Goal: Task Accomplishment & Management: Use online tool/utility

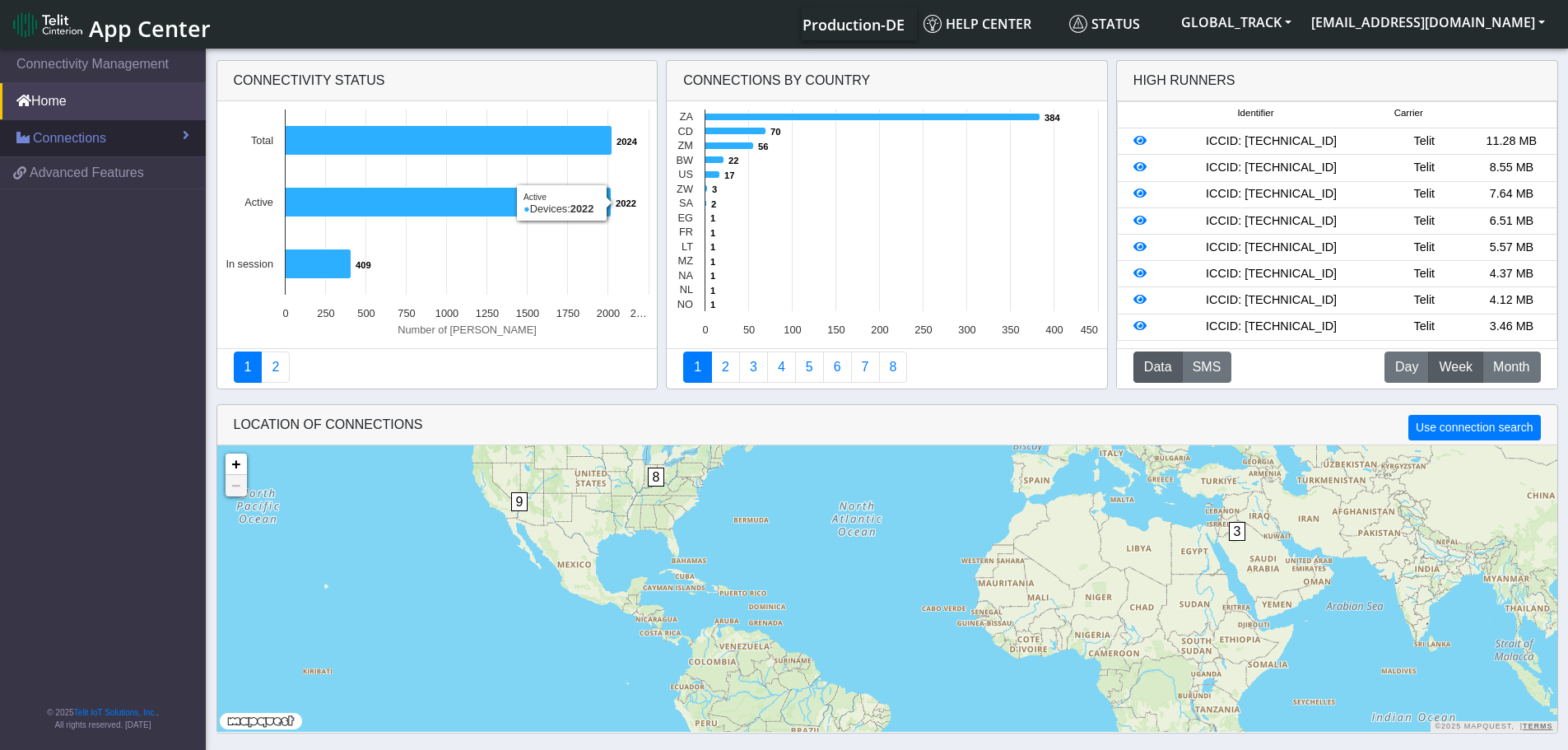
click at [168, 136] on link "Connections" at bounding box center [103, 138] width 206 height 36
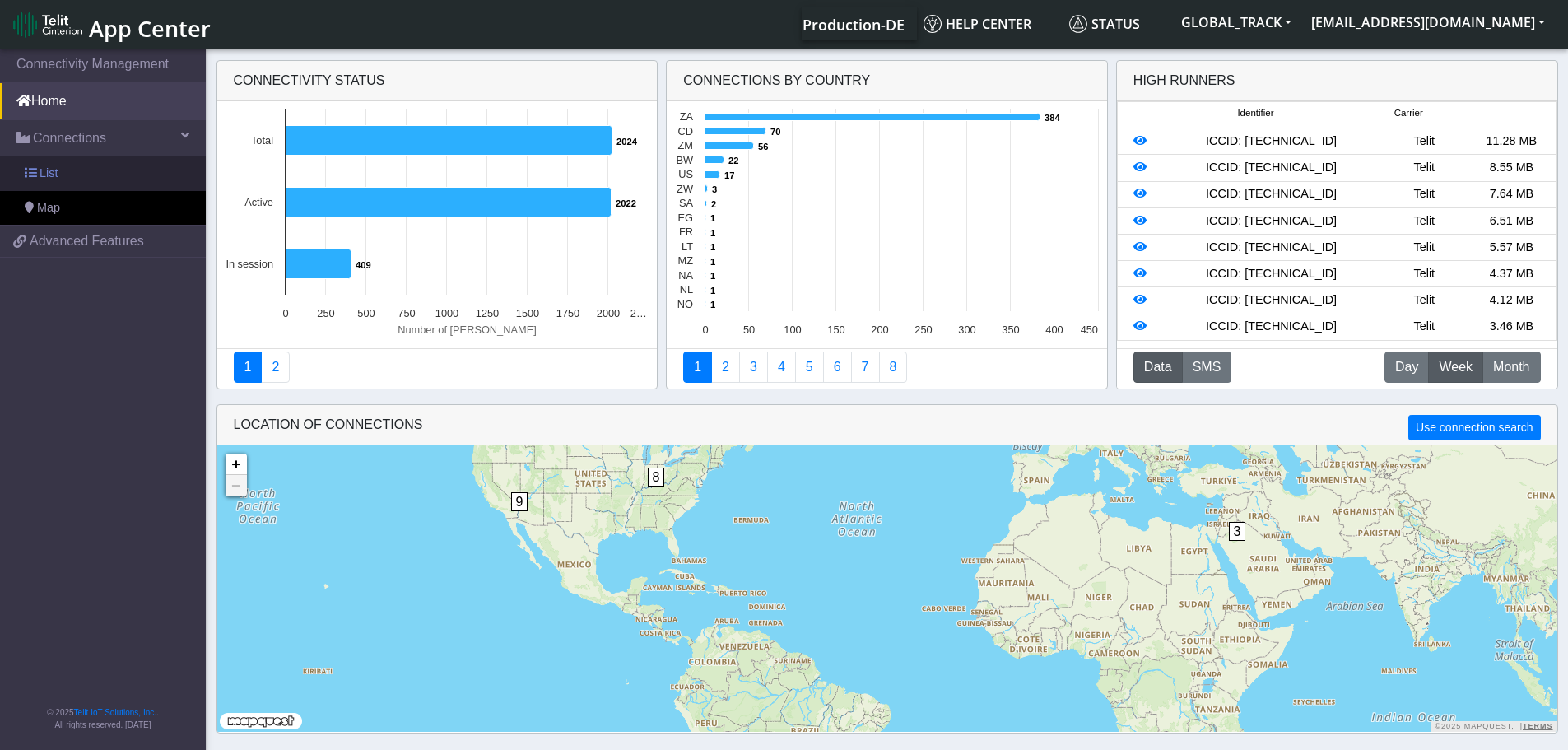
click at [84, 175] on link "List" at bounding box center [103, 174] width 206 height 35
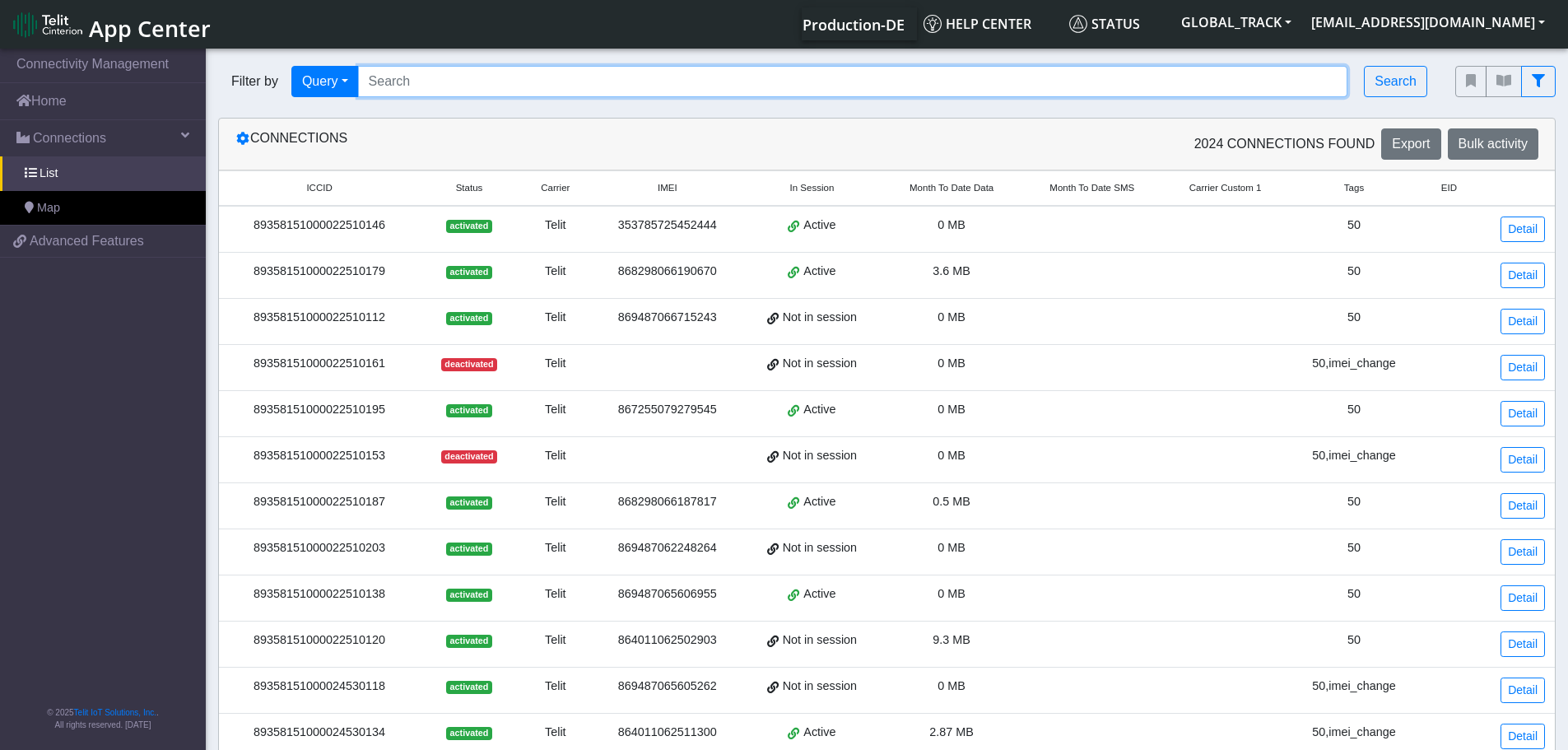
click at [463, 86] on input "Search..." at bounding box center [853, 82] width 991 height 31
click at [596, 72] on input "Search..." at bounding box center [853, 82] width 991 height 31
paste input "867255079269314 867255079277887 864011062501392 864011062510872"
type input "867255079269314 867255079277887 864011062501392 864011062510872"
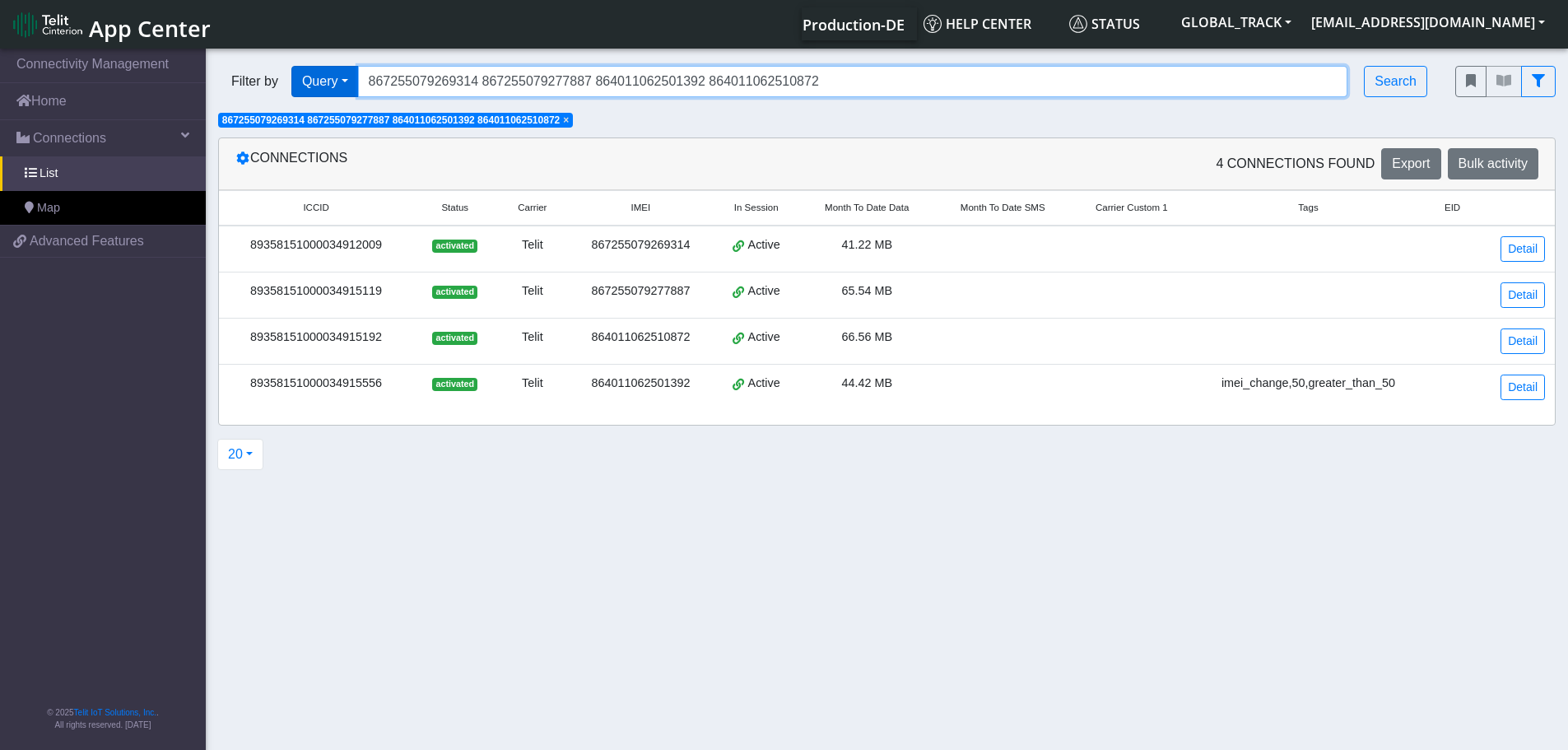
drag, startPoint x: 861, startPoint y: 76, endPoint x: 340, endPoint y: 74, distance: 521.0
click at [340, 74] on div "Filter by Query Query In Session Not connected Tags Country Operator 8672550792…" at bounding box center [824, 82] width 1213 height 31
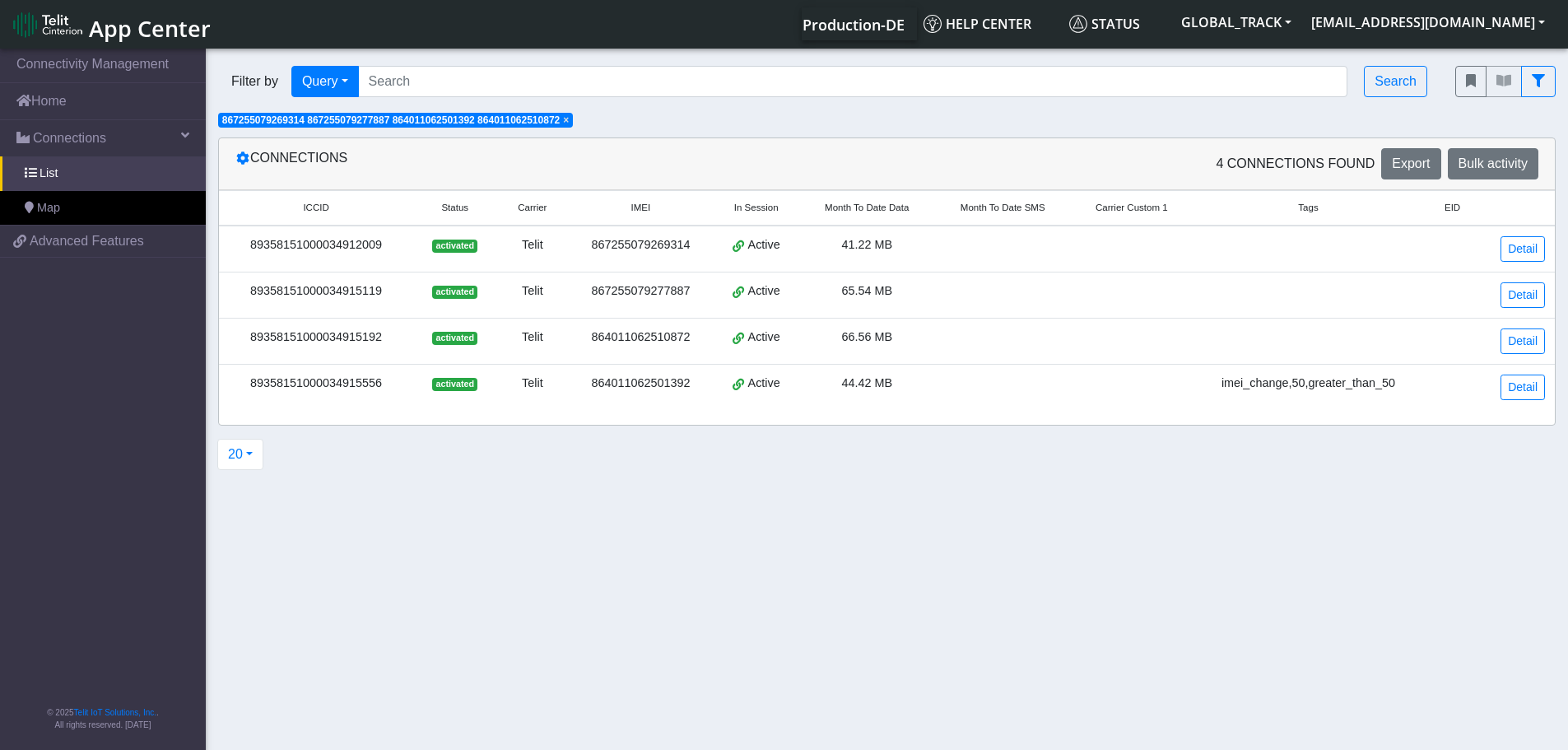
click at [569, 123] on span "×" at bounding box center [566, 120] width 6 height 12
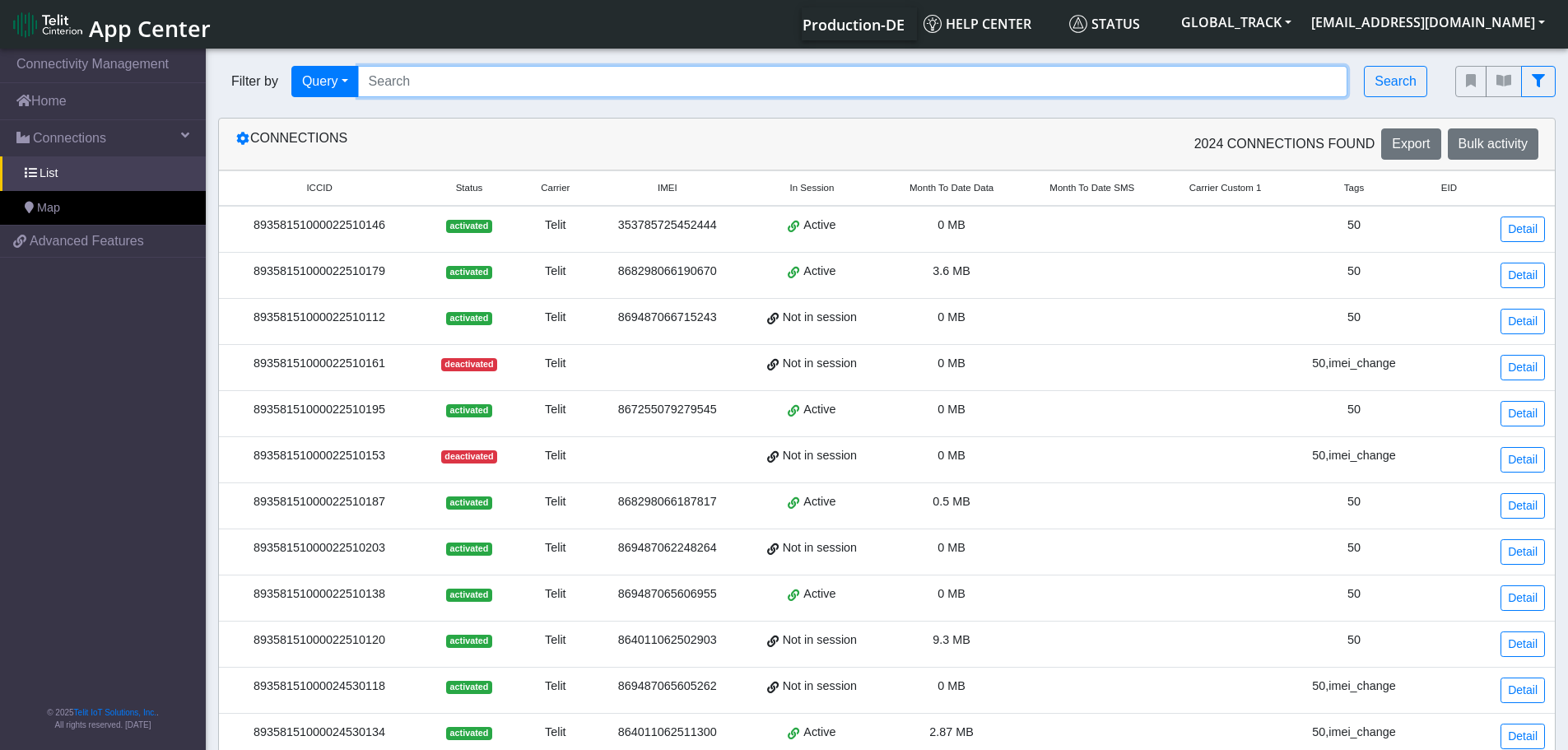
click at [701, 82] on input "Search..." at bounding box center [853, 82] width 991 height 31
paste input "867255079269314 867255079277887 864011062501392 864011062510872 864011062512993…"
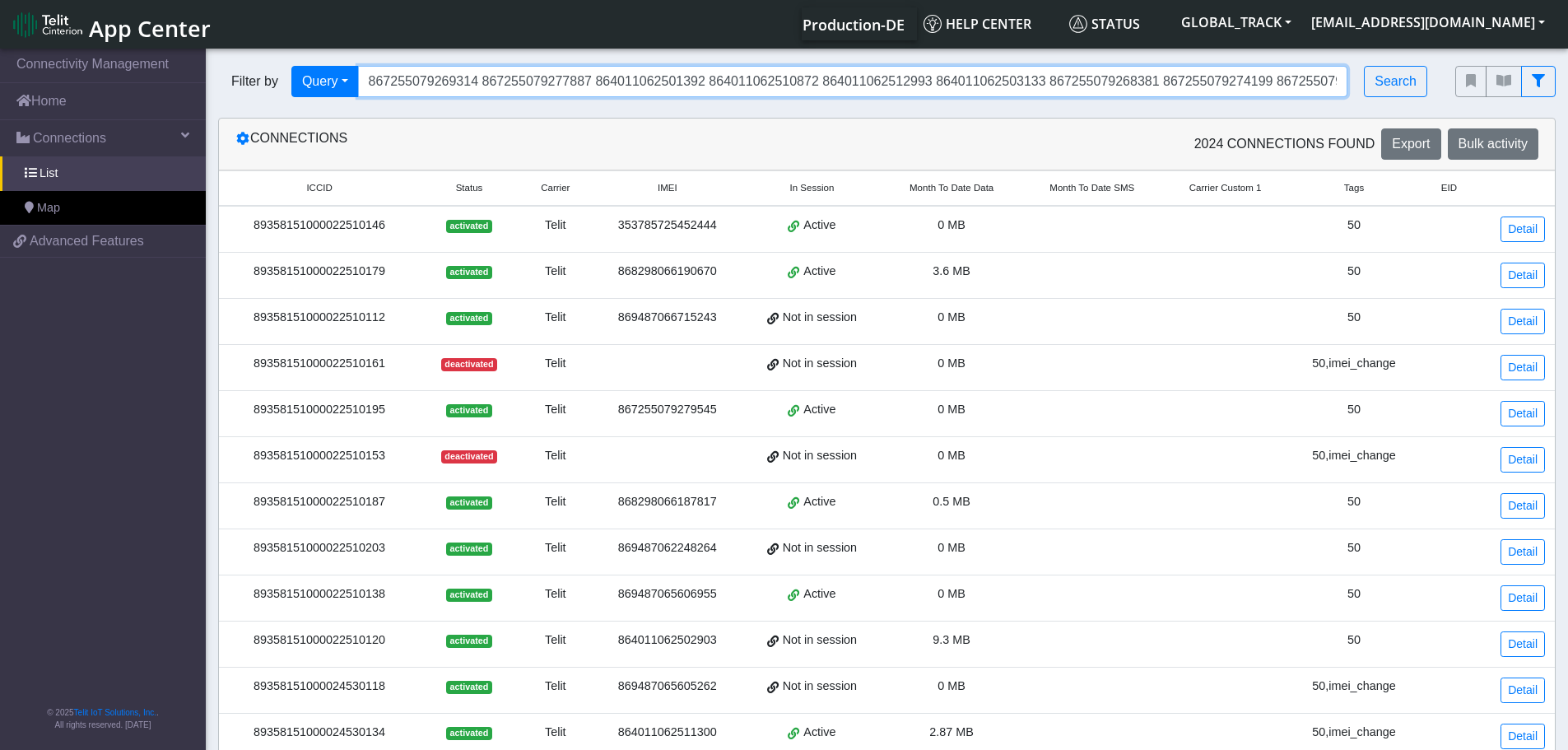
scroll to position [0, 128]
type input "867255079269314 867255079277887 864011062501392 864011062510872 864011062512993…"
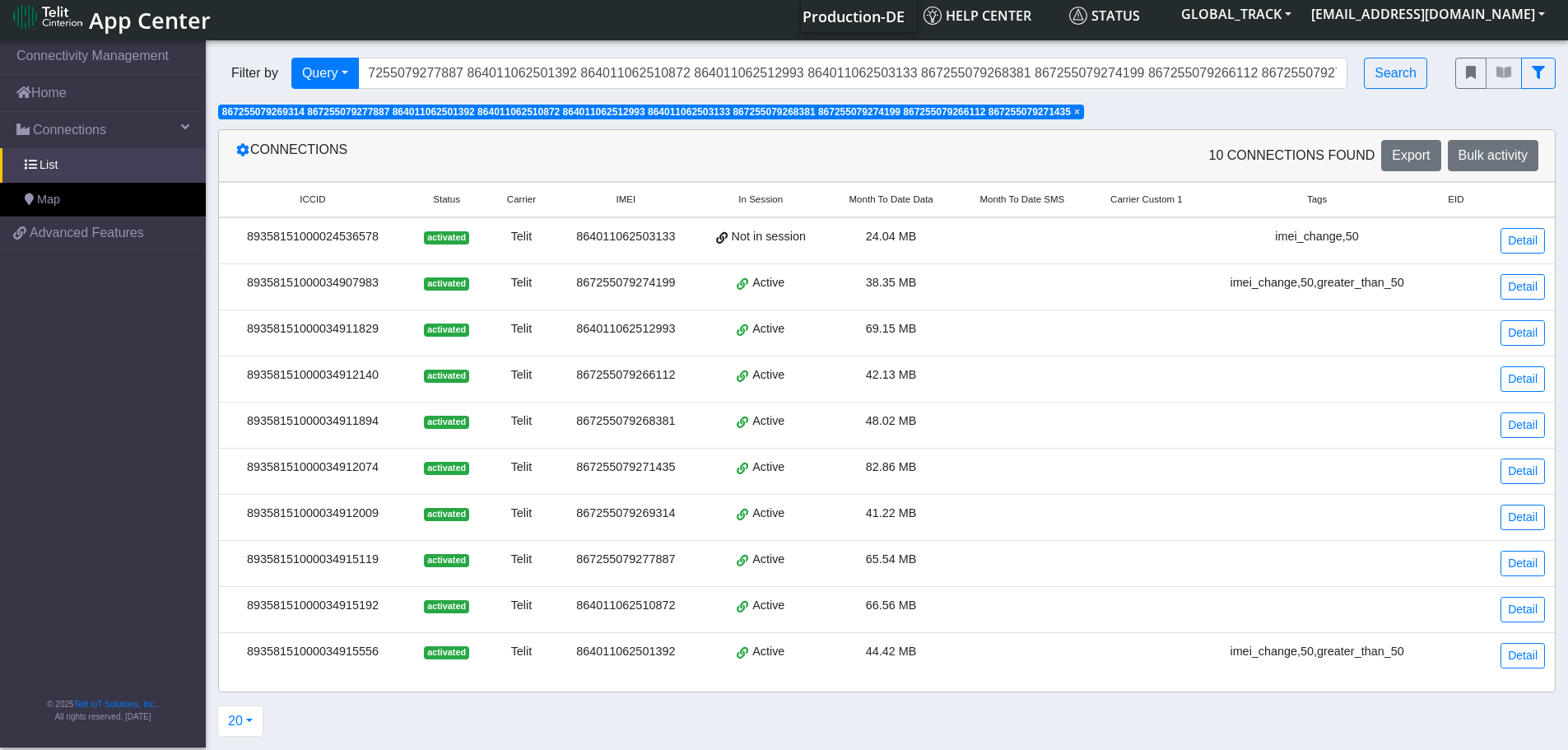
scroll to position [0, 0]
drag, startPoint x: 245, startPoint y: 225, endPoint x: 377, endPoint y: 346, distance: 179.1
click at [377, 346] on tbody "89358151000024536578 activated Telit 864011062503133 Not in session 24.04 MB im…" at bounding box center [887, 448] width 1336 height 461
click at [366, 312] on td "89358151000034911829" at bounding box center [313, 333] width 188 height 46
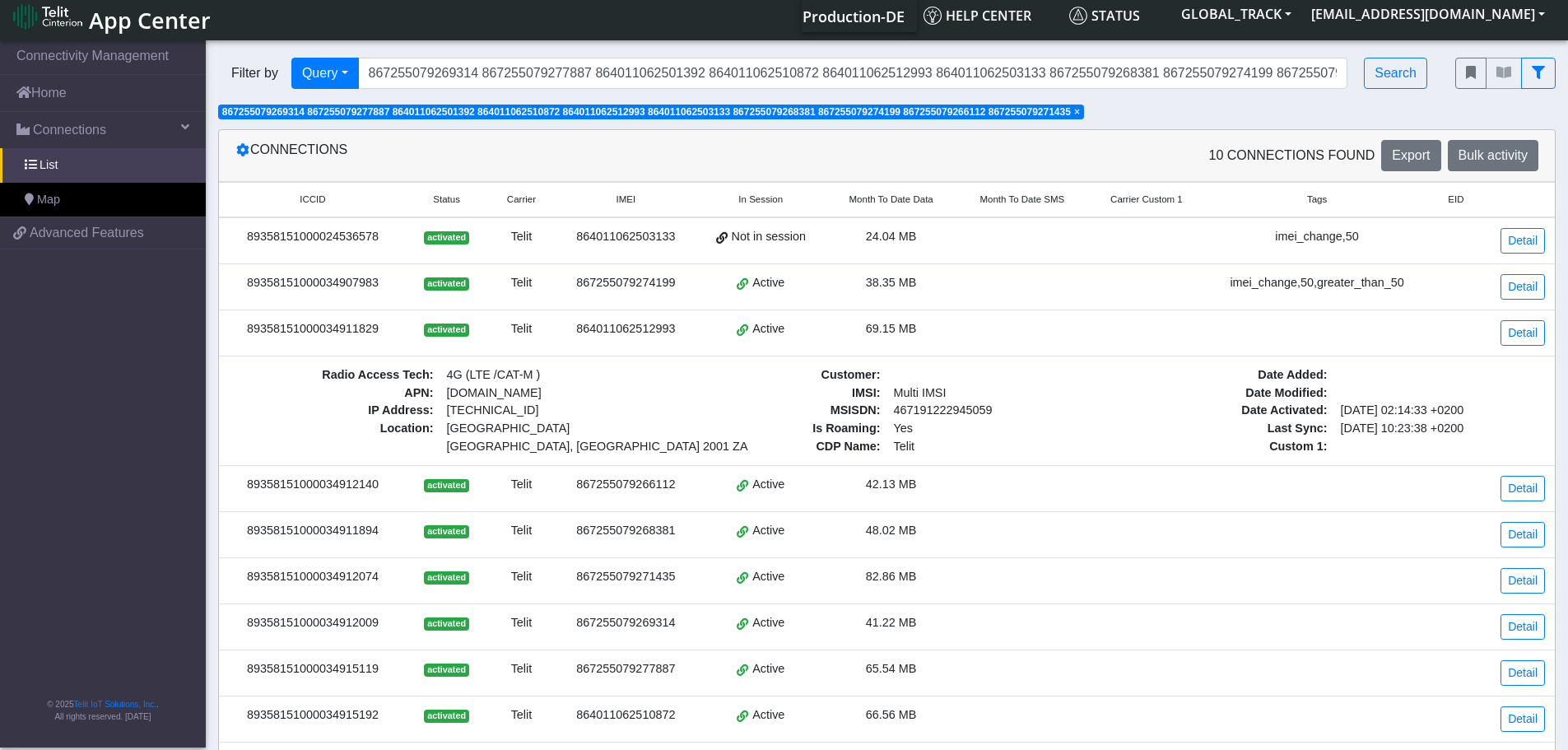
click at [362, 330] on div "89358151000034911829" at bounding box center [313, 329] width 168 height 18
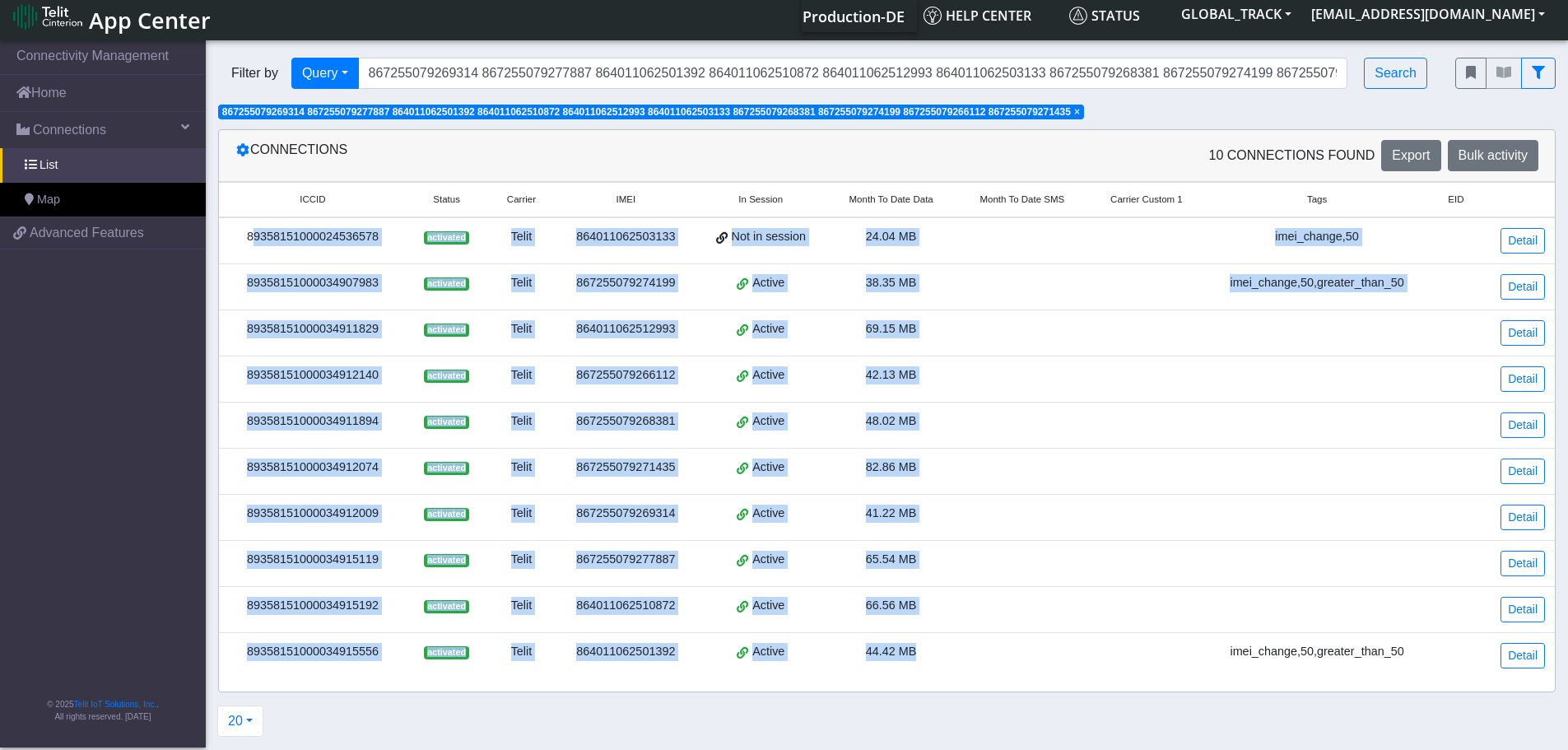
drag, startPoint x: 247, startPoint y: 228, endPoint x: 964, endPoint y: 652, distance: 833.0
click at [964, 652] on tbody "89358151000024536578 activated Telit 864011062503133 Not in session 24.04 MB im…" at bounding box center [887, 448] width 1336 height 461
copy tbody "89358151000024536578 activated Telit 864011062503133 Not in session 24.04 MB im…"
drag, startPoint x: 1020, startPoint y: 281, endPoint x: 1021, endPoint y: 295, distance: 14.0
click at [1020, 281] on td at bounding box center [1023, 287] width 132 height 46
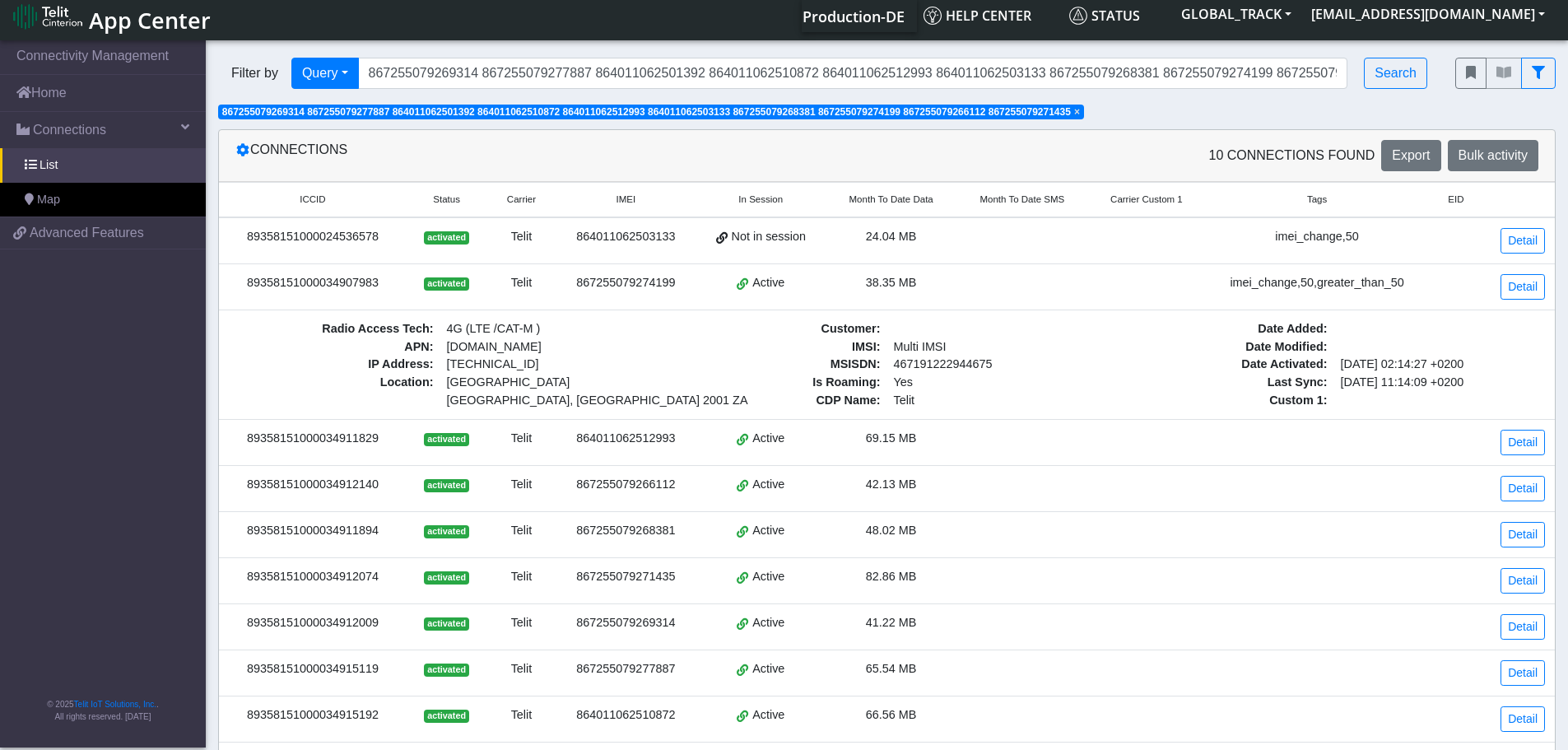
click at [343, 273] on td "89358151000034907983" at bounding box center [313, 287] width 188 height 46
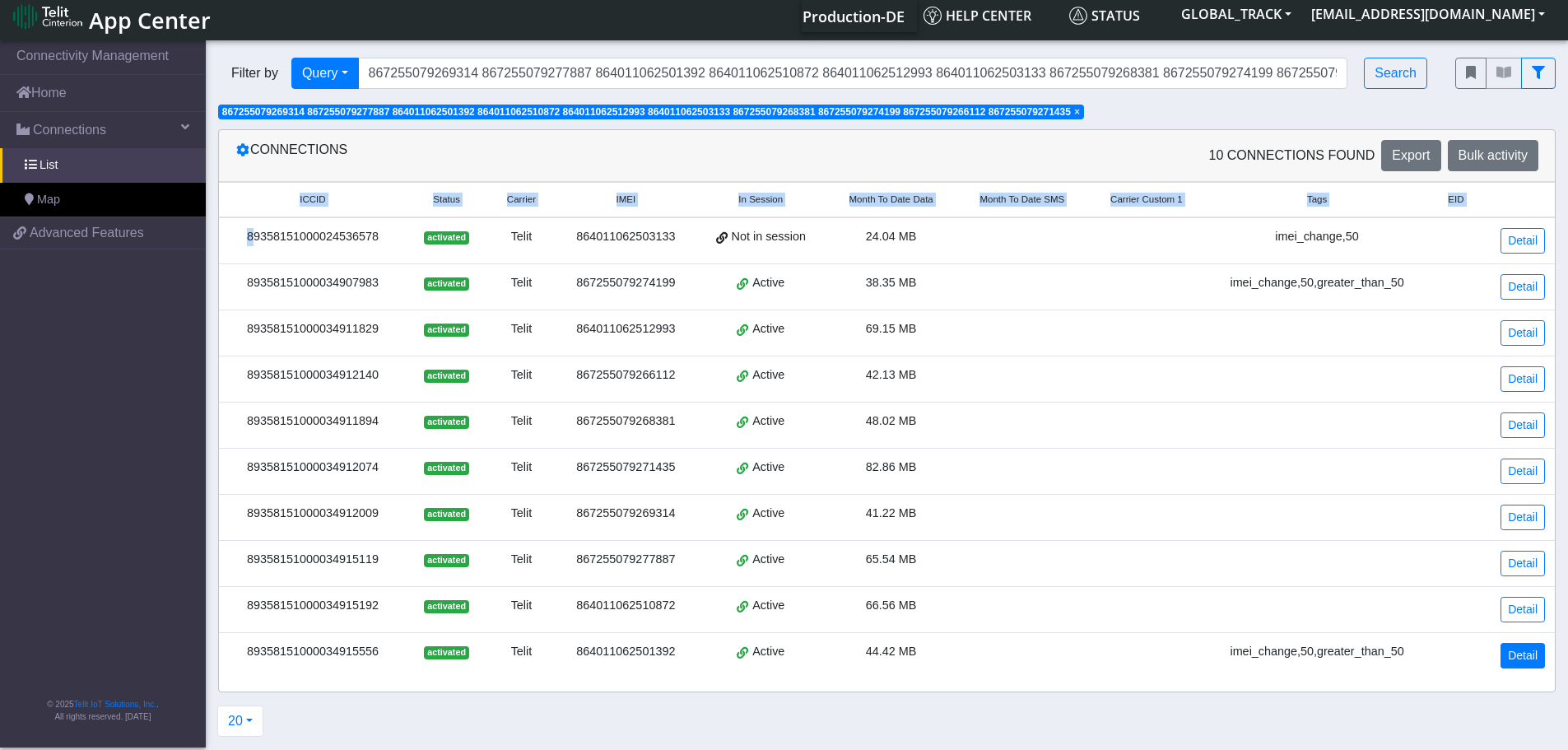
drag, startPoint x: 245, startPoint y: 228, endPoint x: 1542, endPoint y: 650, distance: 1363.9
click at [1542, 650] on tbody "89358151000024536578 activated Telit 864011062503133 Not in session 24.04 MB im…" at bounding box center [887, 448] width 1336 height 461
copy table "ICCID Status Carrier IMEI In Session Month To Date Data Month To Date SMS Carri…"
click at [328, 213] on th "ICCID" at bounding box center [313, 200] width 188 height 35
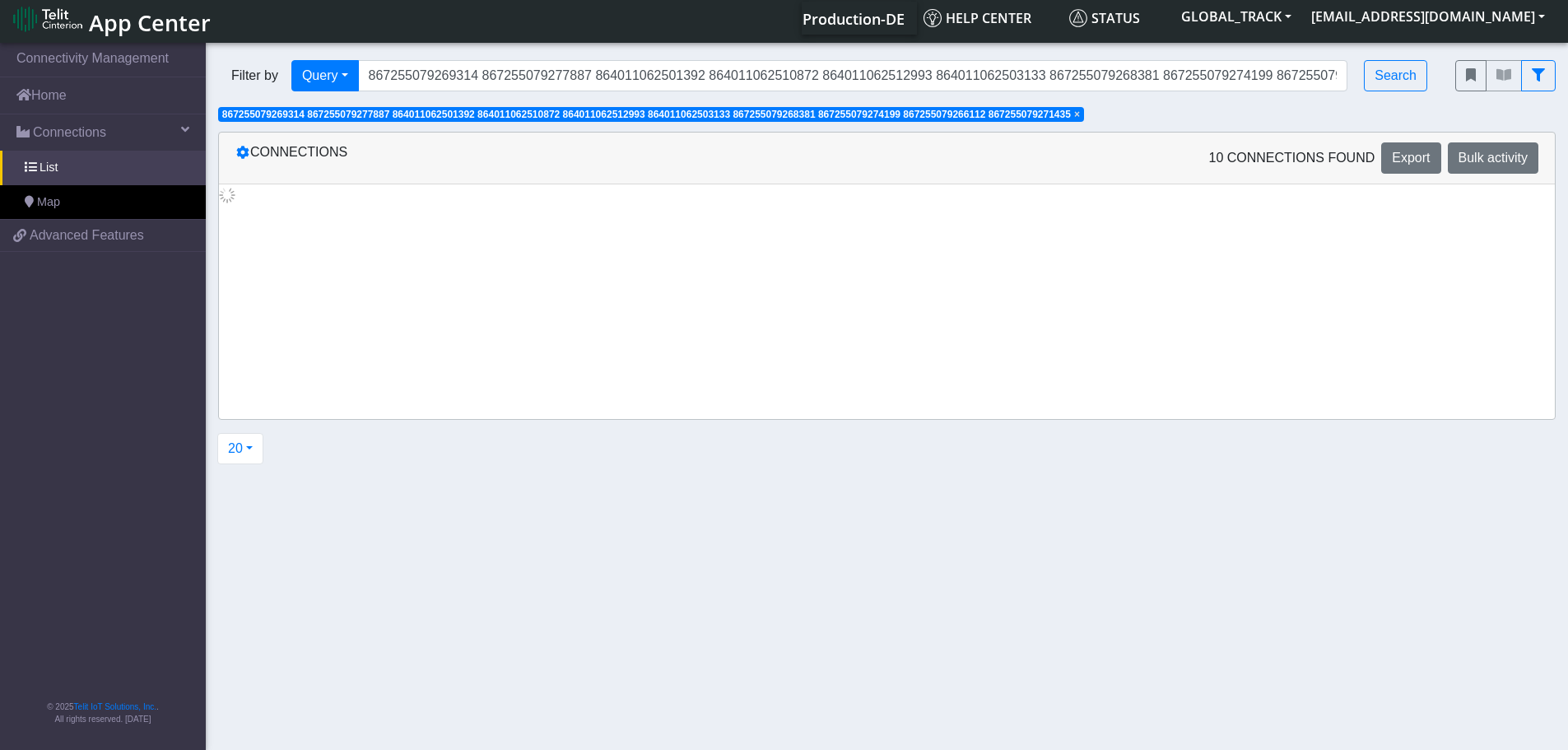
scroll to position [8, 0]
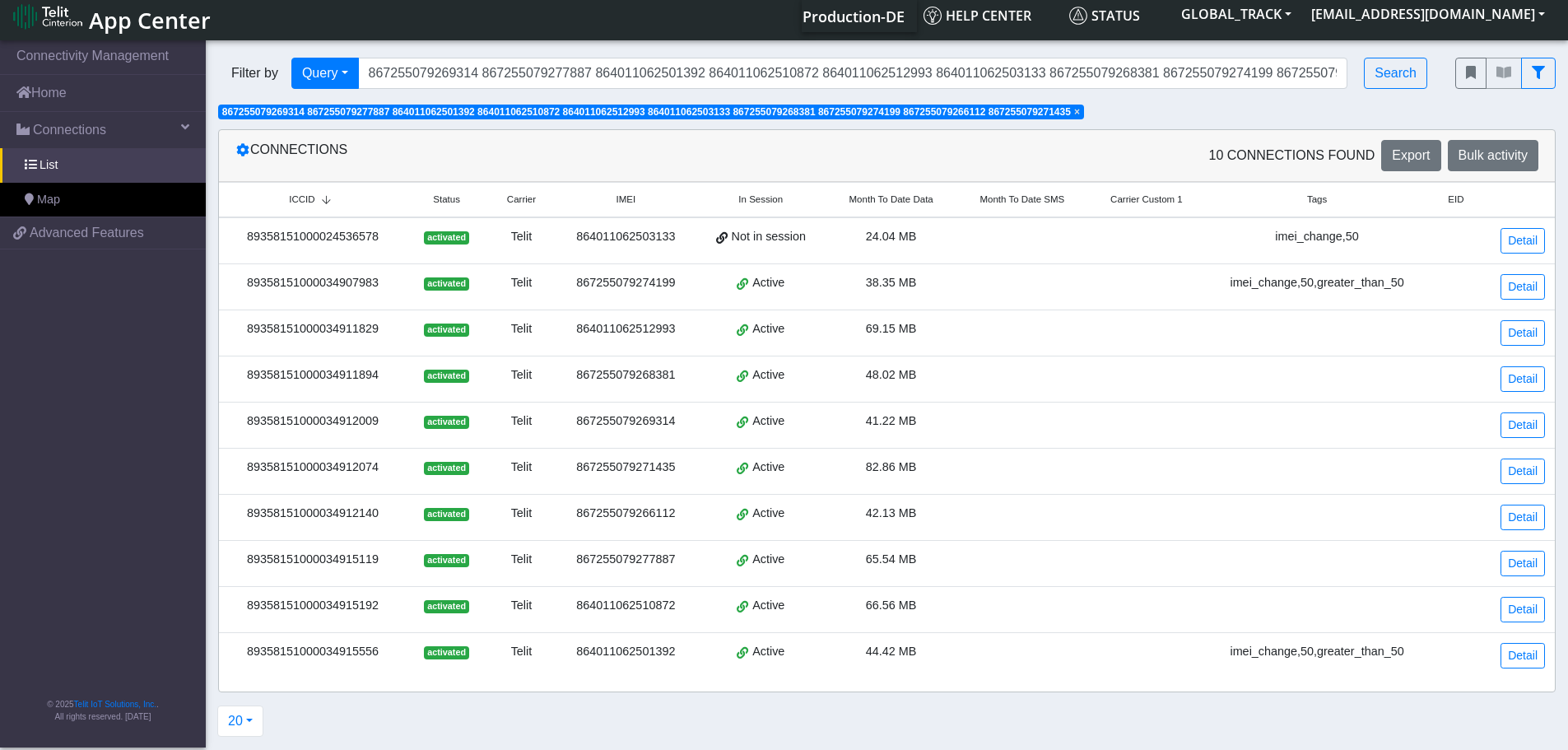
click at [253, 237] on div "89358151000024536578" at bounding box center [313, 237] width 168 height 18
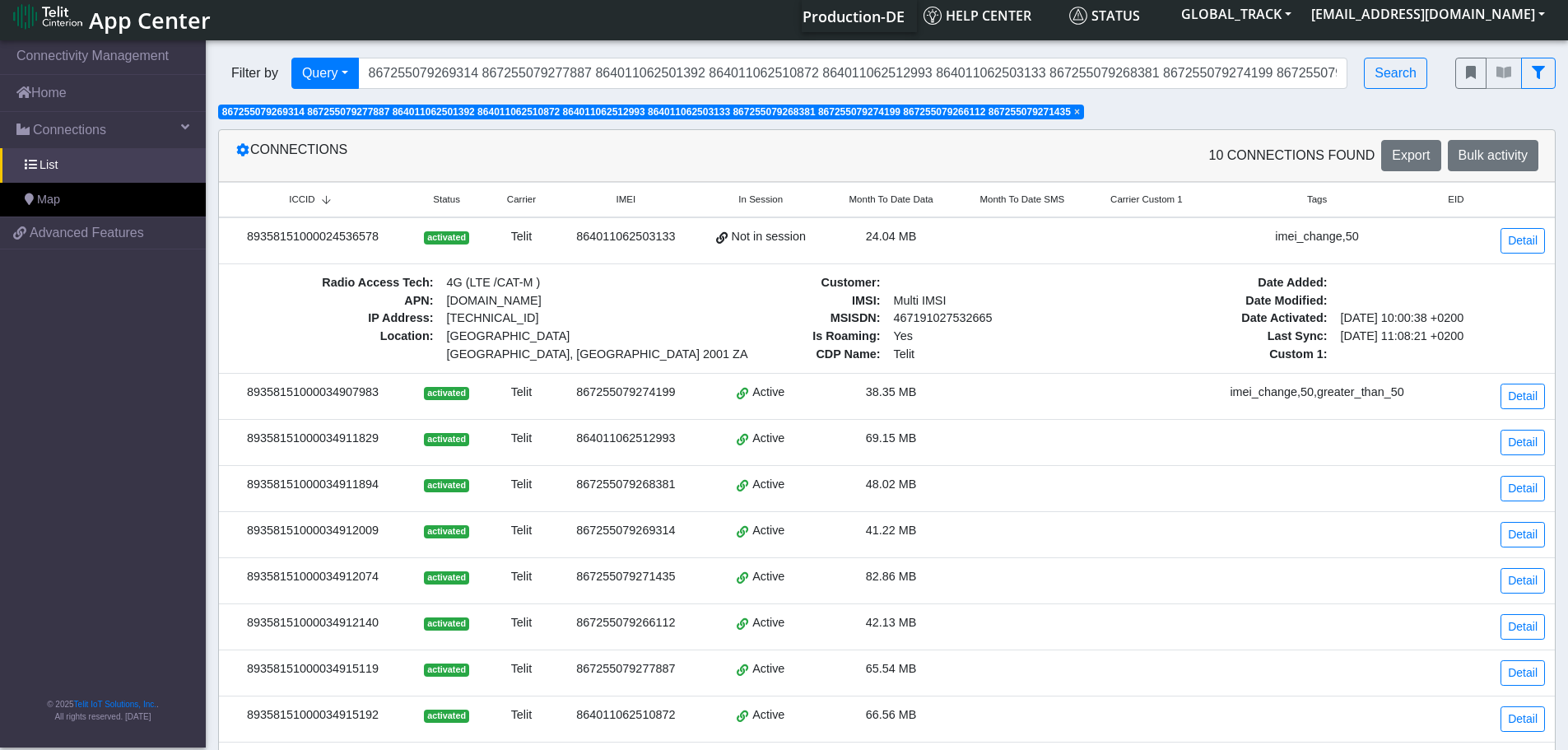
click at [243, 237] on div "89358151000024536578" at bounding box center [313, 237] width 168 height 18
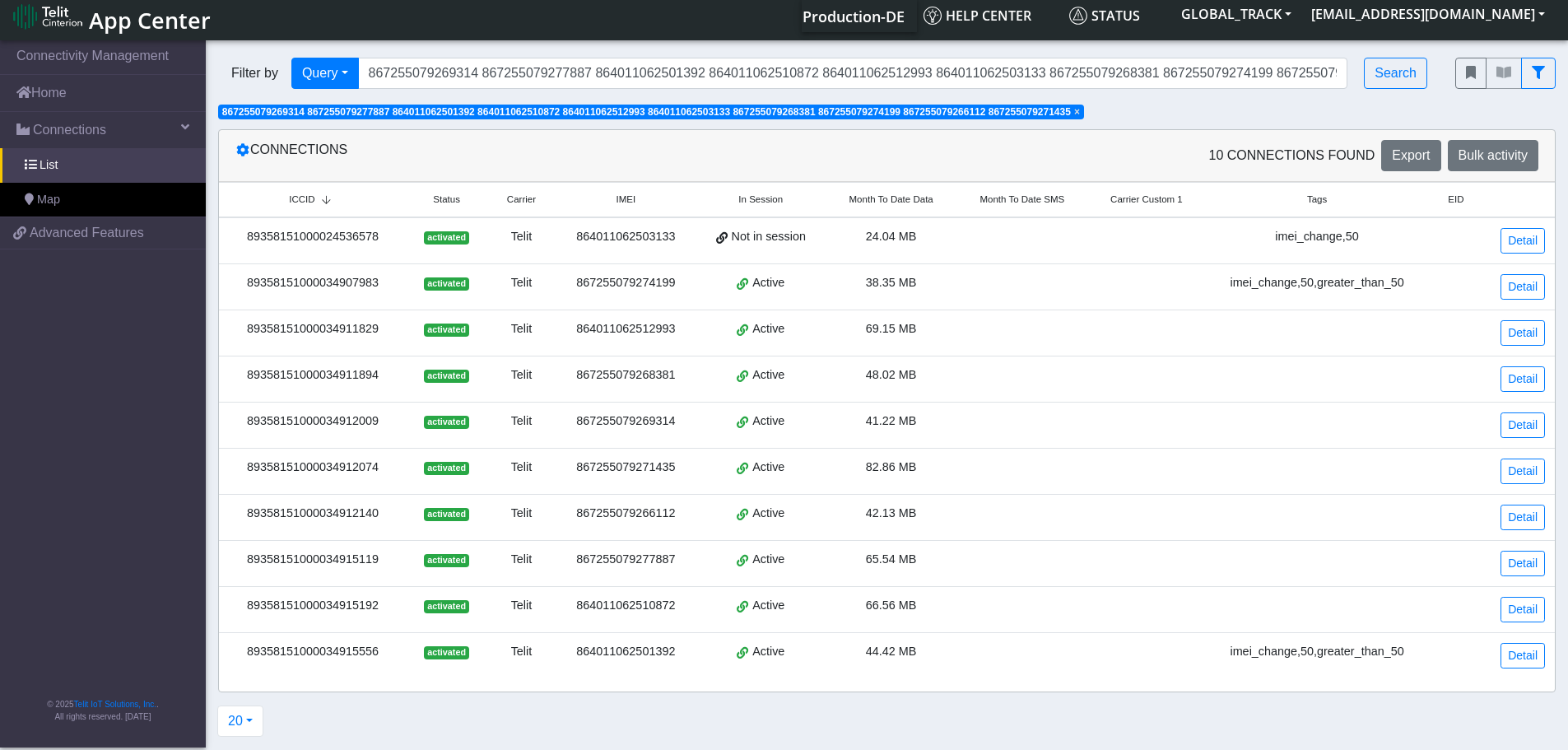
click at [343, 232] on div "89358151000024536578" at bounding box center [313, 237] width 168 height 18
copy div "89358151000024536578"
click at [351, 278] on div "89358151000034907983" at bounding box center [313, 283] width 168 height 18
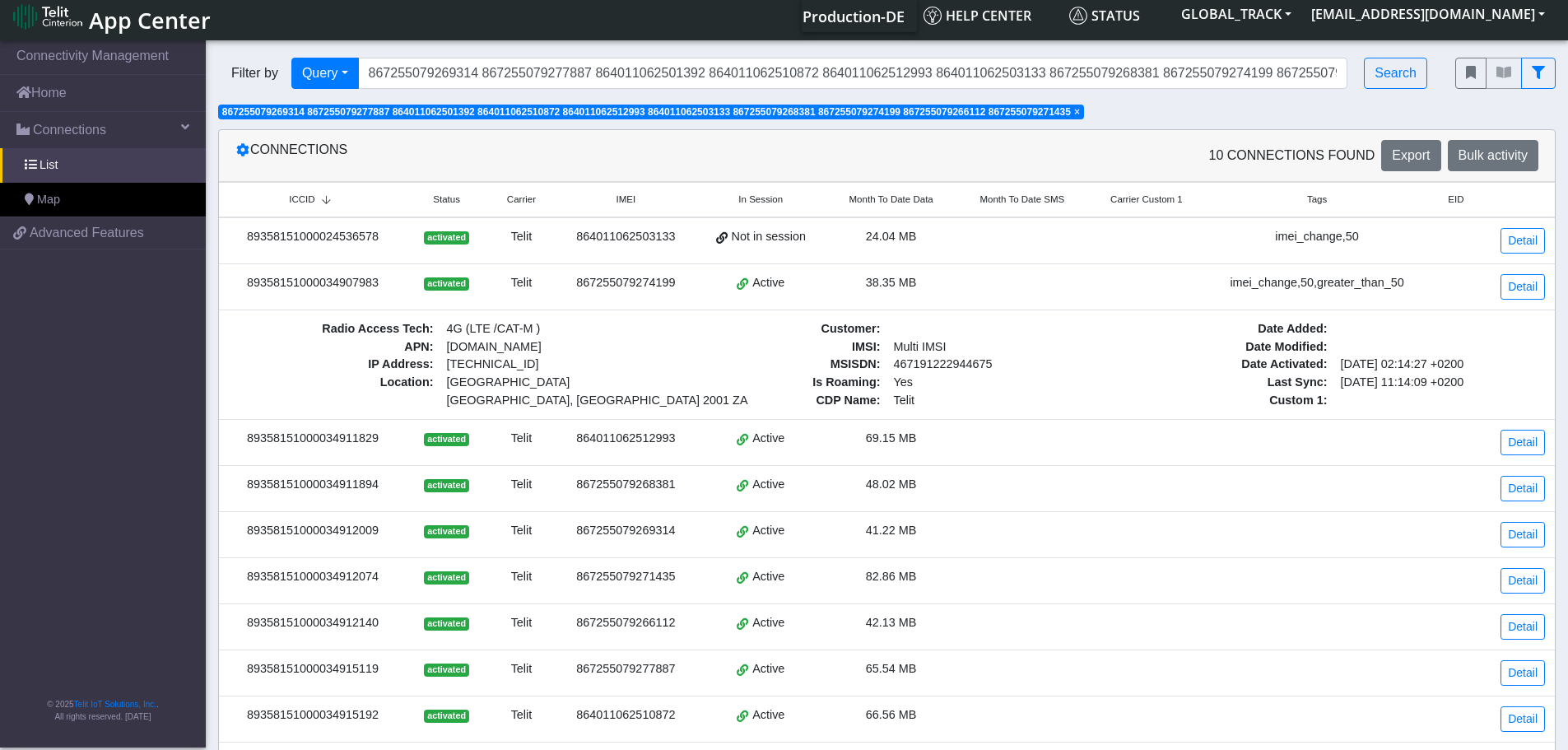
click at [351, 278] on div "89358151000034907983" at bounding box center [313, 283] width 168 height 18
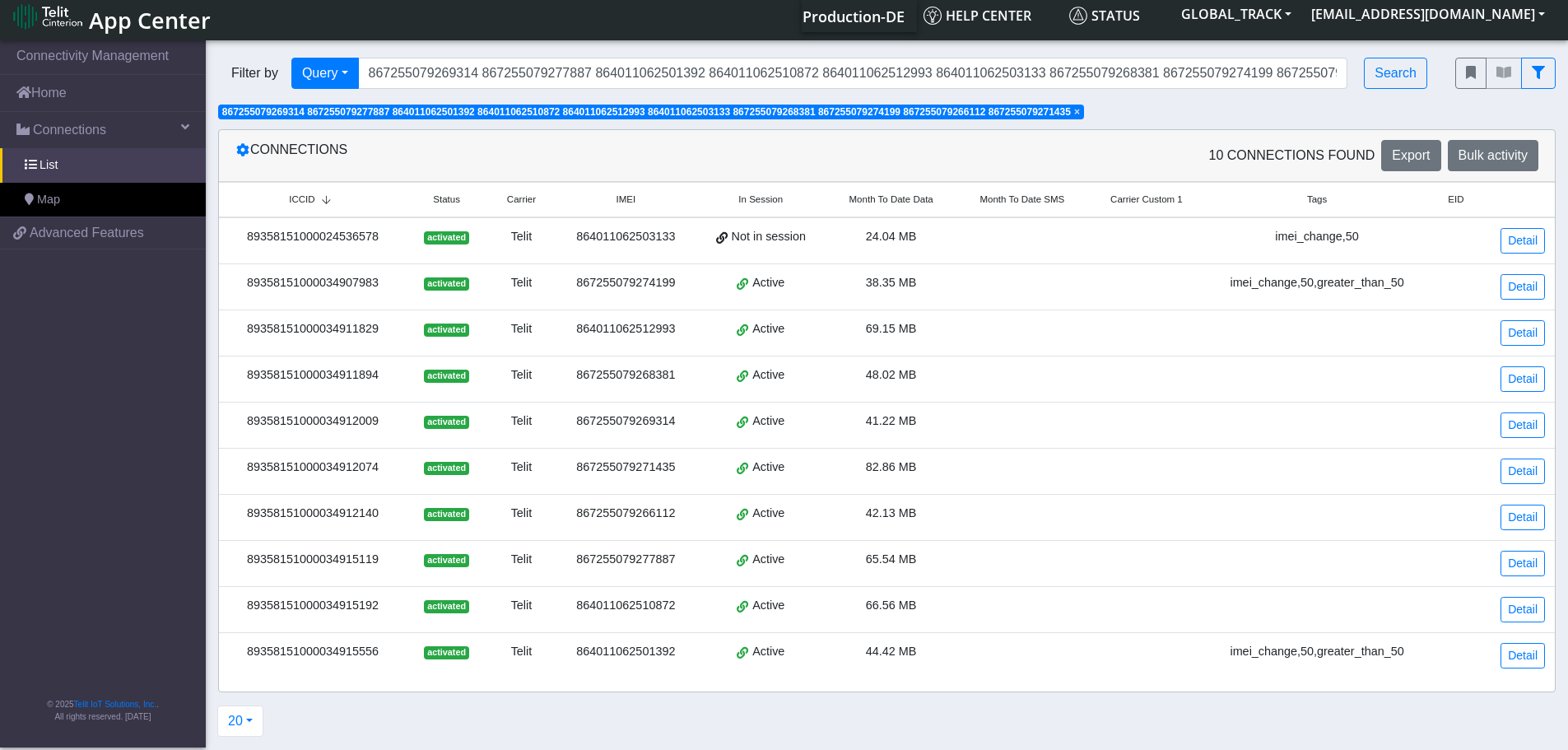
copy div "89358151000034907983"
click at [350, 332] on div "89358151000034911829" at bounding box center [313, 329] width 168 height 18
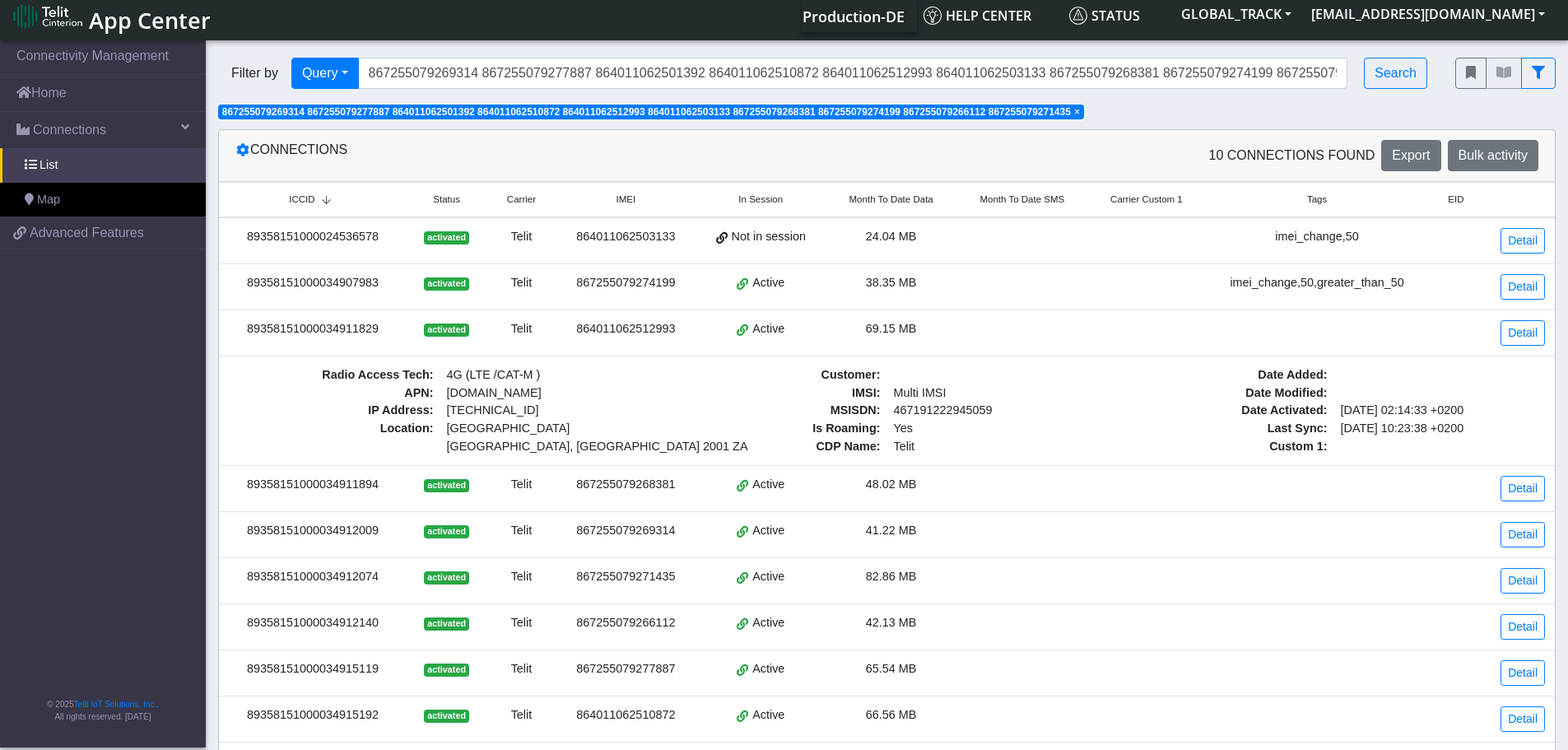
click at [350, 332] on div "89358151000034911829" at bounding box center [313, 329] width 168 height 18
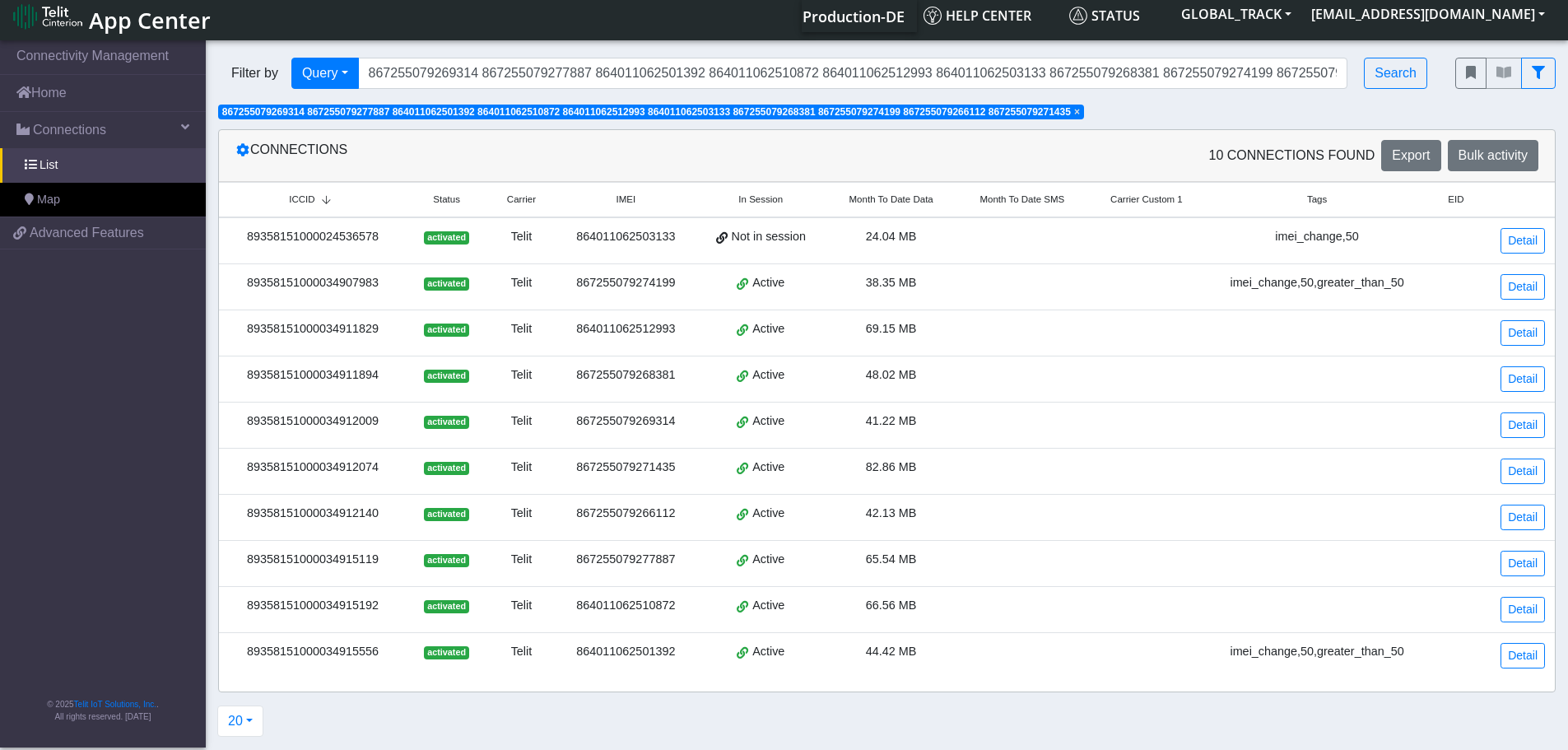
copy div "89358151000034911829"
click at [350, 374] on div "89358151000034911894" at bounding box center [313, 375] width 168 height 18
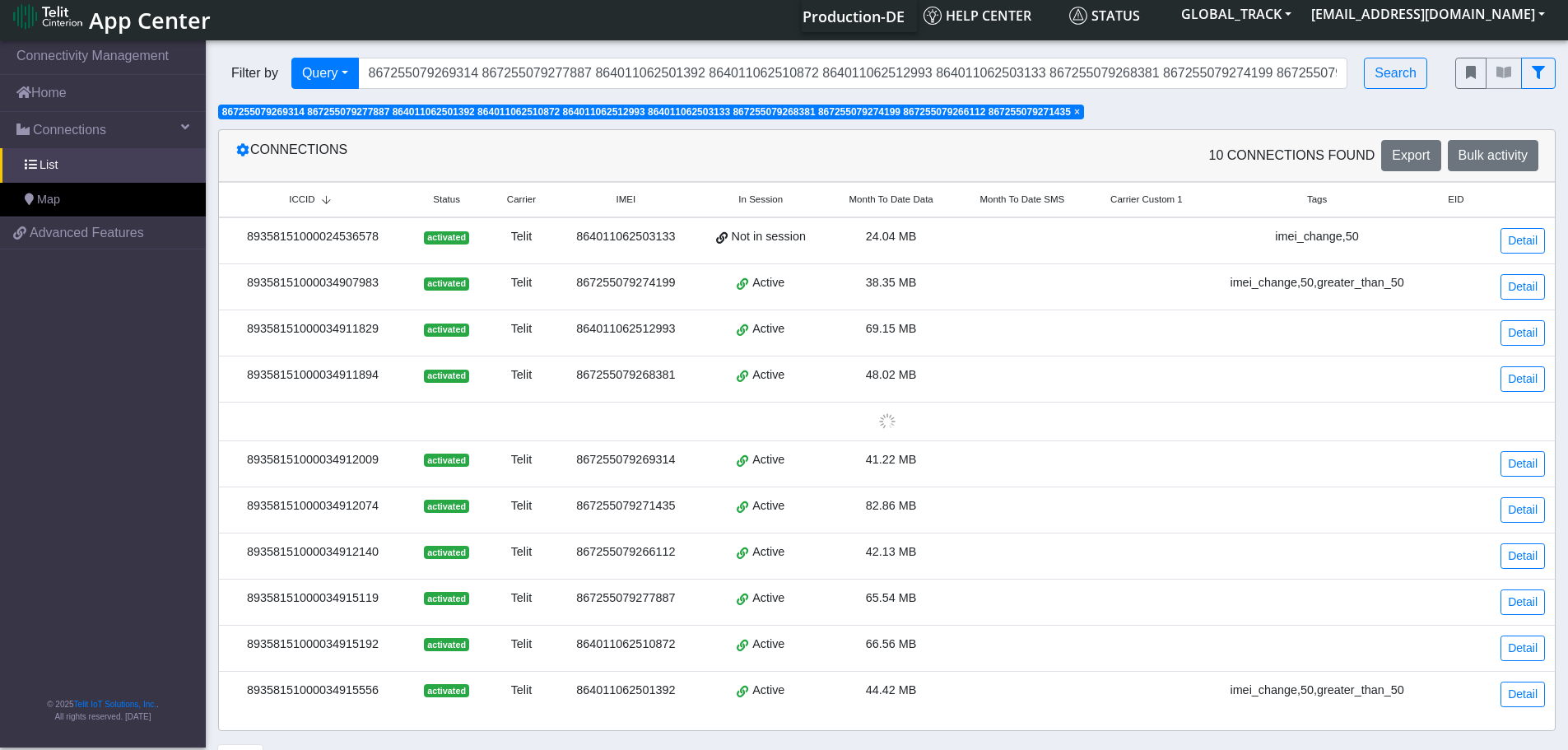
click at [350, 374] on div "89358151000034911894" at bounding box center [313, 375] width 168 height 18
copy div "89358151000034911894"
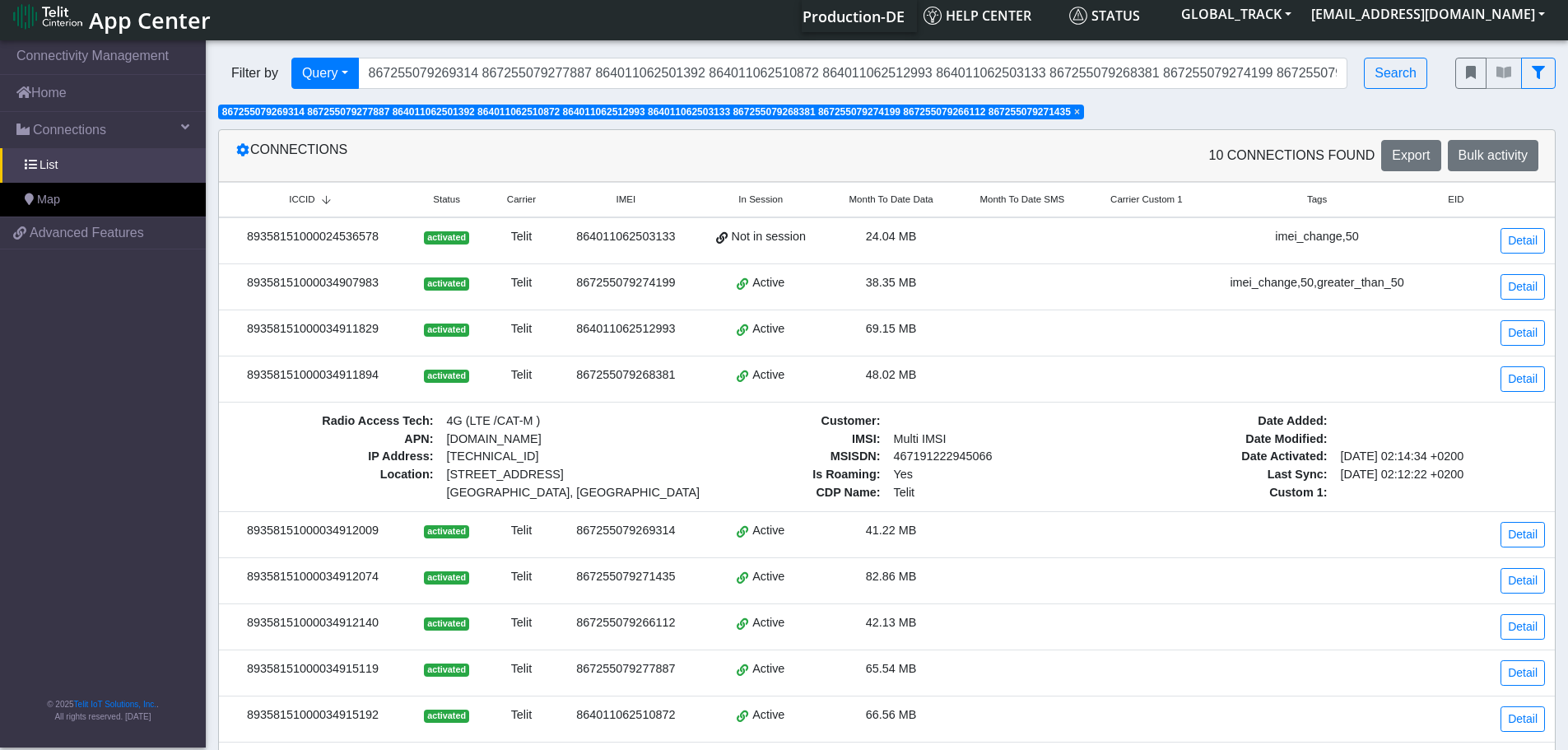
click at [381, 384] on div "89358151000034911894" at bounding box center [313, 375] width 168 height 18
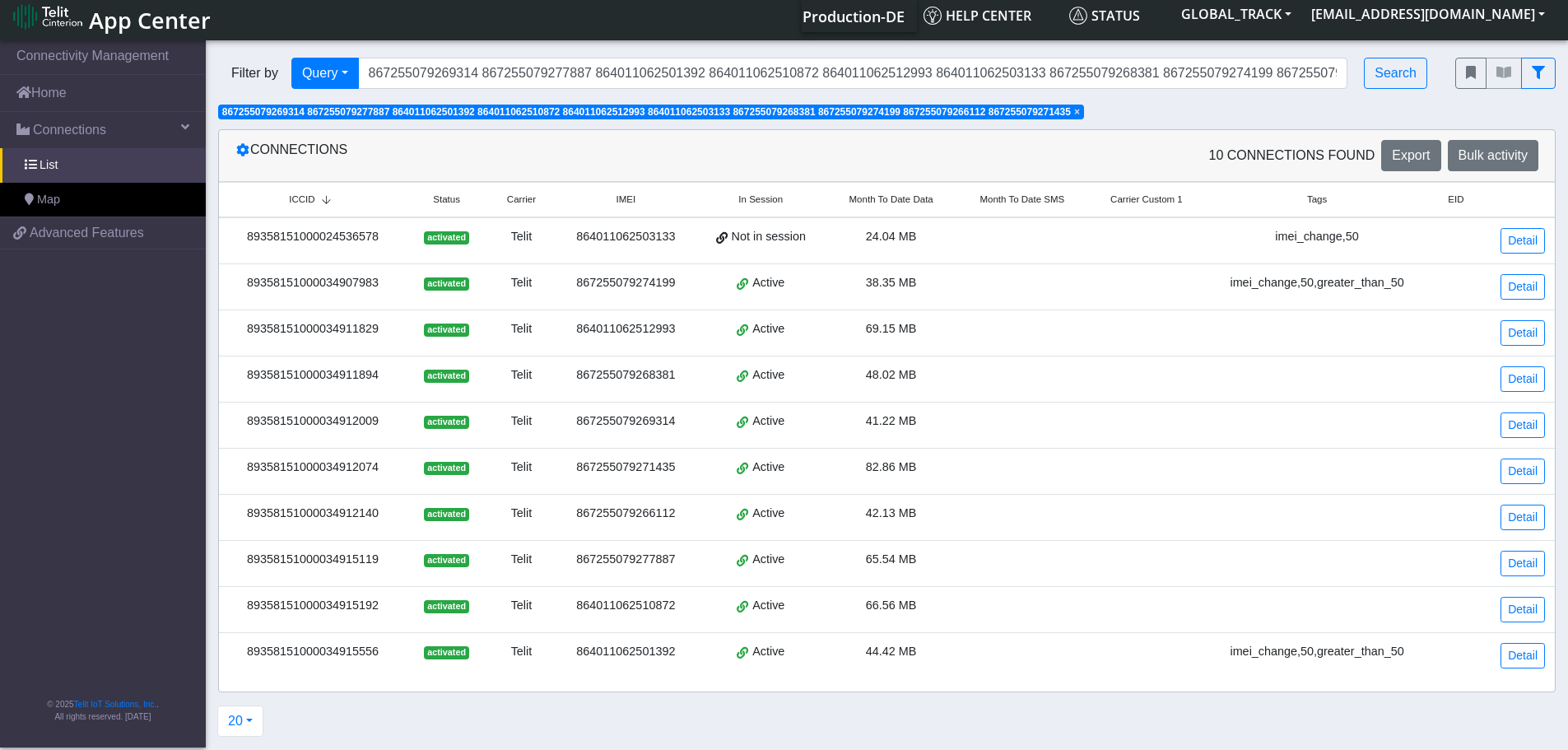
click at [353, 423] on div "89358151000034912009" at bounding box center [313, 422] width 168 height 18
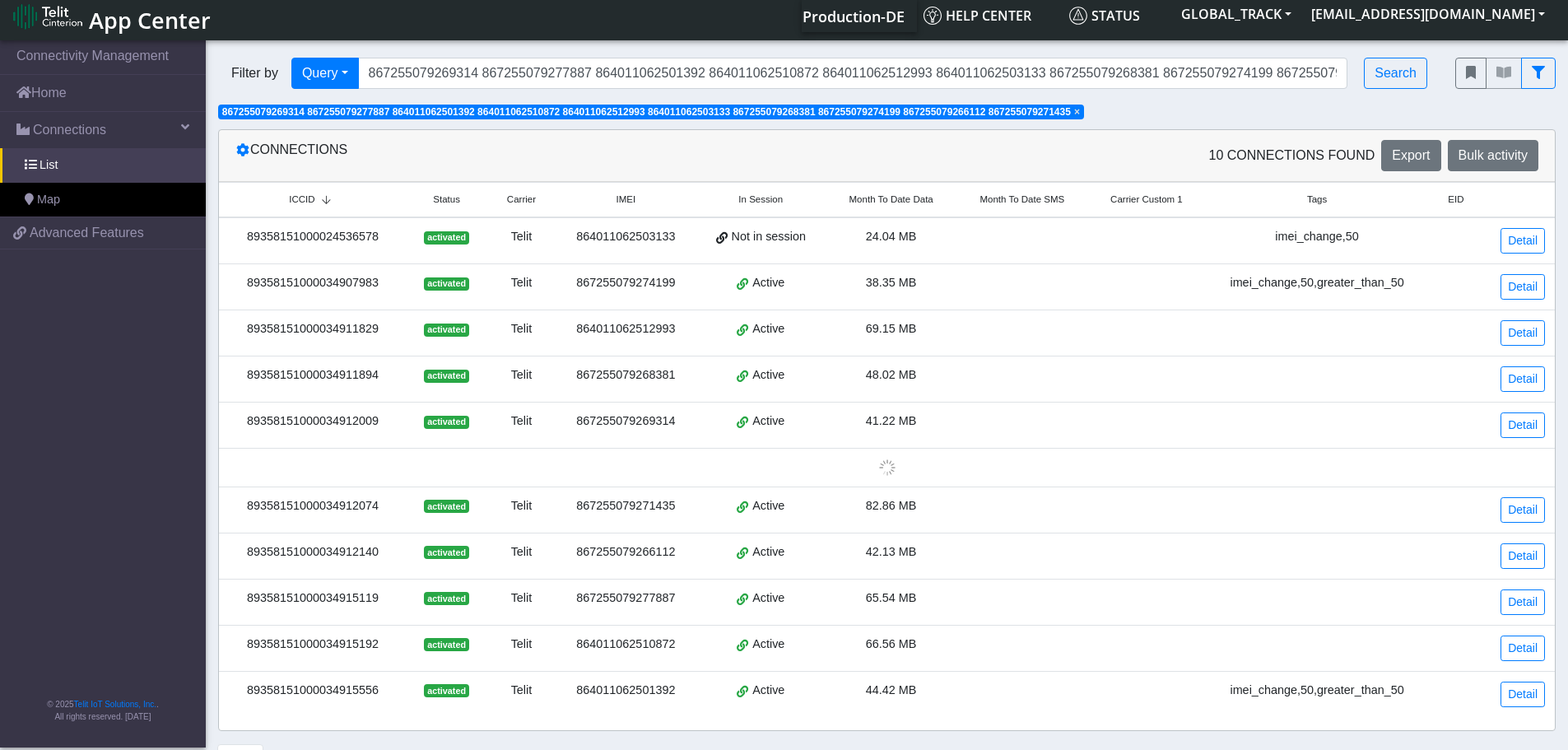
click at [353, 423] on div "89358151000034912009" at bounding box center [313, 422] width 168 height 18
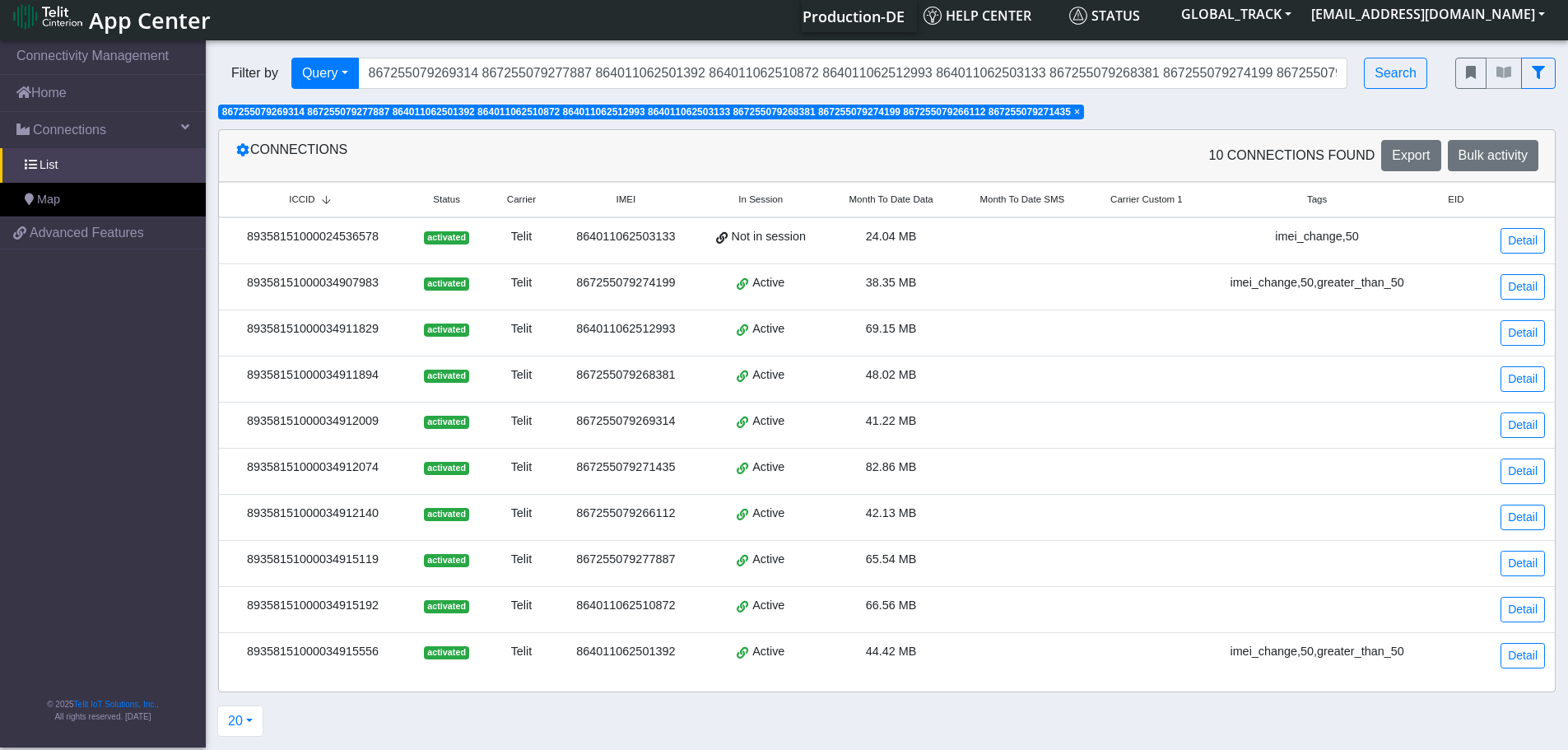
copy div "89358151000034912009"
click at [359, 468] on div "89358151000034912074" at bounding box center [313, 468] width 168 height 18
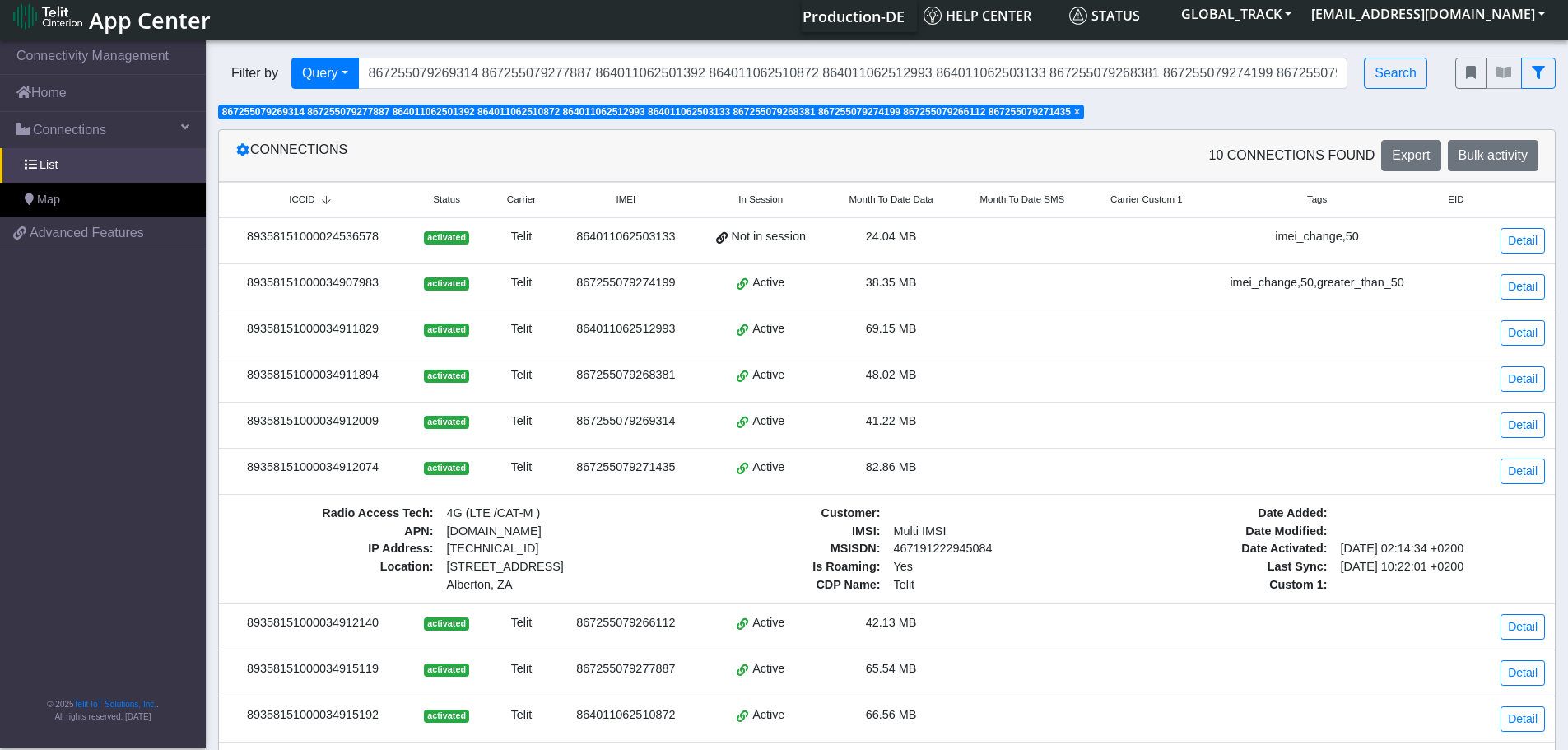
click at [359, 468] on div "89358151000034912074" at bounding box center [313, 468] width 168 height 18
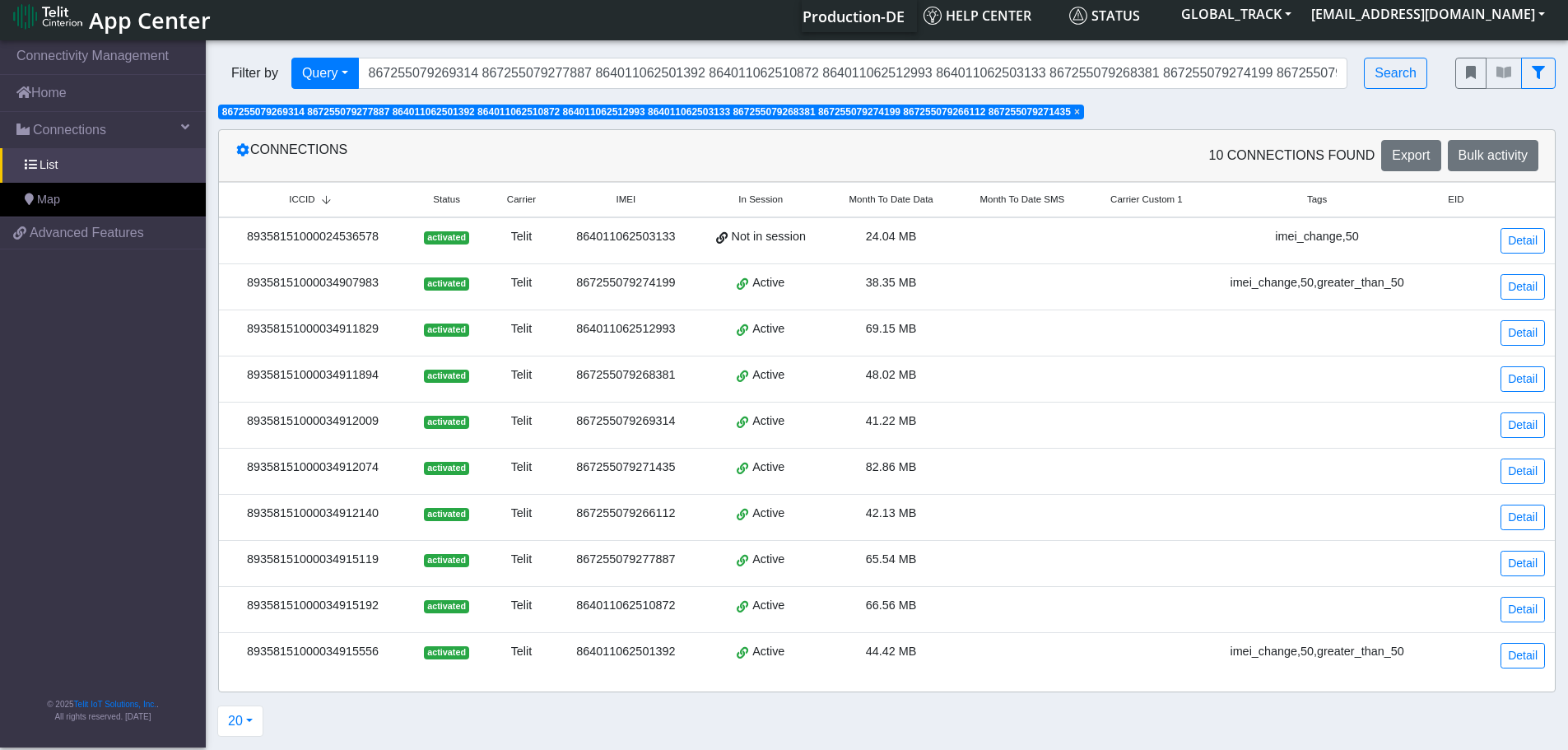
copy div "89358151000034912074"
click at [361, 510] on div "89358151000034912140" at bounding box center [313, 514] width 168 height 18
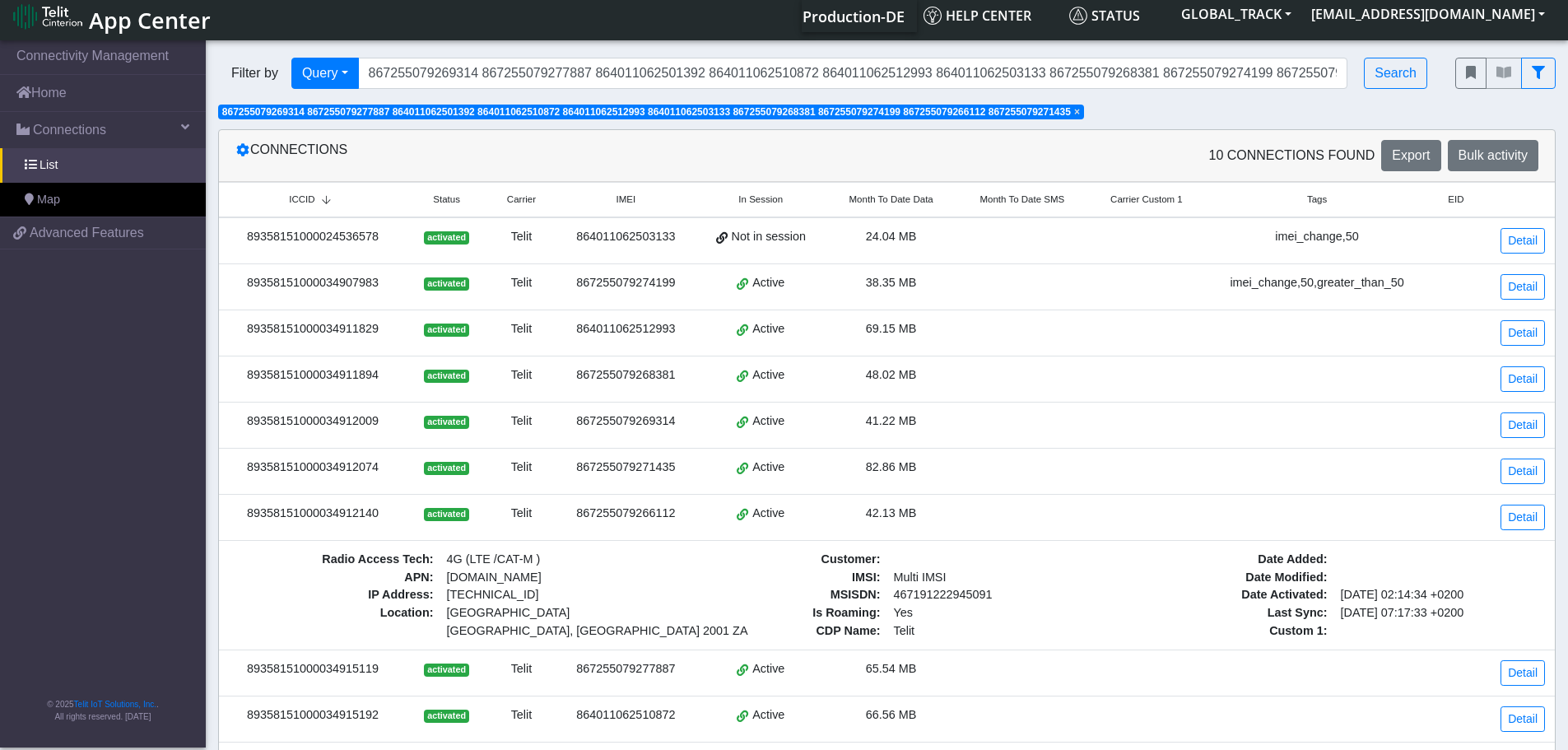
copy div "89358151000034912140"
click at [393, 526] on td "89358151000034912140" at bounding box center [313, 518] width 188 height 46
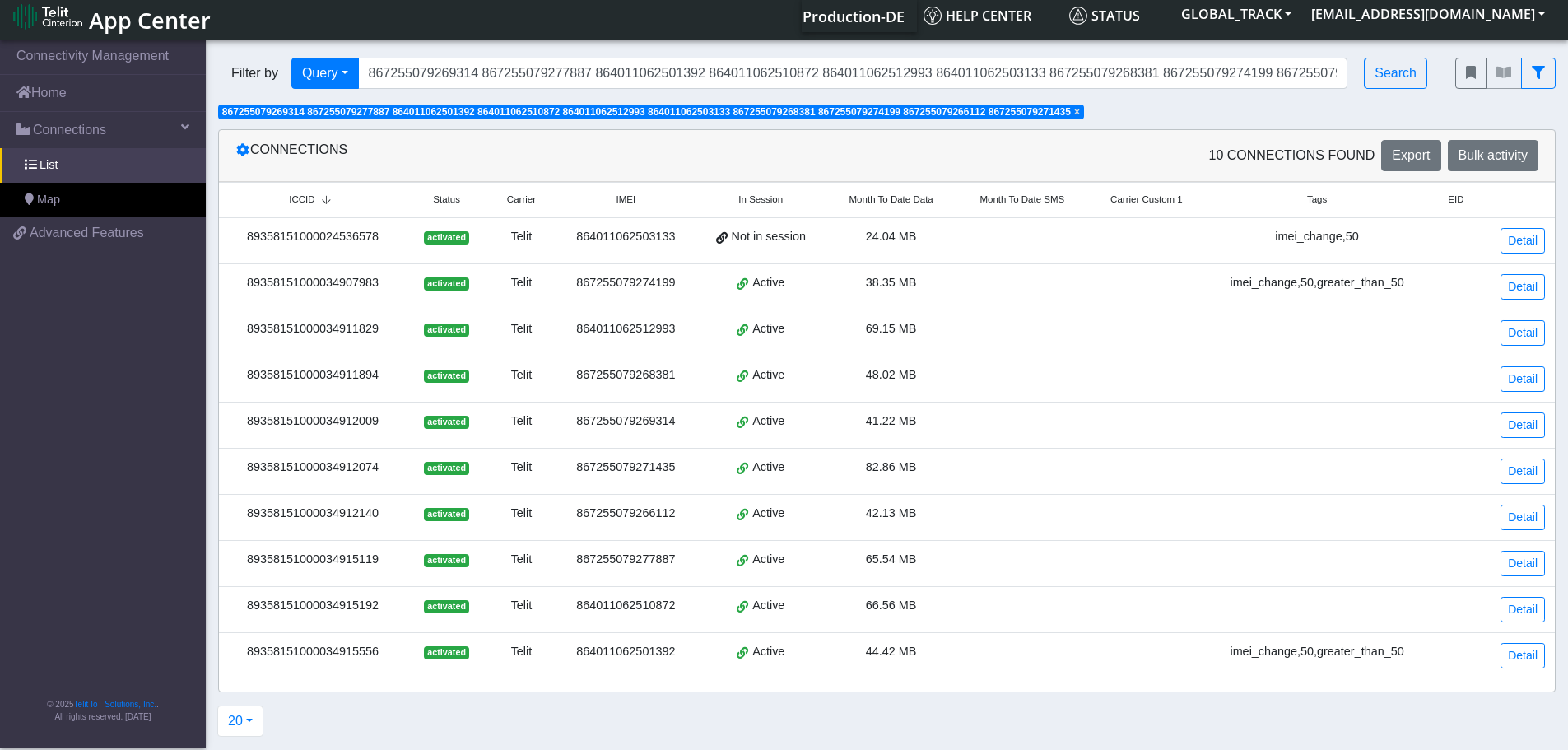
click at [366, 565] on div "89358151000034915119" at bounding box center [313, 560] width 168 height 18
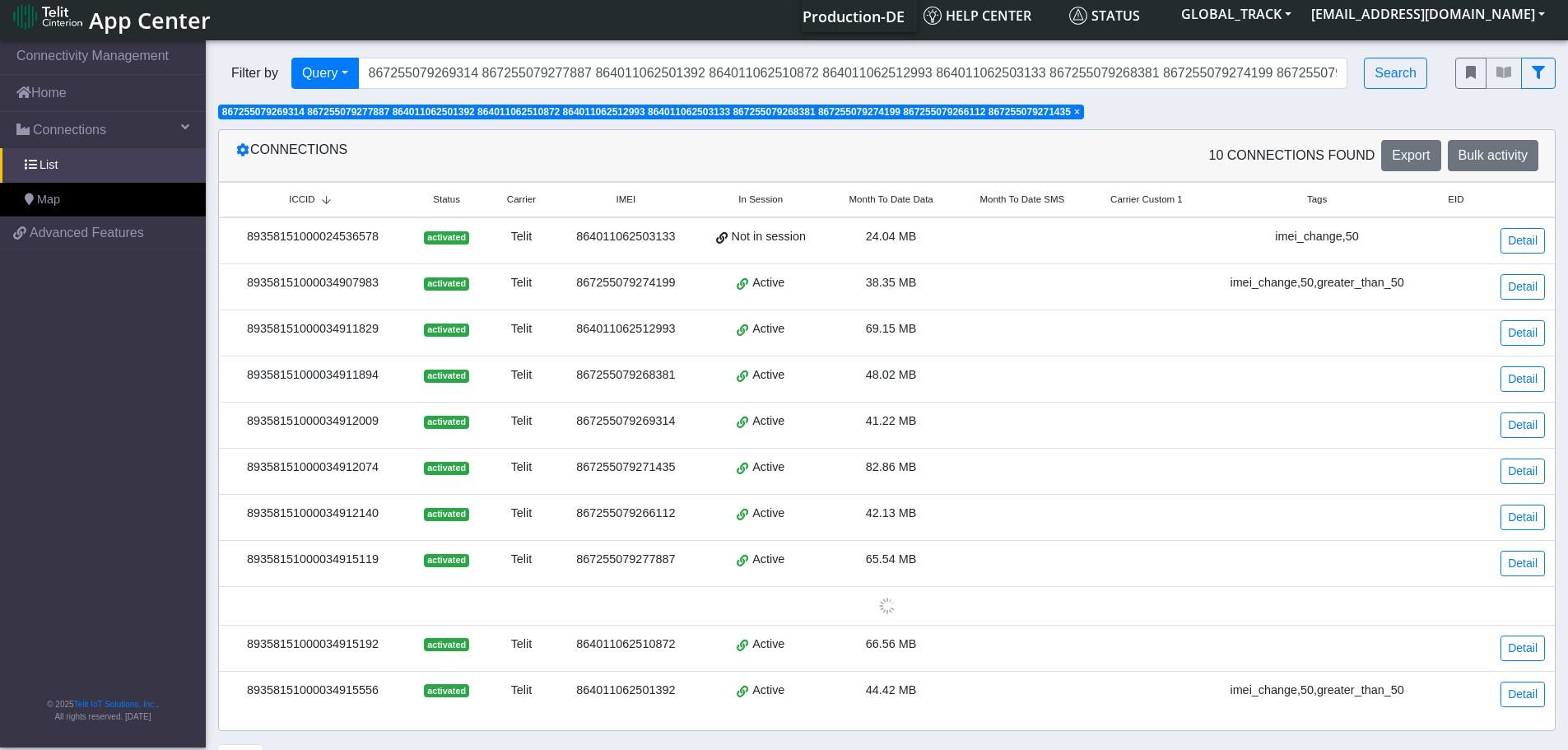
copy div "89358151000034915119"
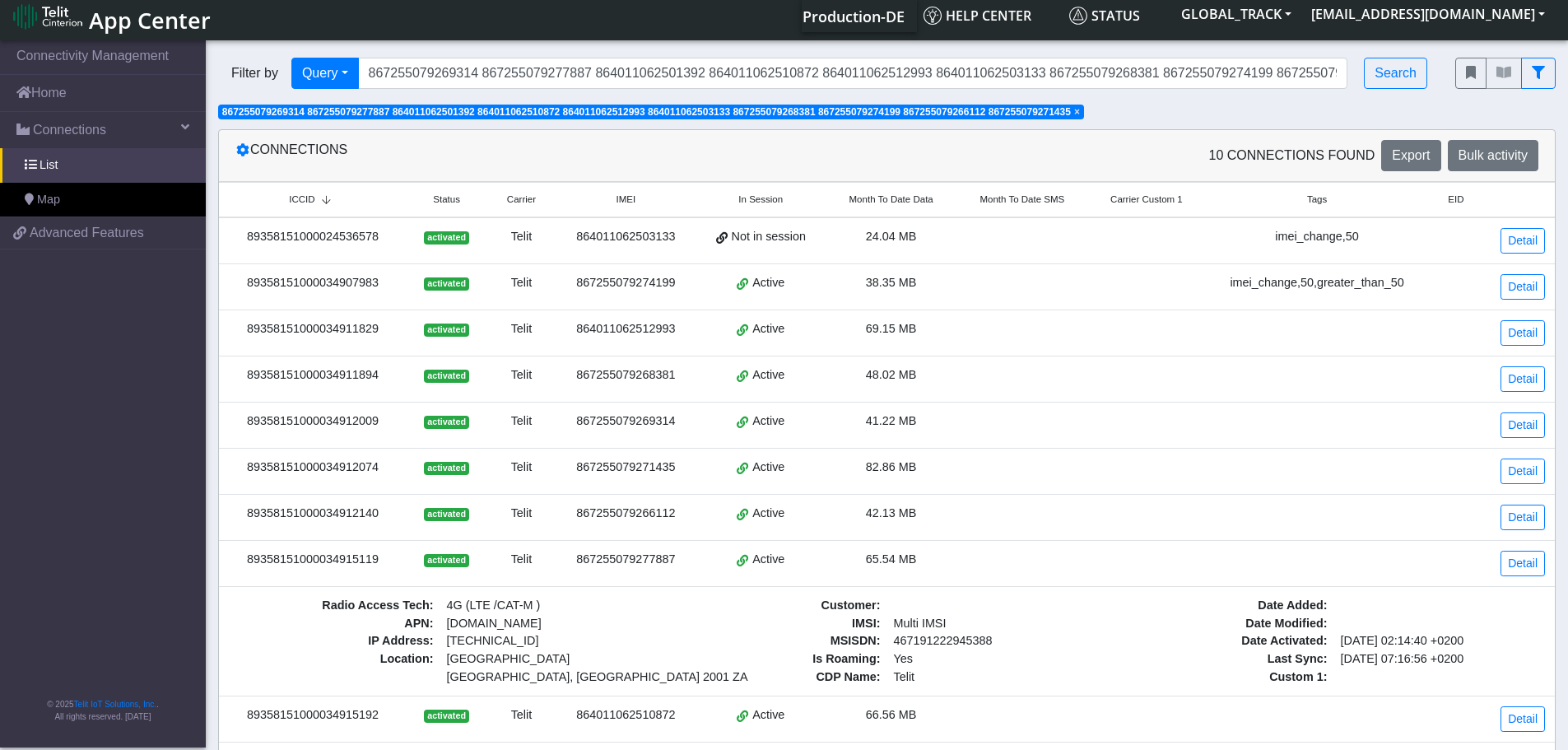
click at [414, 553] on td "activated" at bounding box center [447, 564] width 81 height 46
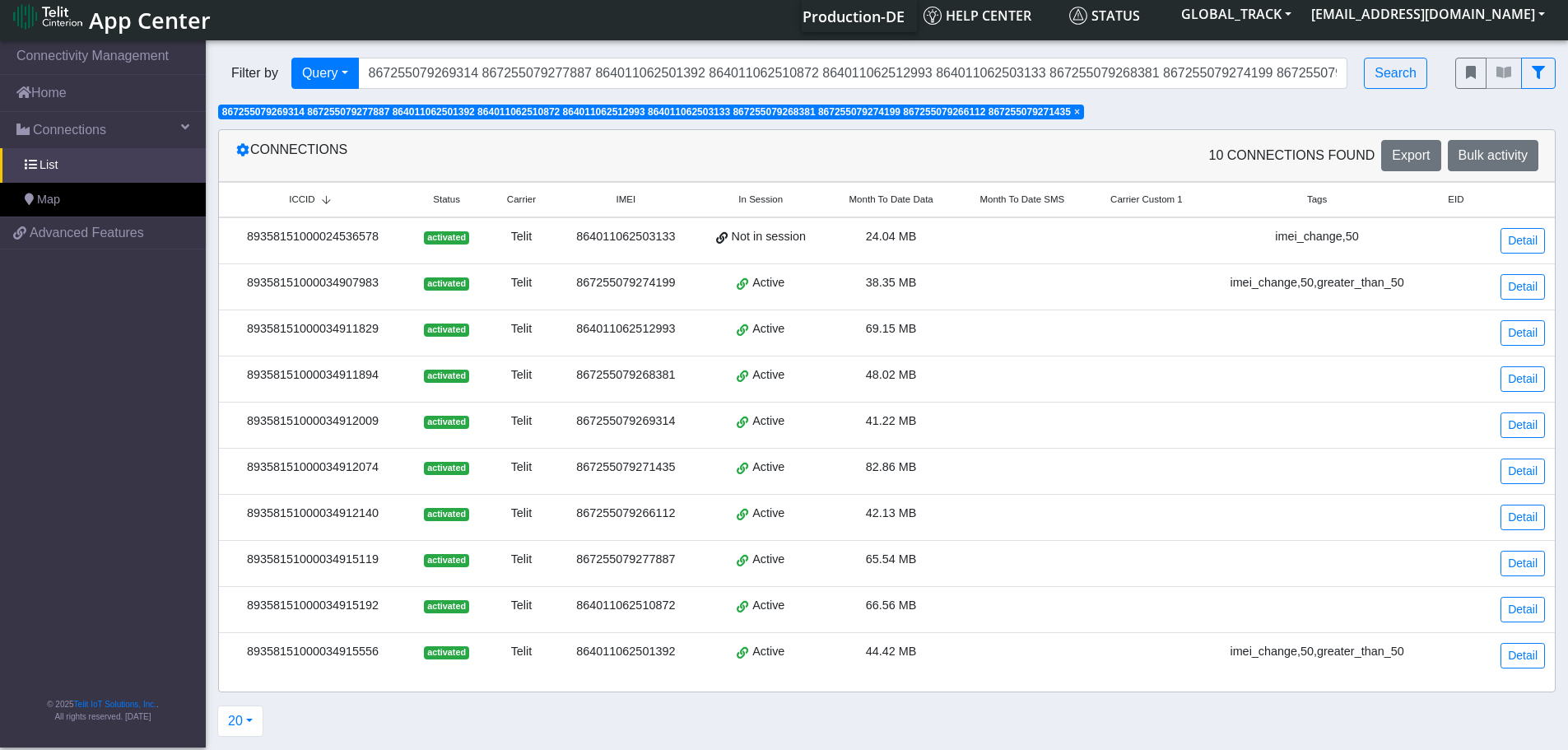
click at [366, 608] on div "89358151000034915192" at bounding box center [313, 606] width 168 height 18
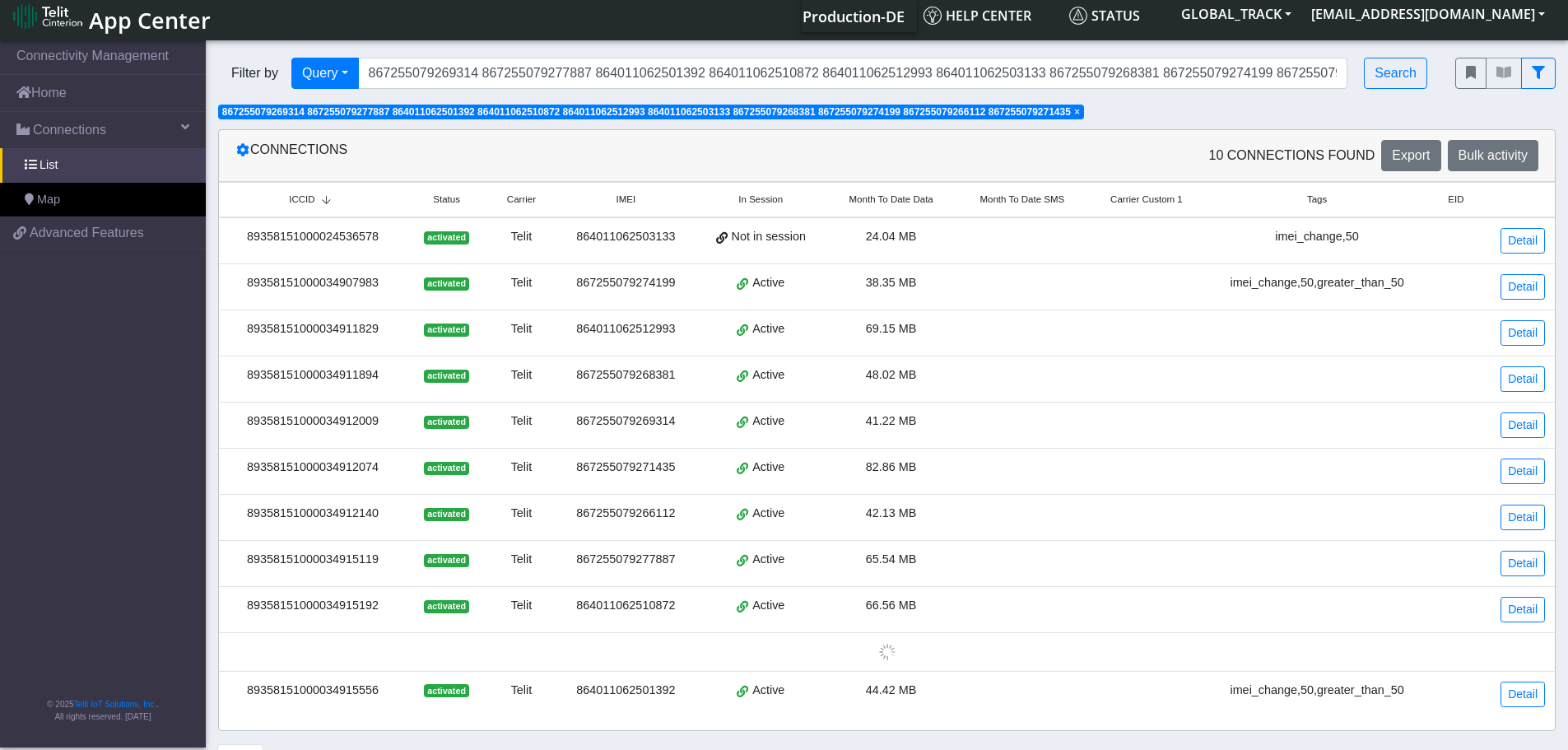
click at [366, 608] on div "89358151000034915192" at bounding box center [313, 606] width 168 height 18
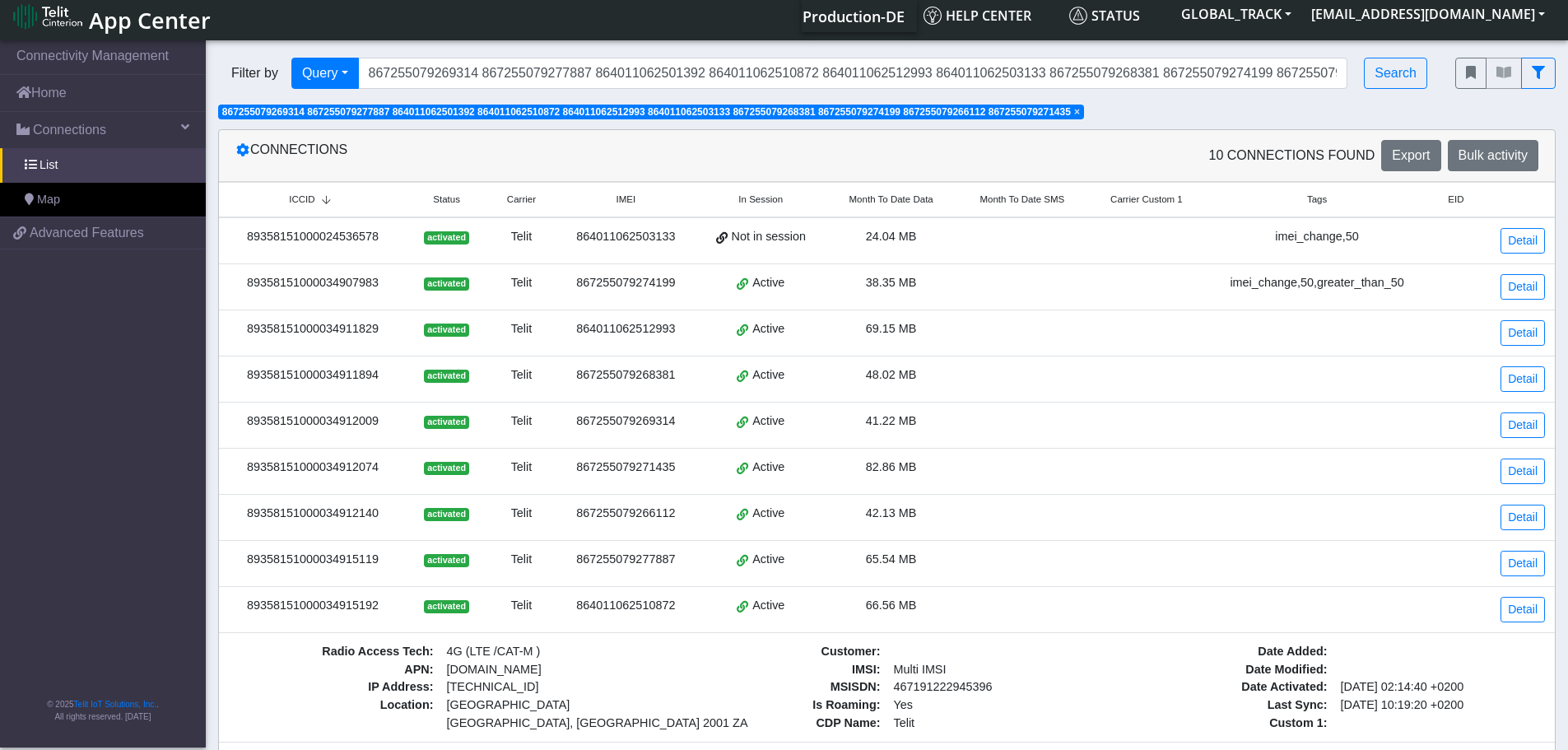
click at [397, 611] on div "89358151000034915192" at bounding box center [313, 606] width 168 height 18
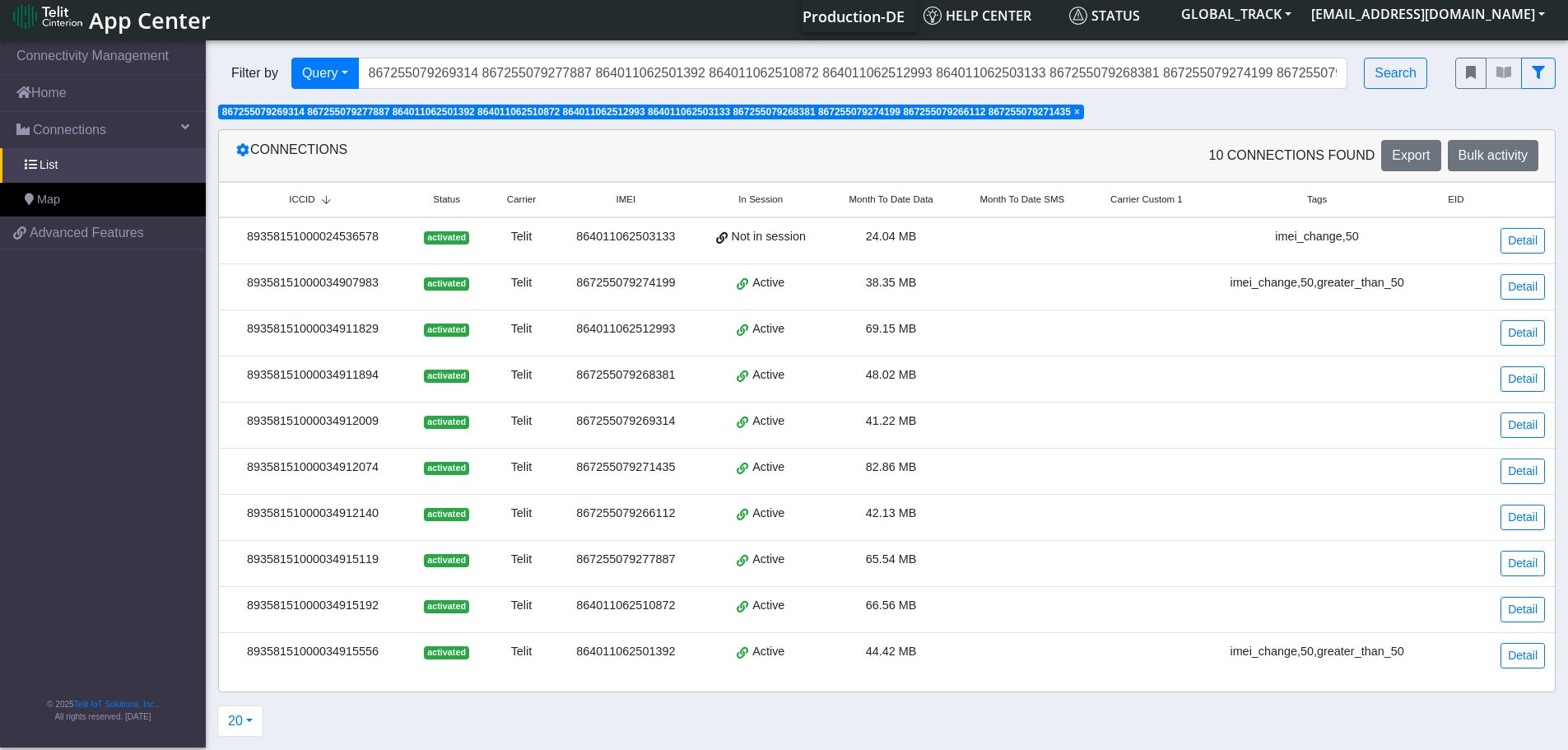
click at [356, 651] on div "89358151000034915556" at bounding box center [313, 652] width 168 height 18
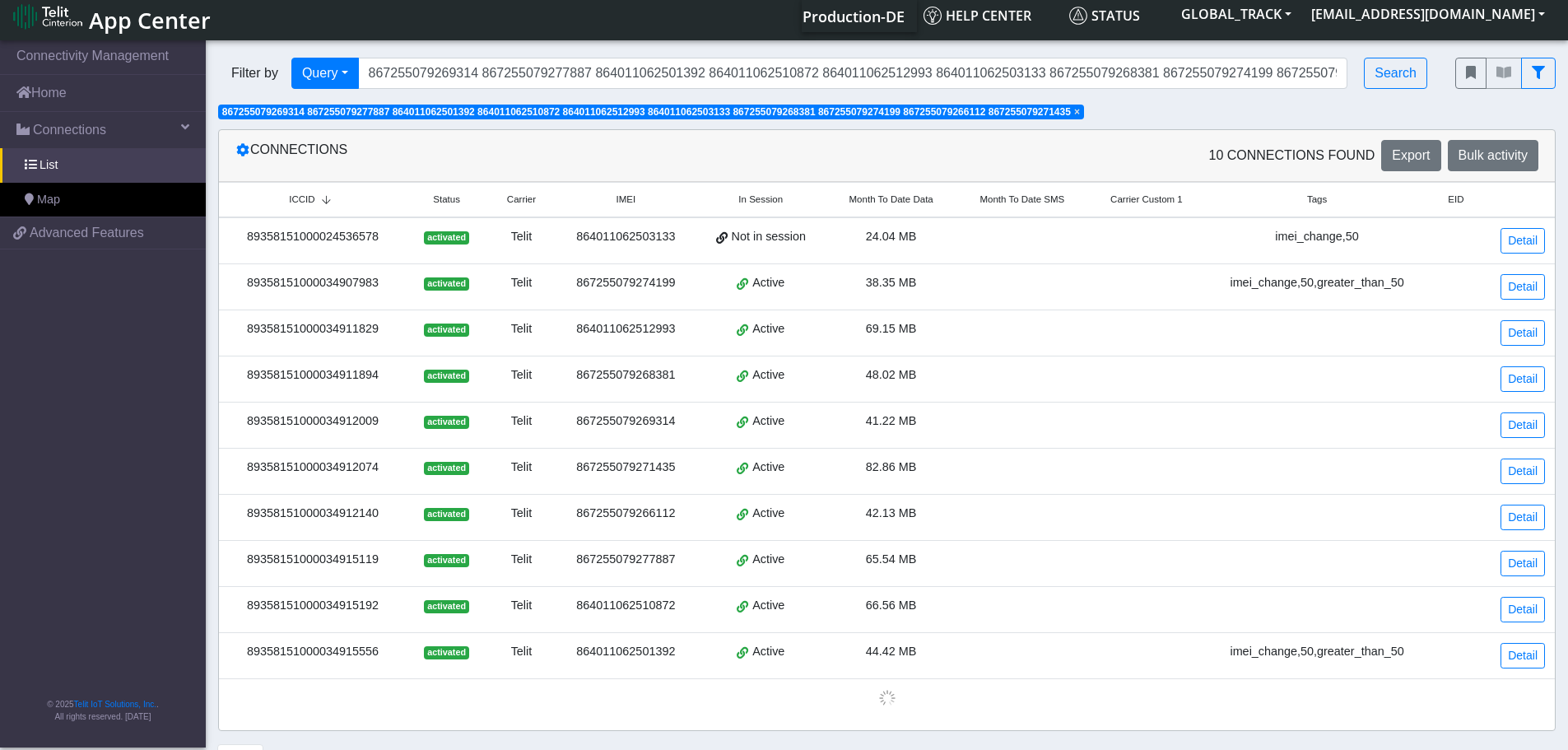
click at [356, 651] on div "89358151000034915556" at bounding box center [313, 652] width 168 height 18
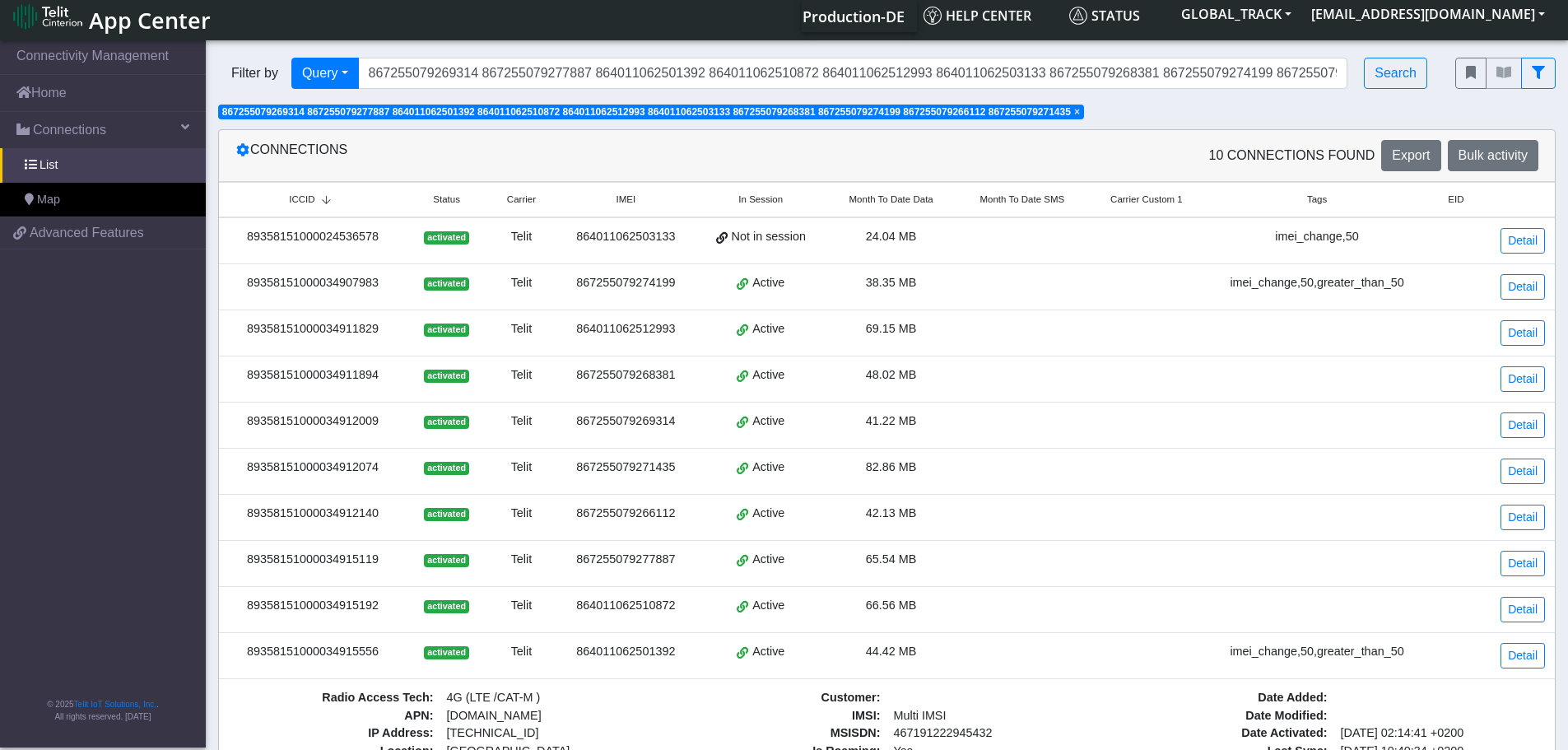
click at [402, 651] on td "89358151000034915556" at bounding box center [313, 656] width 188 height 46
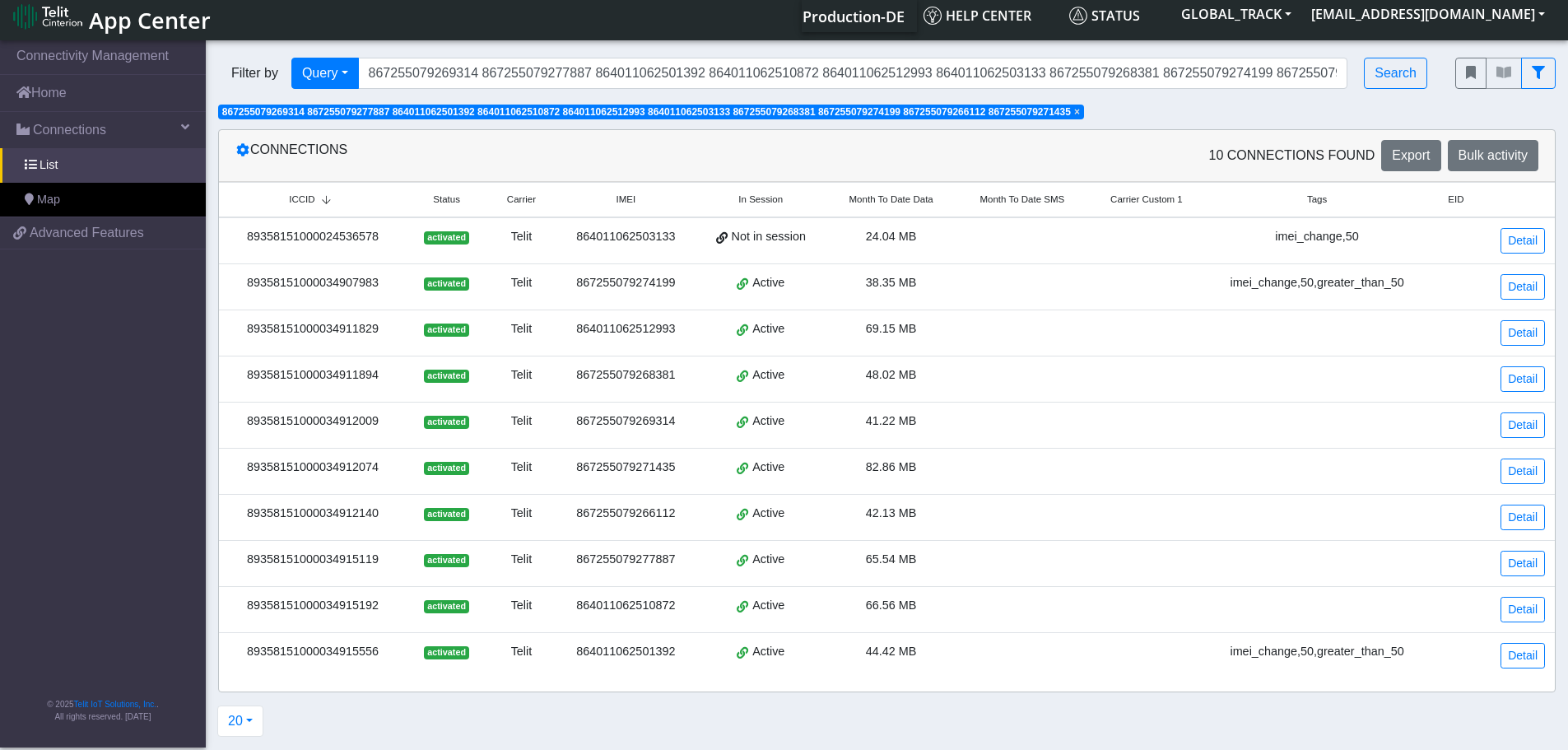
click at [330, 236] on div "89358151000024536578" at bounding box center [313, 237] width 168 height 18
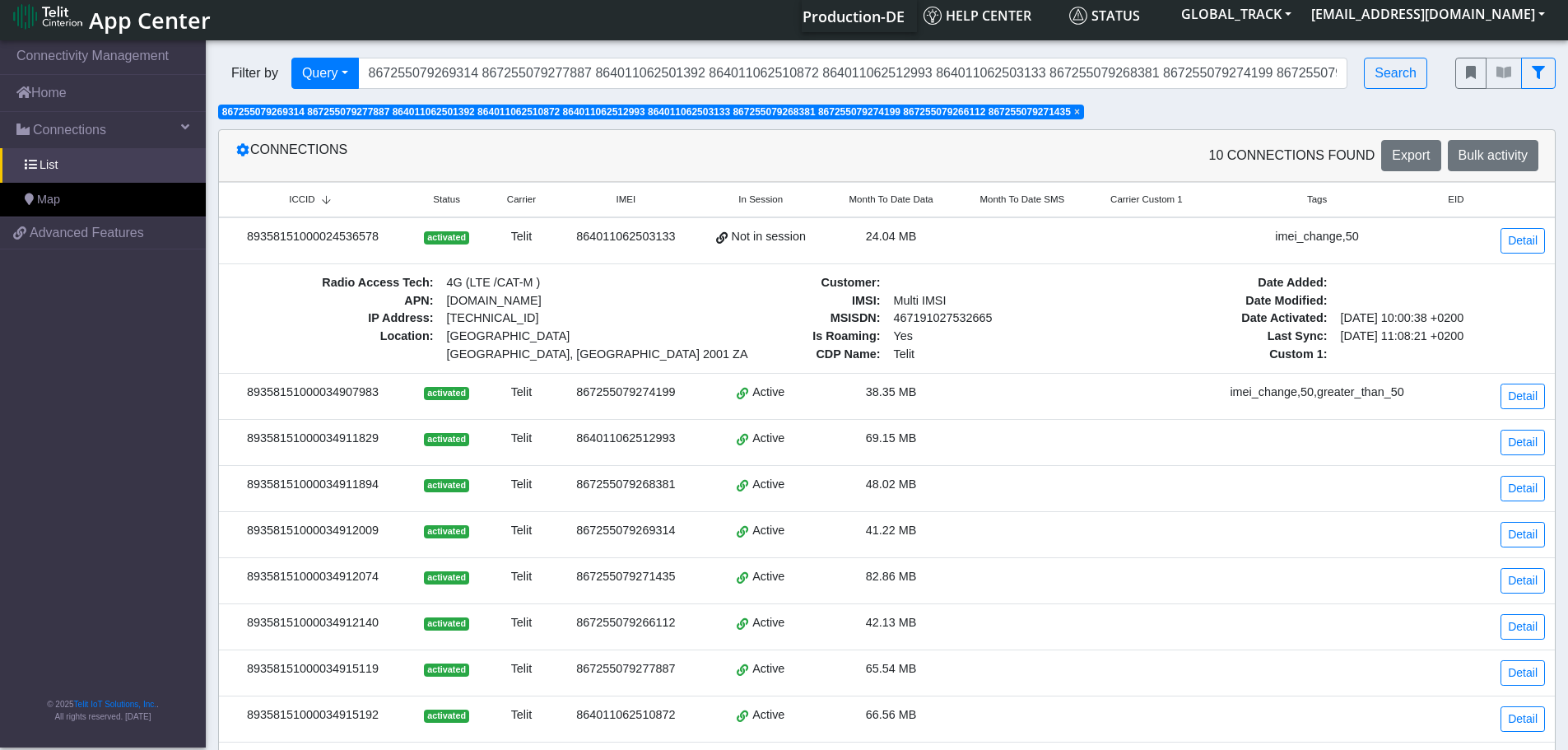
click at [330, 236] on div "89358151000024536578" at bounding box center [313, 237] width 168 height 18
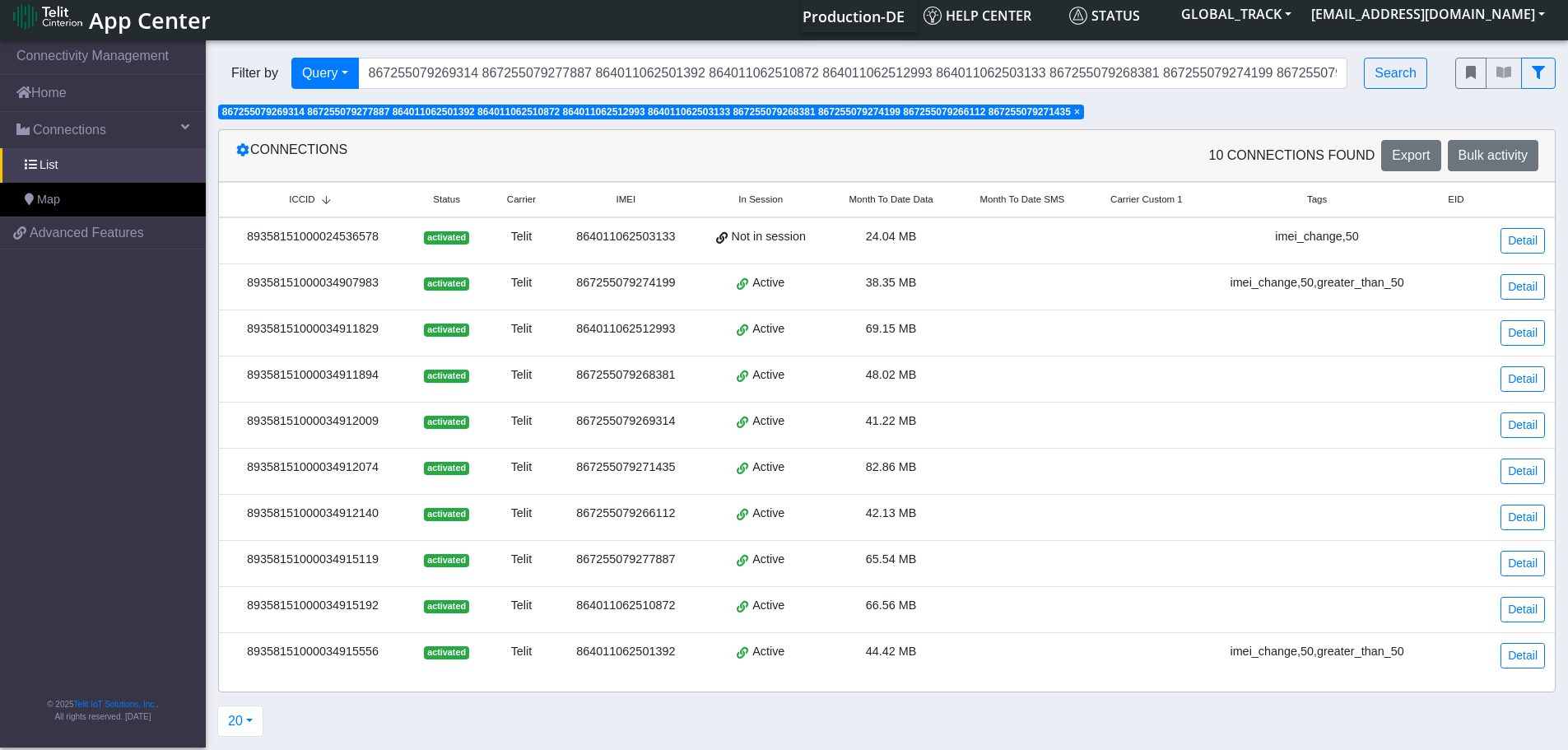
click at [243, 237] on div "89358151000024536578" at bounding box center [313, 237] width 168 height 18
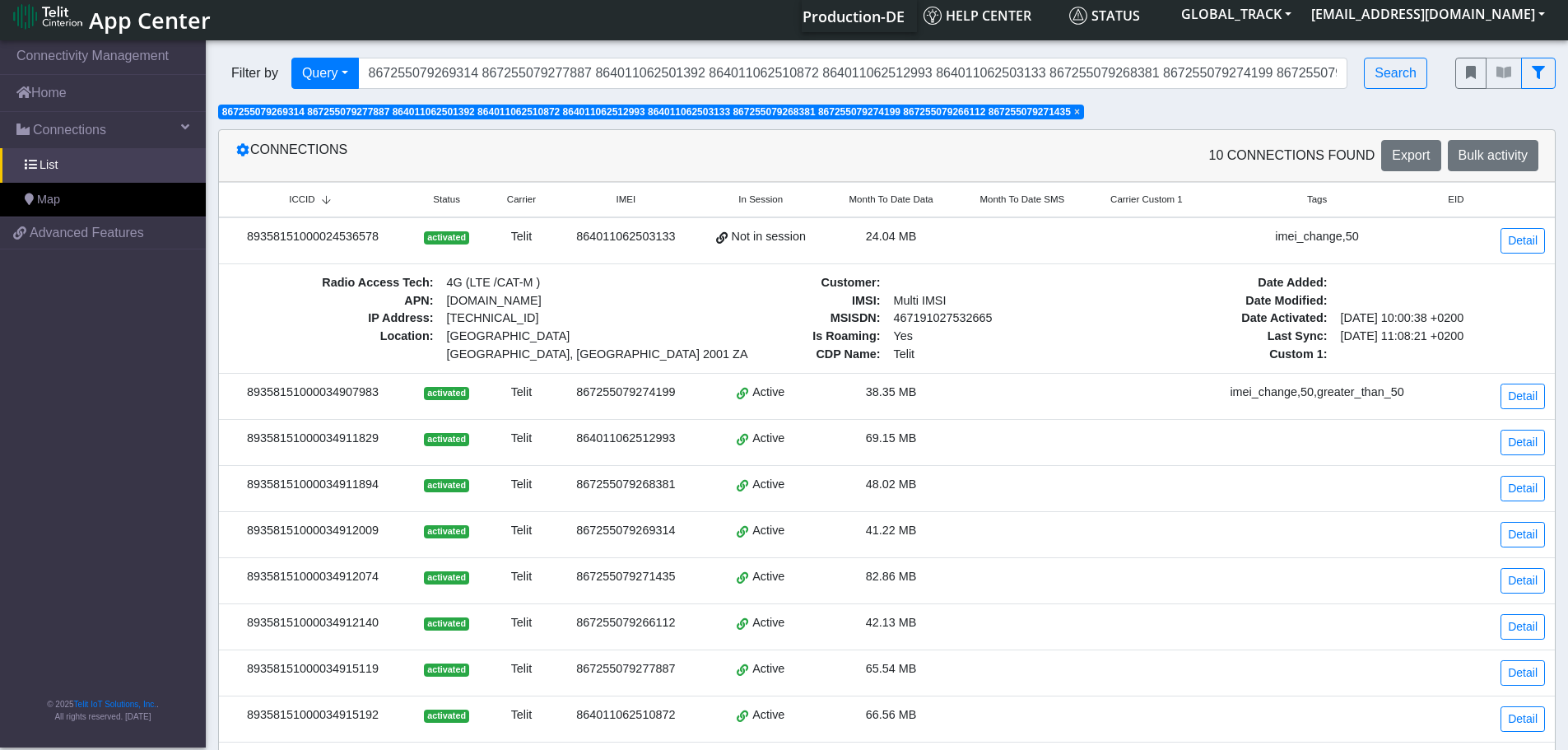
click at [245, 240] on div "89358151000024536578" at bounding box center [313, 237] width 168 height 18
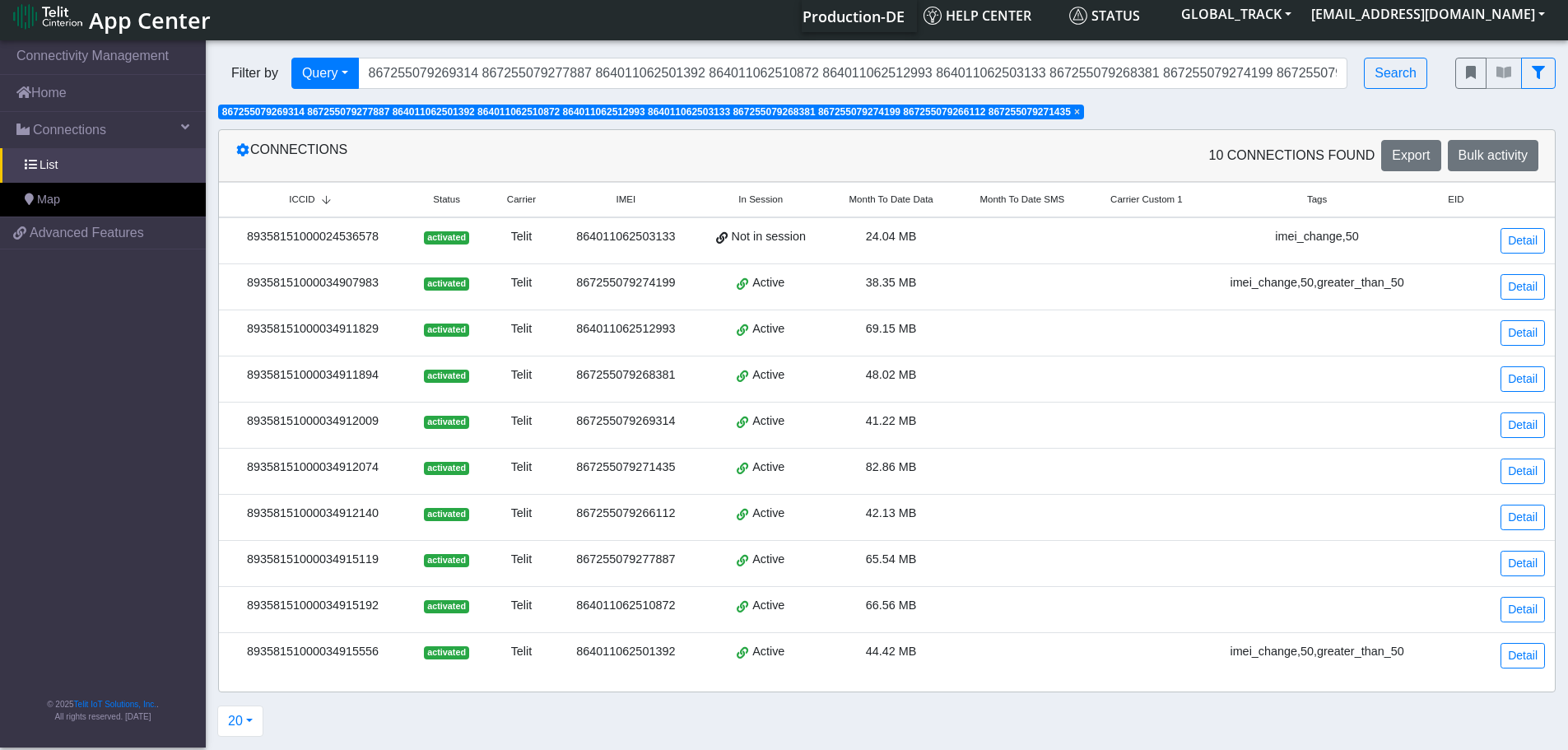
click at [239, 249] on td "89358151000024536578" at bounding box center [313, 240] width 188 height 47
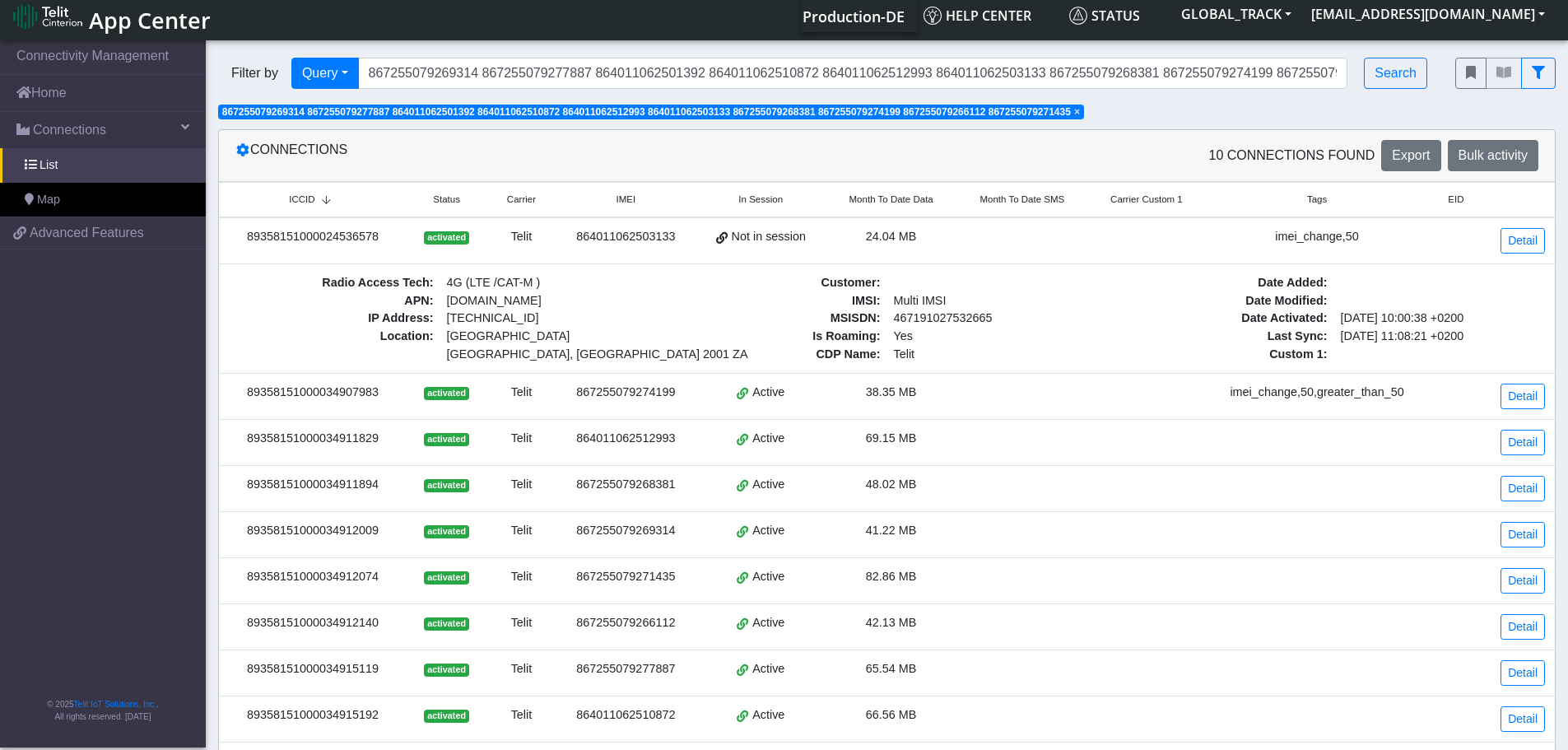
click at [245, 235] on div "89358151000024536578" at bounding box center [313, 237] width 168 height 18
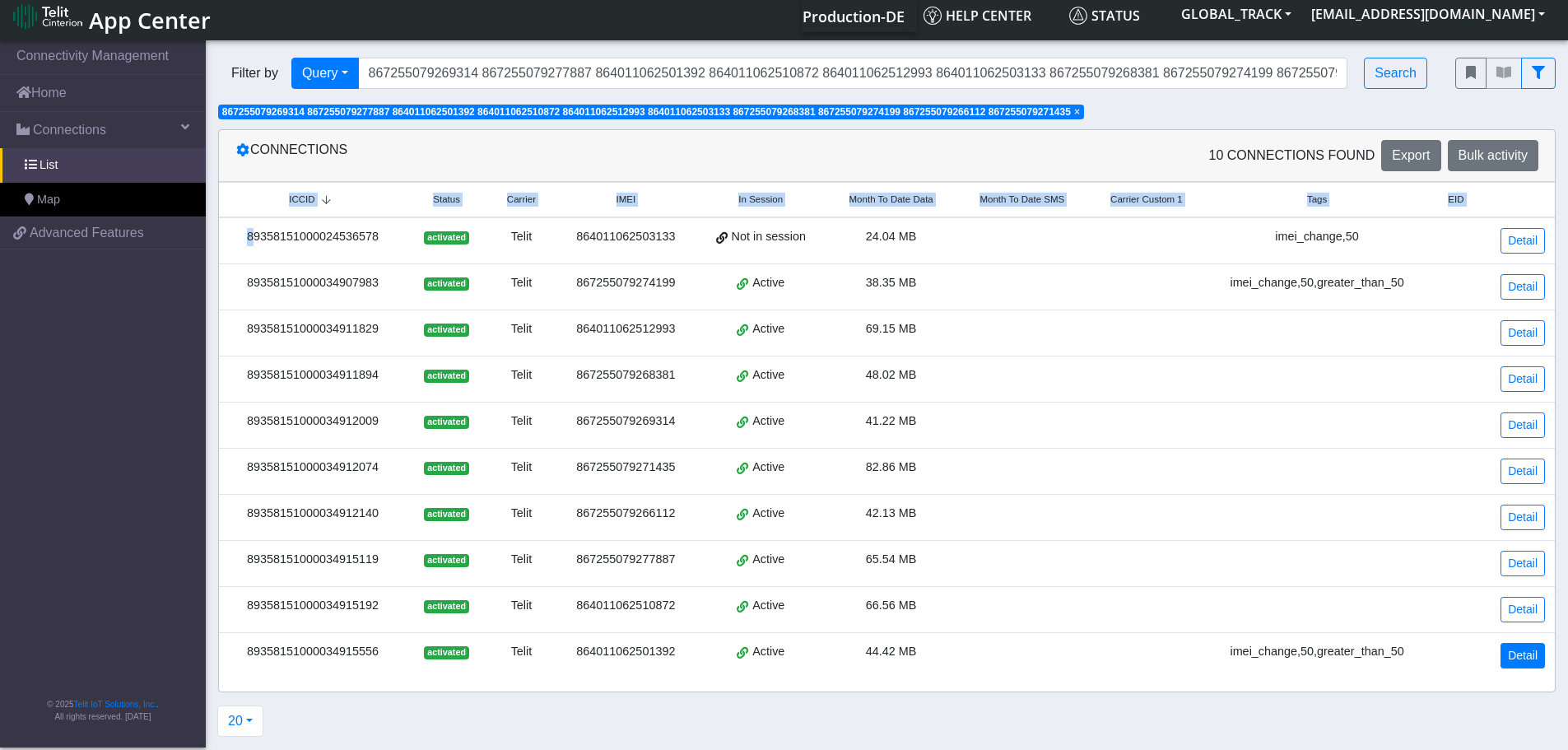
drag, startPoint x: 228, startPoint y: 227, endPoint x: 1542, endPoint y: 654, distance: 1381.6
click at [1542, 654] on tbody "89358151000024536578 activated Telit 864011062503133 Not in session 24.04 MB im…" at bounding box center [887, 448] width 1336 height 461
click at [225, 232] on td "89358151000024536578" at bounding box center [313, 240] width 188 height 47
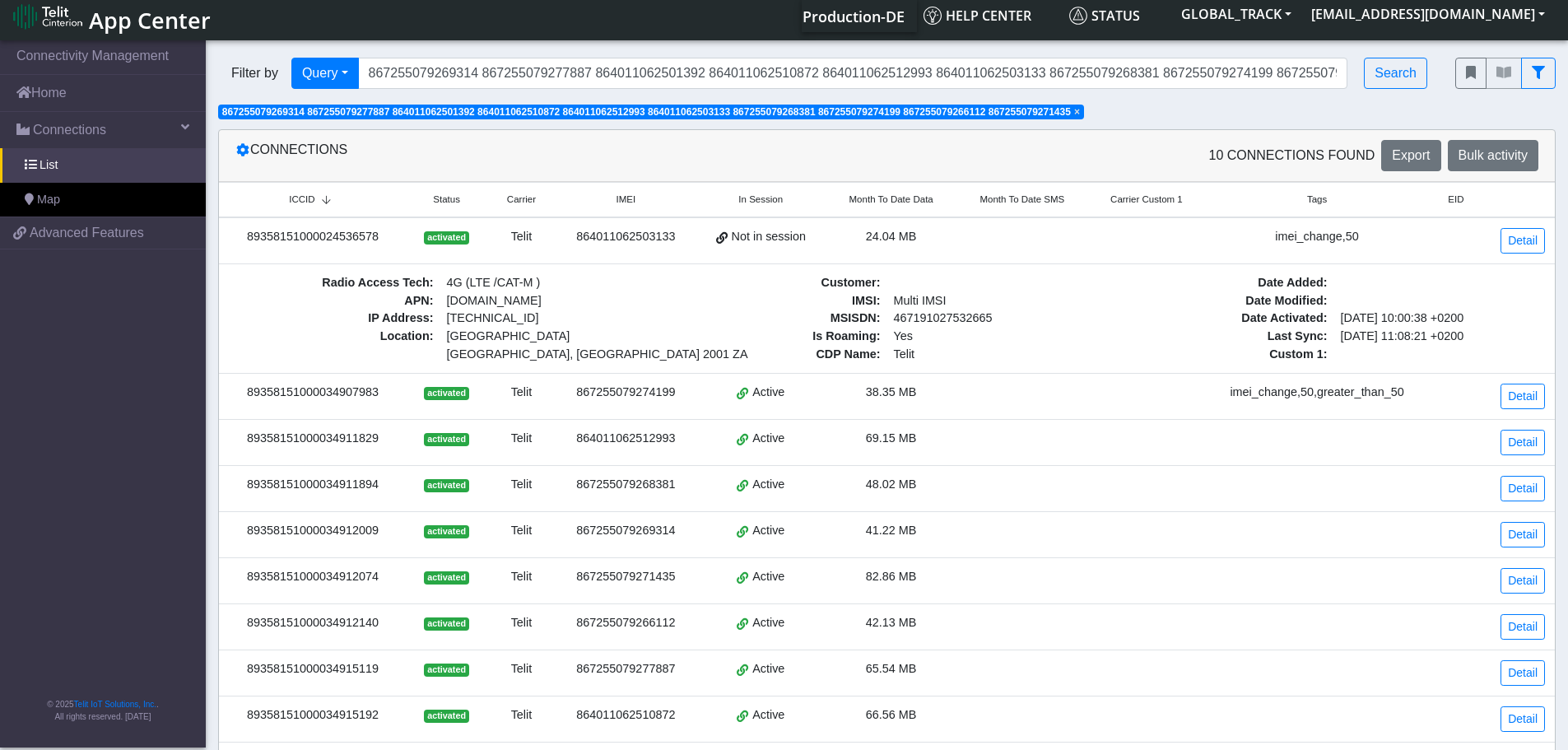
click at [240, 240] on div "89358151000024536578" at bounding box center [313, 237] width 168 height 18
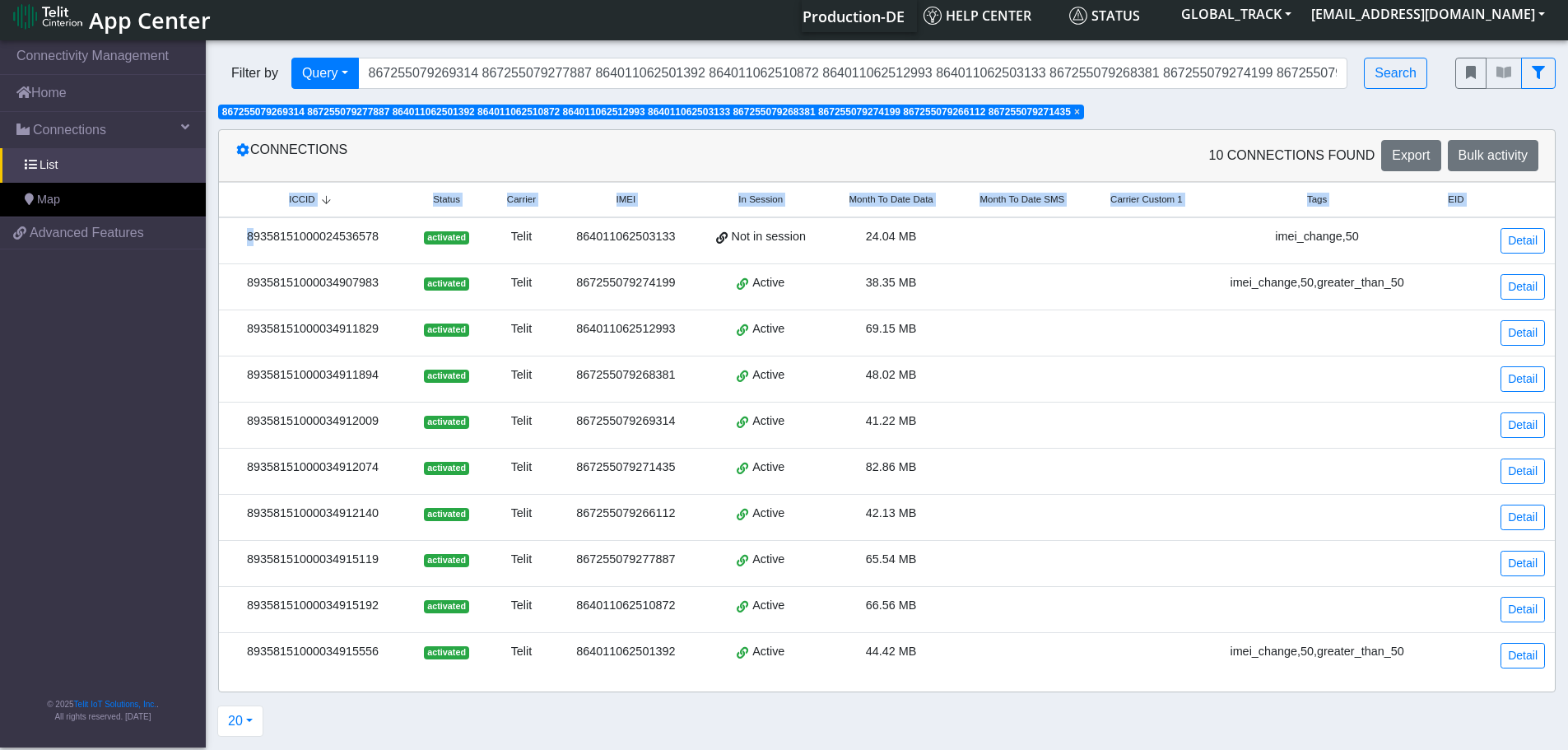
drag, startPoint x: 238, startPoint y: 229, endPoint x: 1436, endPoint y: 661, distance: 1273.5
click at [1436, 661] on tbody "89358151000024536578 activated Telit 864011062503133 Not in session 24.04 MB im…" at bounding box center [887, 448] width 1336 height 461
click at [241, 249] on td "89358151000024536578" at bounding box center [313, 240] width 188 height 47
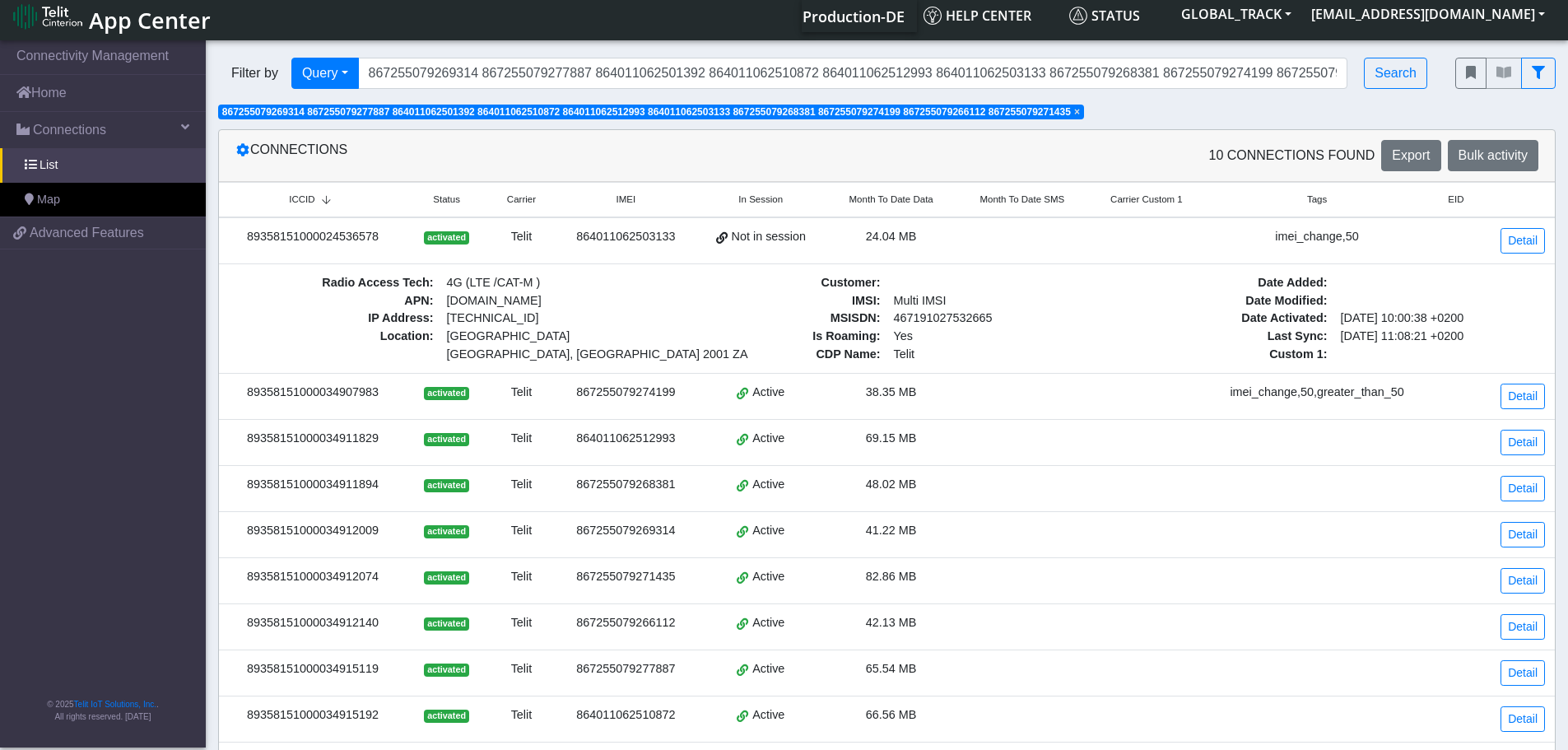
click at [239, 229] on div "89358151000024536578" at bounding box center [313, 237] width 168 height 18
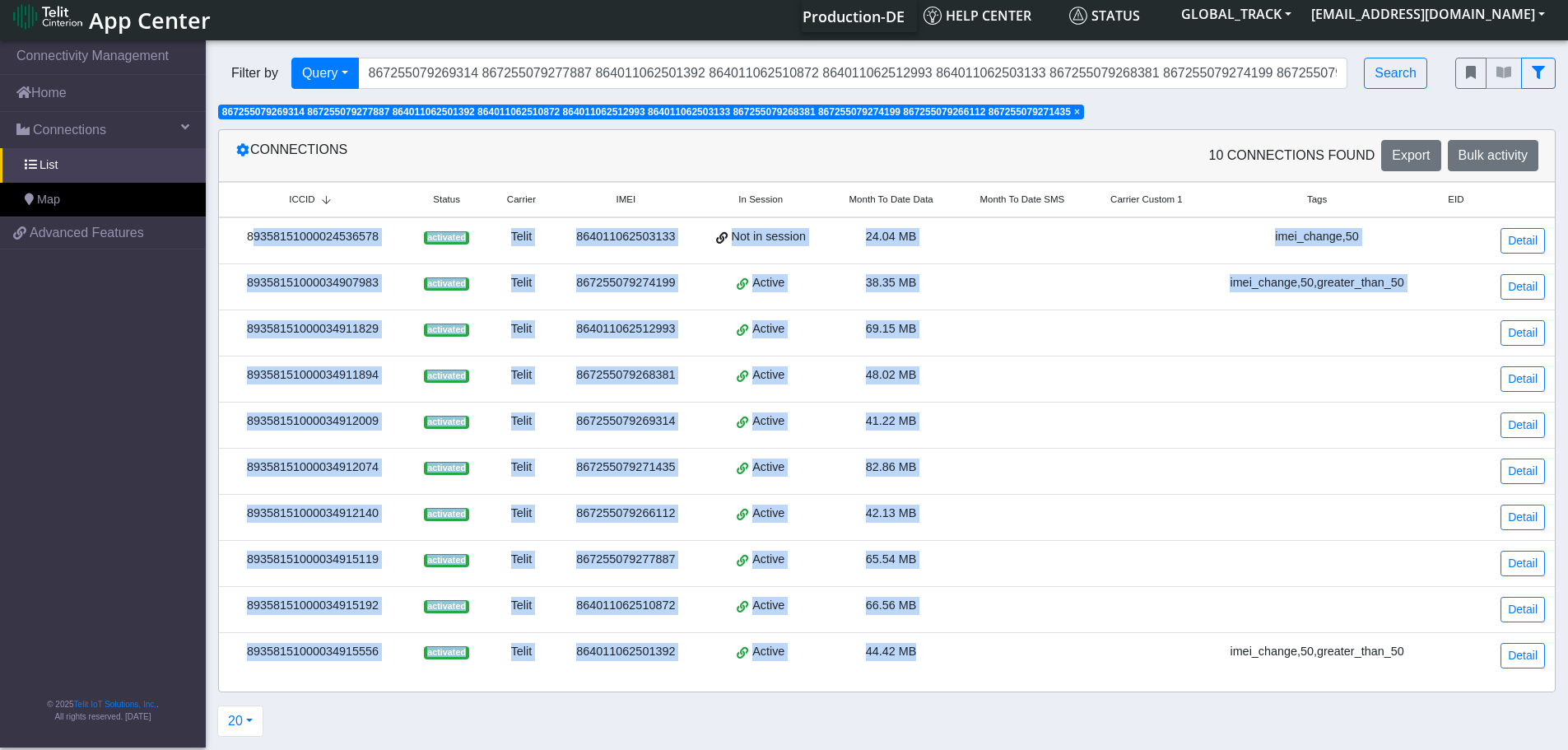
drag, startPoint x: 232, startPoint y: 231, endPoint x: 1080, endPoint y: 654, distance: 947.6
click at [1080, 654] on tbody "89358151000024536578 activated Telit 864011062503133 Not in session 24.04 MB im…" at bounding box center [887, 448] width 1336 height 461
click at [230, 255] on td "89358151000024536578" at bounding box center [313, 240] width 188 height 47
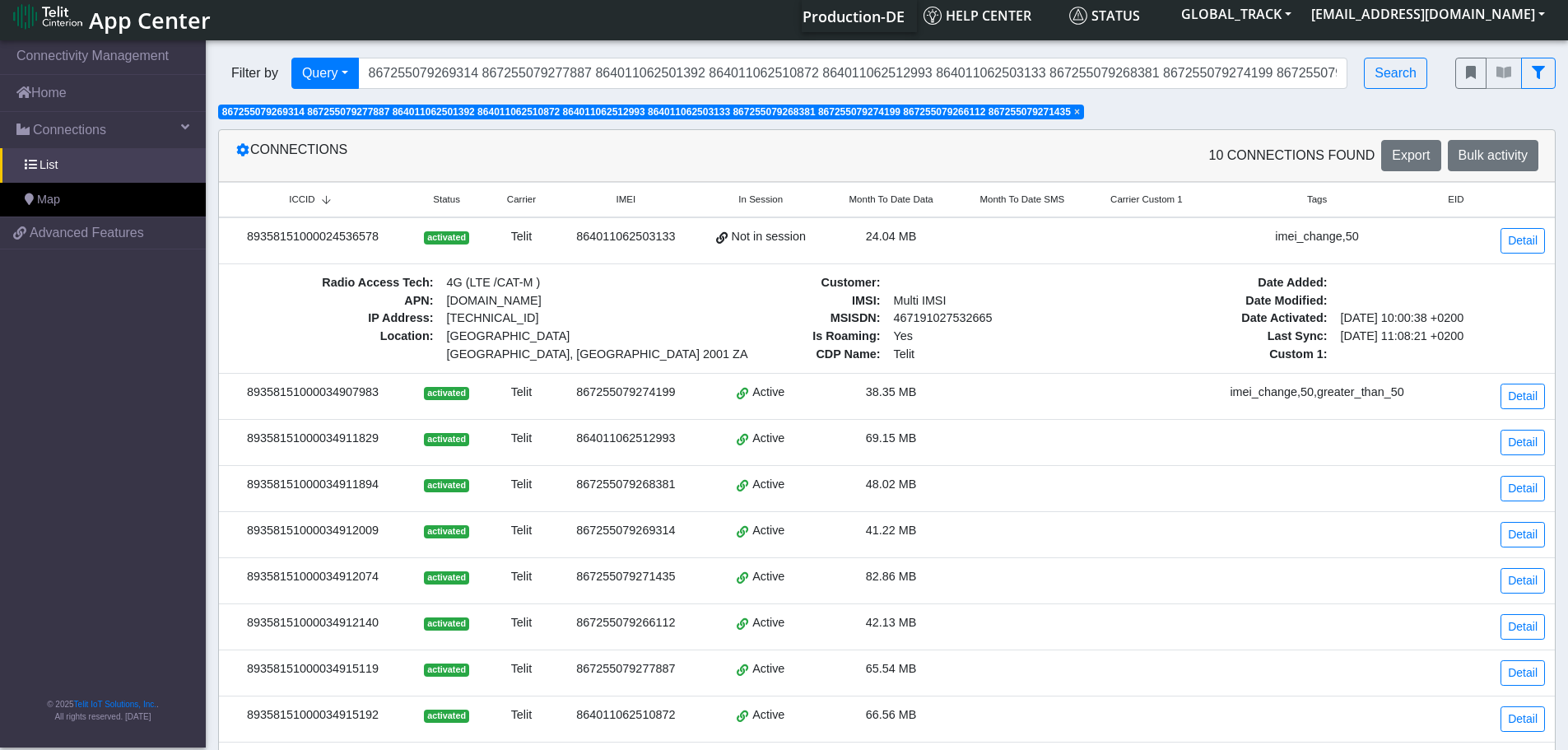
click at [246, 228] on div "89358151000024536578" at bounding box center [313, 237] width 168 height 18
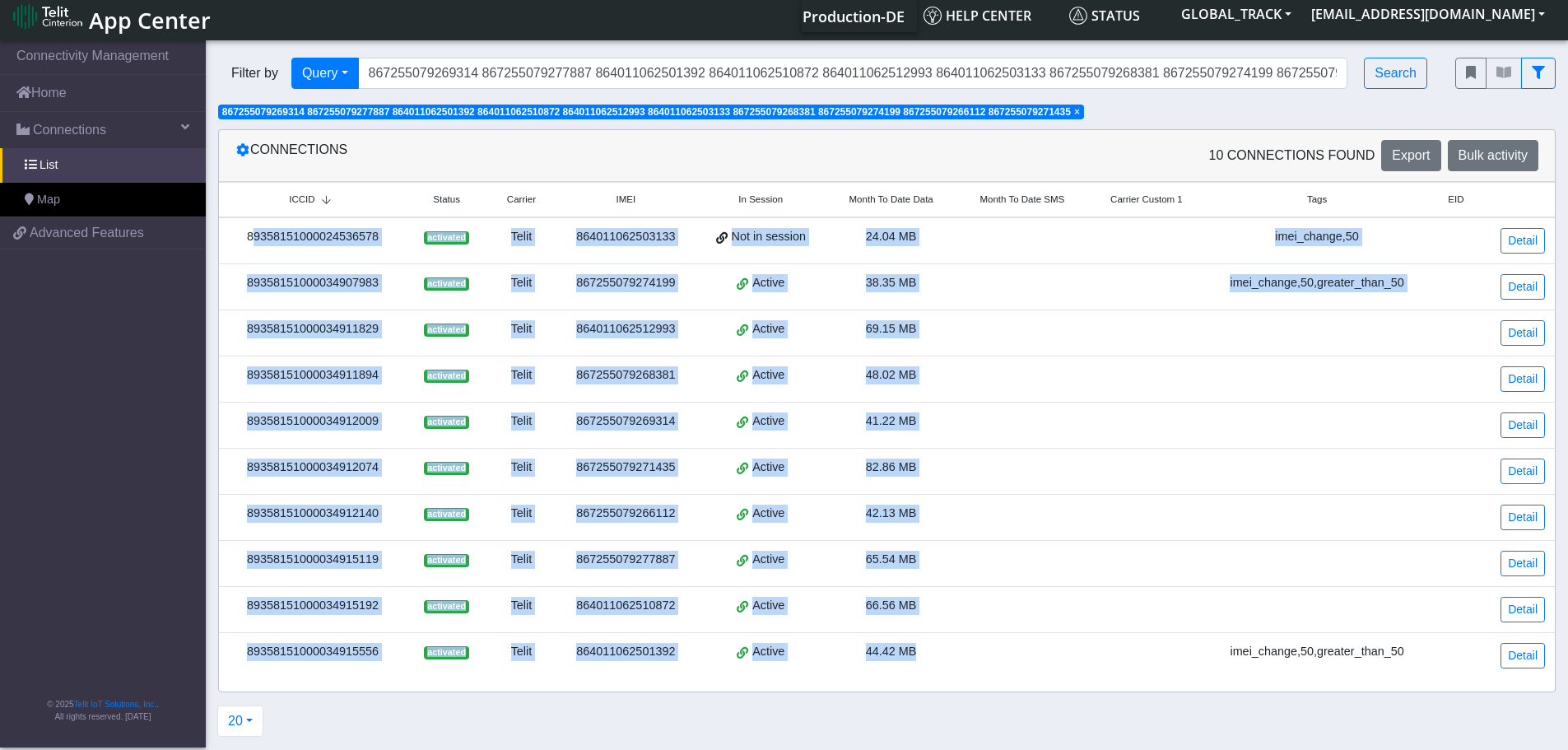
drag, startPoint x: 226, startPoint y: 229, endPoint x: 983, endPoint y: 646, distance: 864.3
click at [987, 647] on tbody "89358151000024536578 activated Telit 864011062503133 Not in session 24.04 MB im…" at bounding box center [887, 448] width 1336 height 461
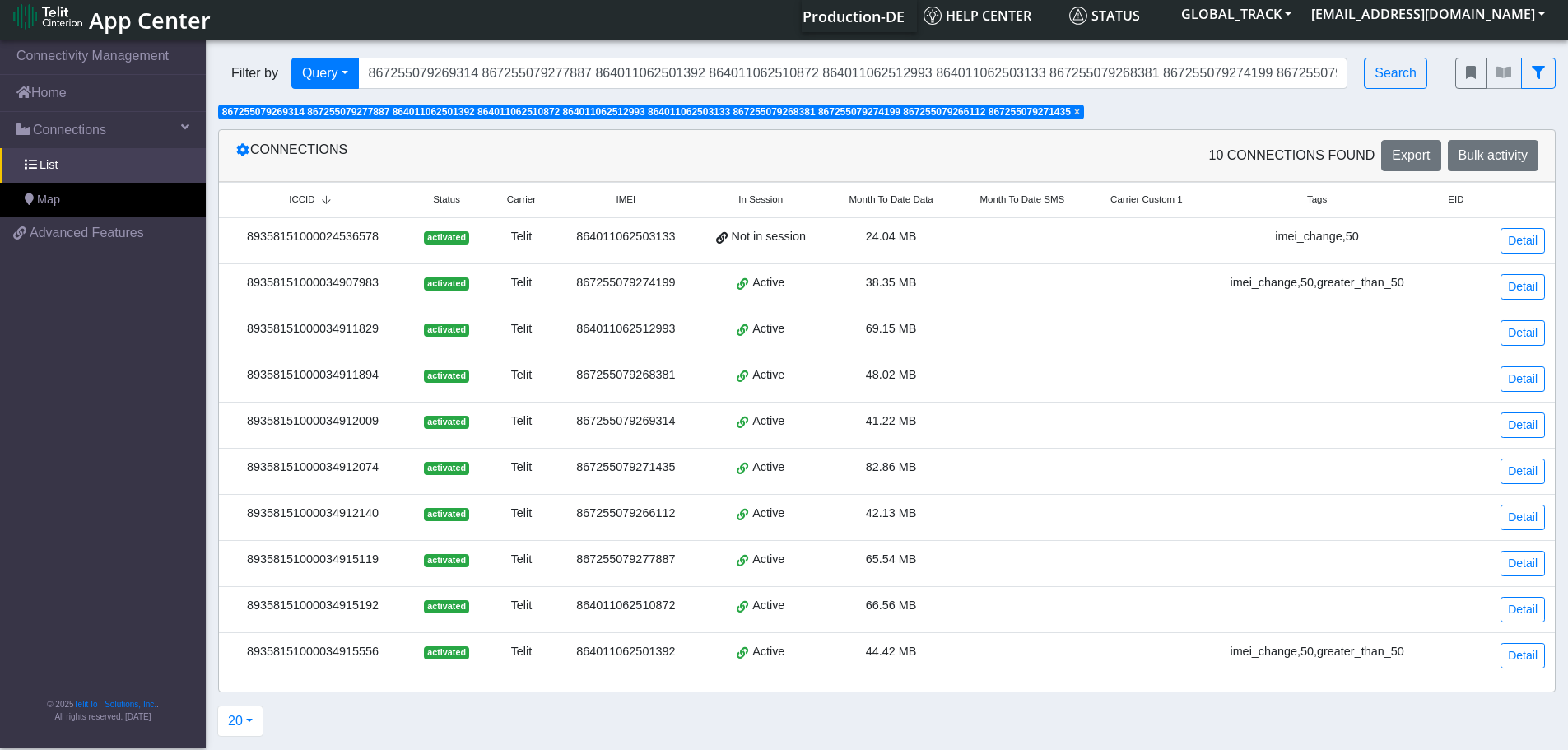
drag, startPoint x: 217, startPoint y: 263, endPoint x: 244, endPoint y: 232, distance: 41.1
click at [217, 263] on div "Connections 10 Connections found Export Bulk activity ICCID Status Carrier IMEI…" at bounding box center [887, 411] width 1362 height 563
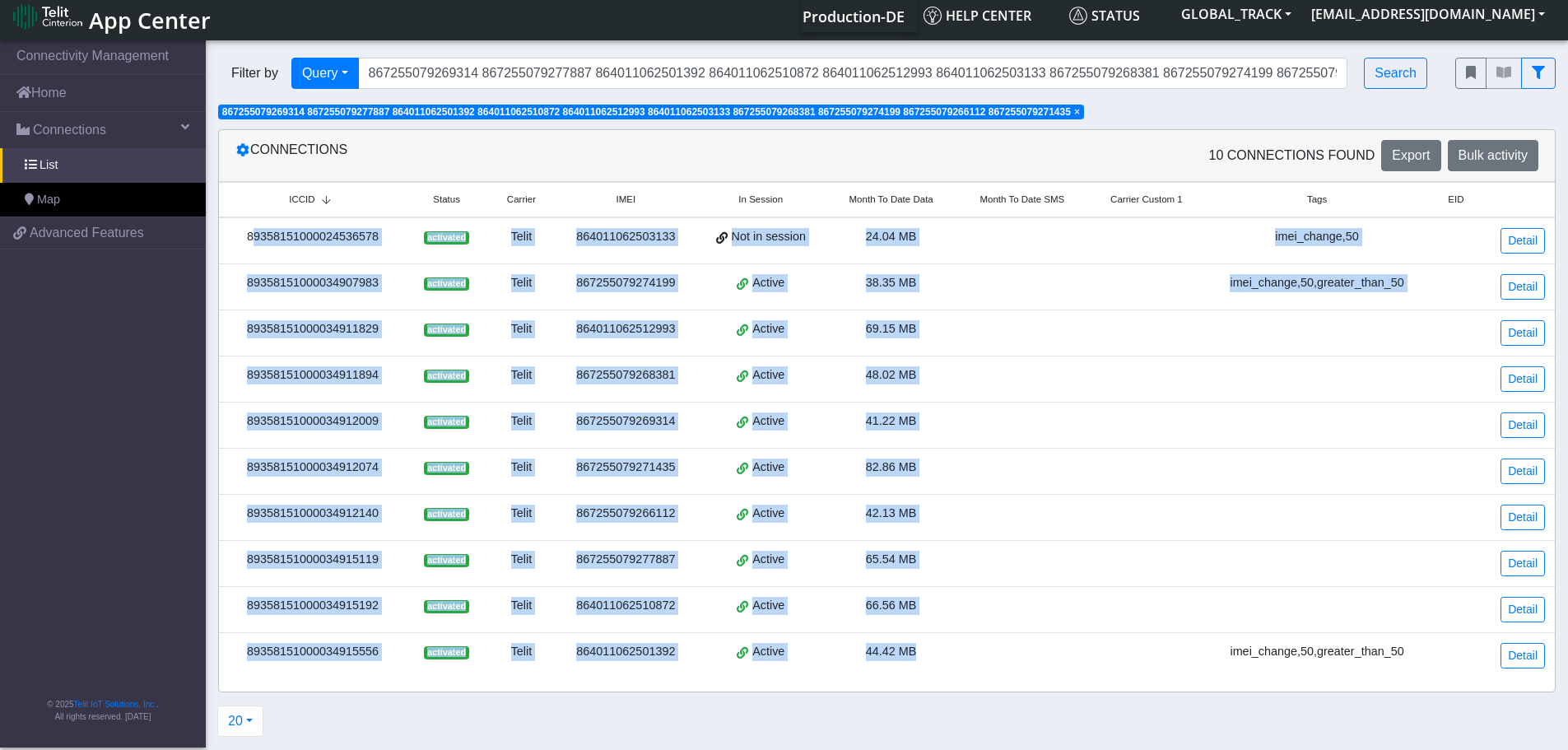
drag, startPoint x: 244, startPoint y: 230, endPoint x: 989, endPoint y: 658, distance: 859.2
click at [989, 658] on tbody "89358151000024536578 activated Telit 864011062503133 Not in session 24.04 MB im…" at bounding box center [887, 448] width 1336 height 461
click at [345, 638] on td "89358151000034915556" at bounding box center [313, 656] width 188 height 46
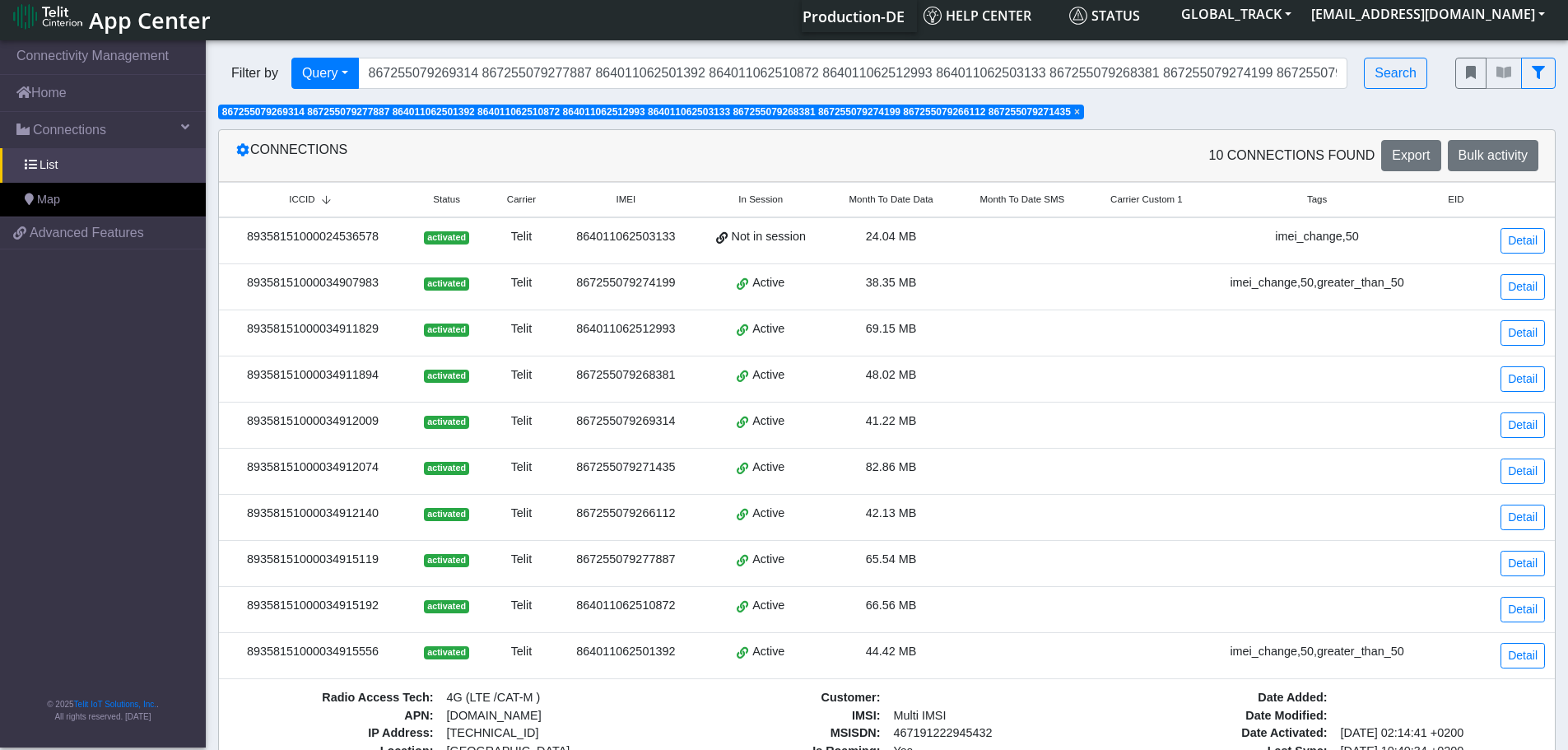
click at [1080, 110] on span "×" at bounding box center [1077, 112] width 6 height 12
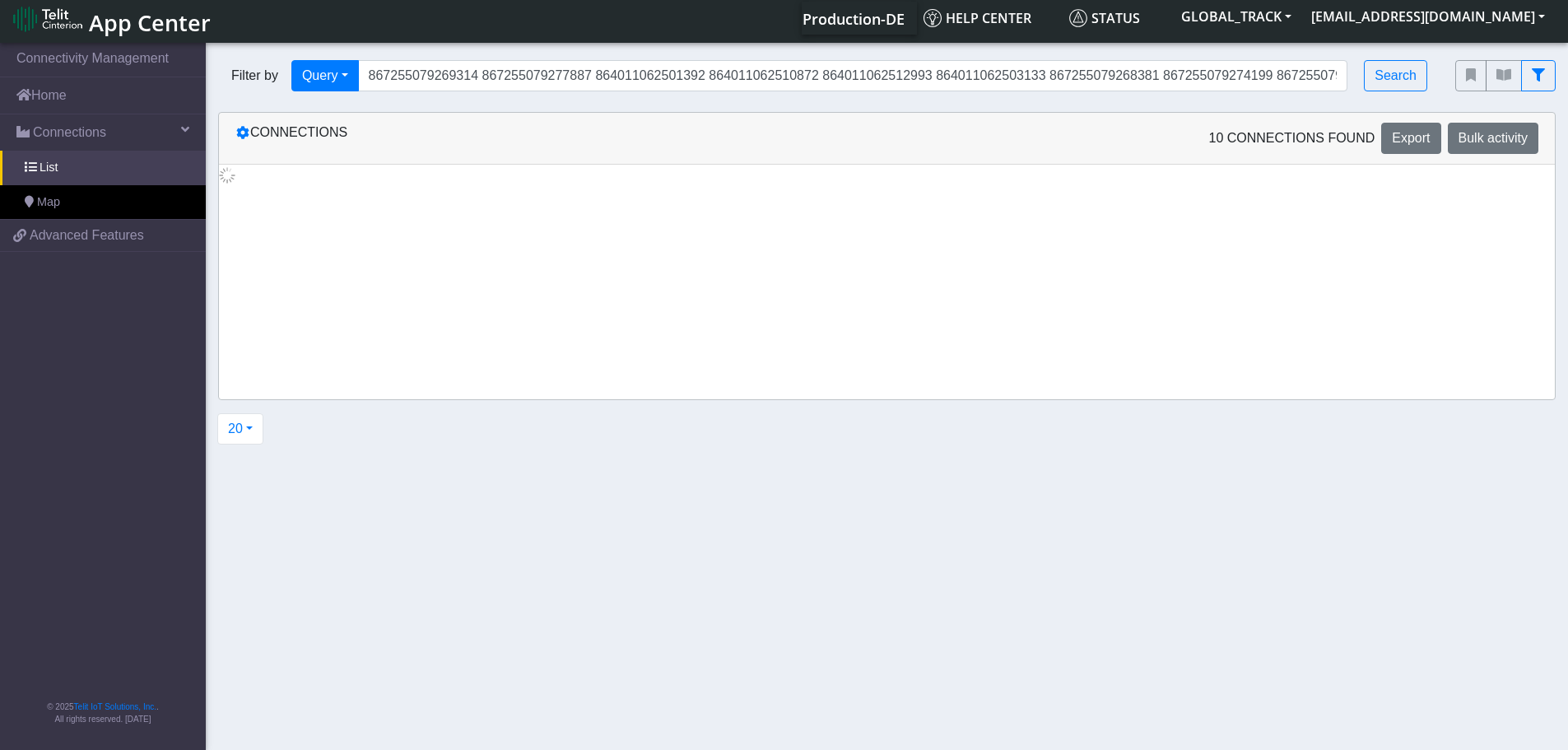
scroll to position [6, 0]
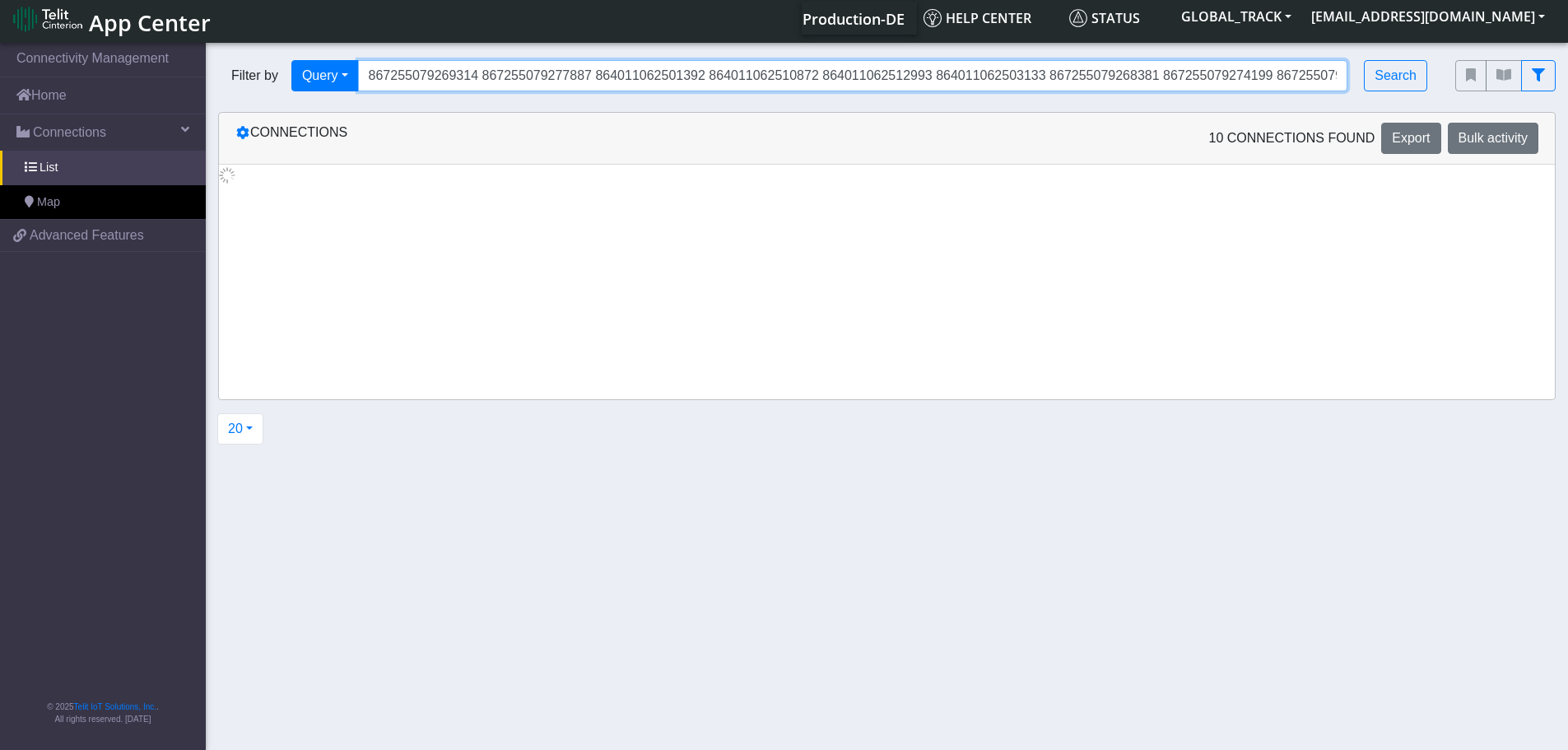
click at [1120, 78] on input "867255079269314 867255079277887 864011062501392 864011062510872 864011062512993…" at bounding box center [853, 76] width 991 height 31
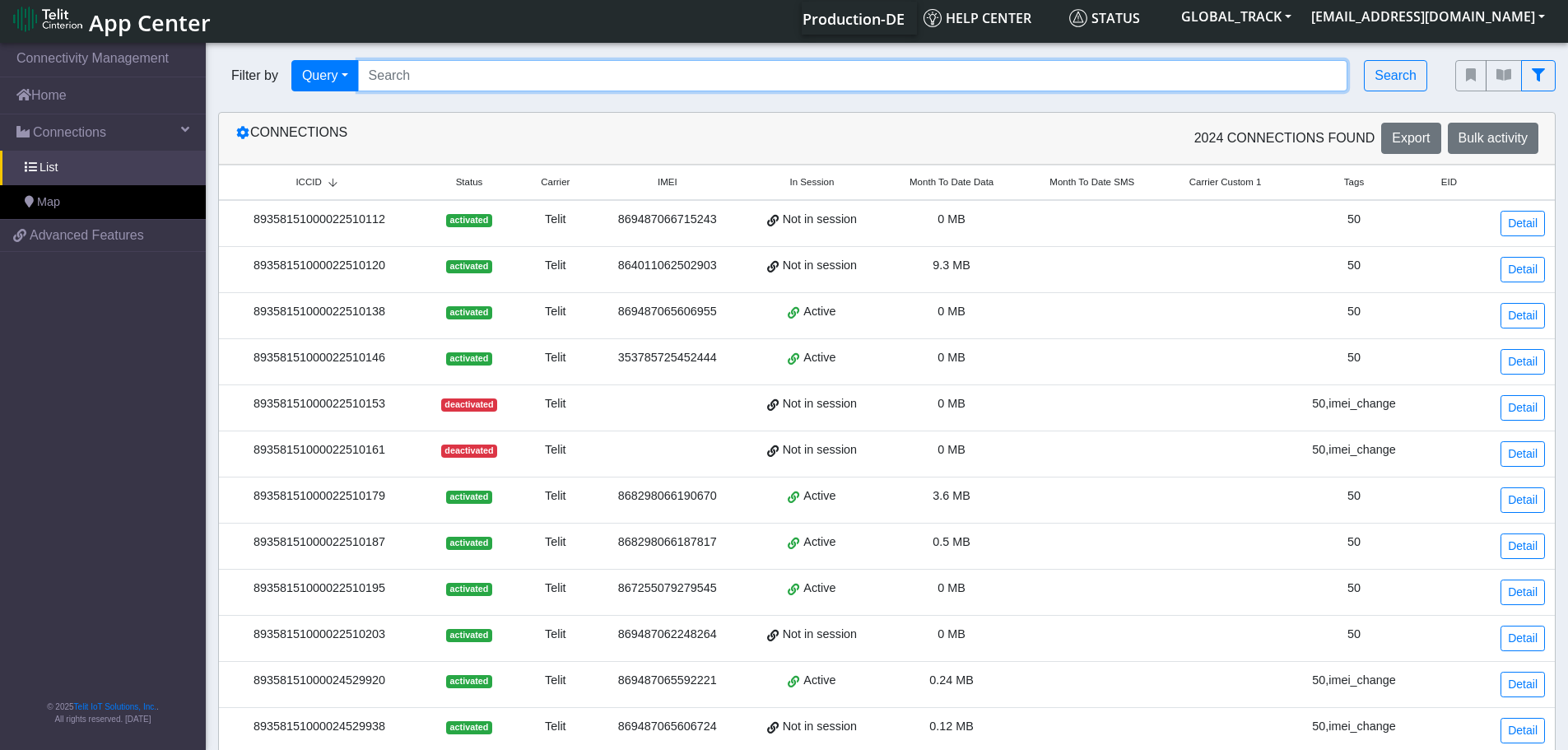
click at [436, 73] on input "Search..." at bounding box center [853, 76] width 991 height 31
paste input "867255079271427 867255079279941 867255079271849 864011062498672 867255079281301…"
type input "867255079271427 867255079279941 867255079271849 864011062498672 867255079281301…"
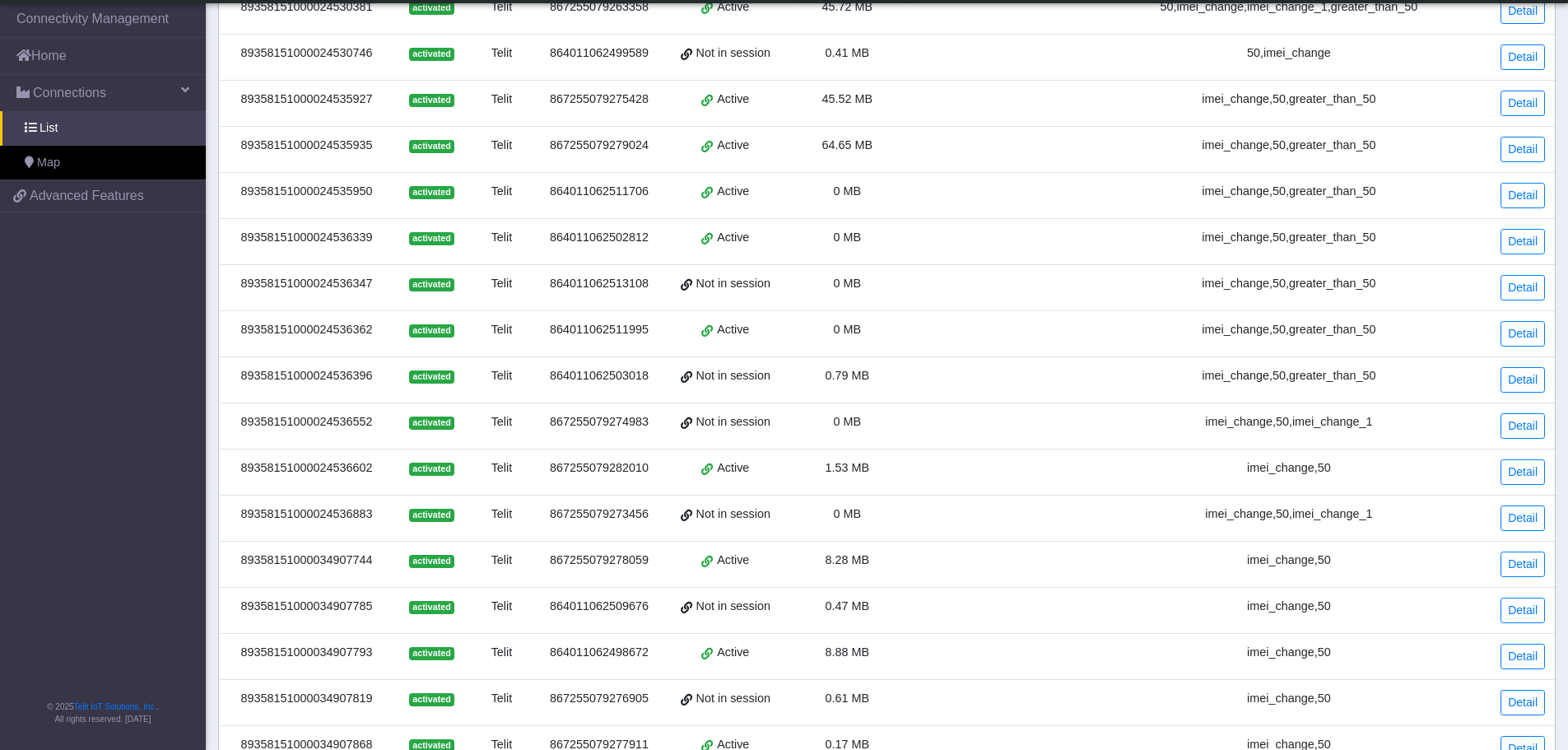
scroll to position [437, 0]
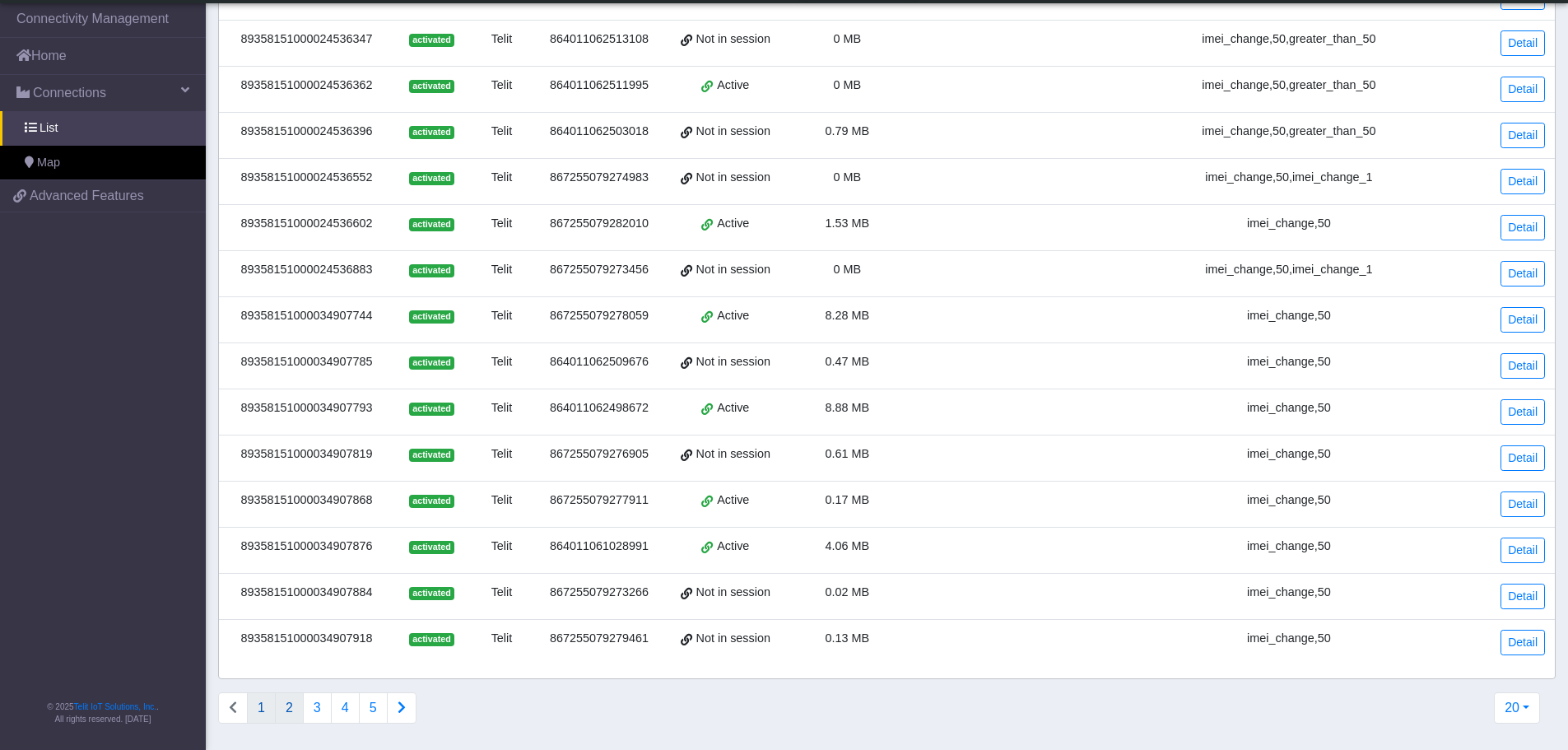
click at [282, 715] on button "2" at bounding box center [289, 708] width 29 height 31
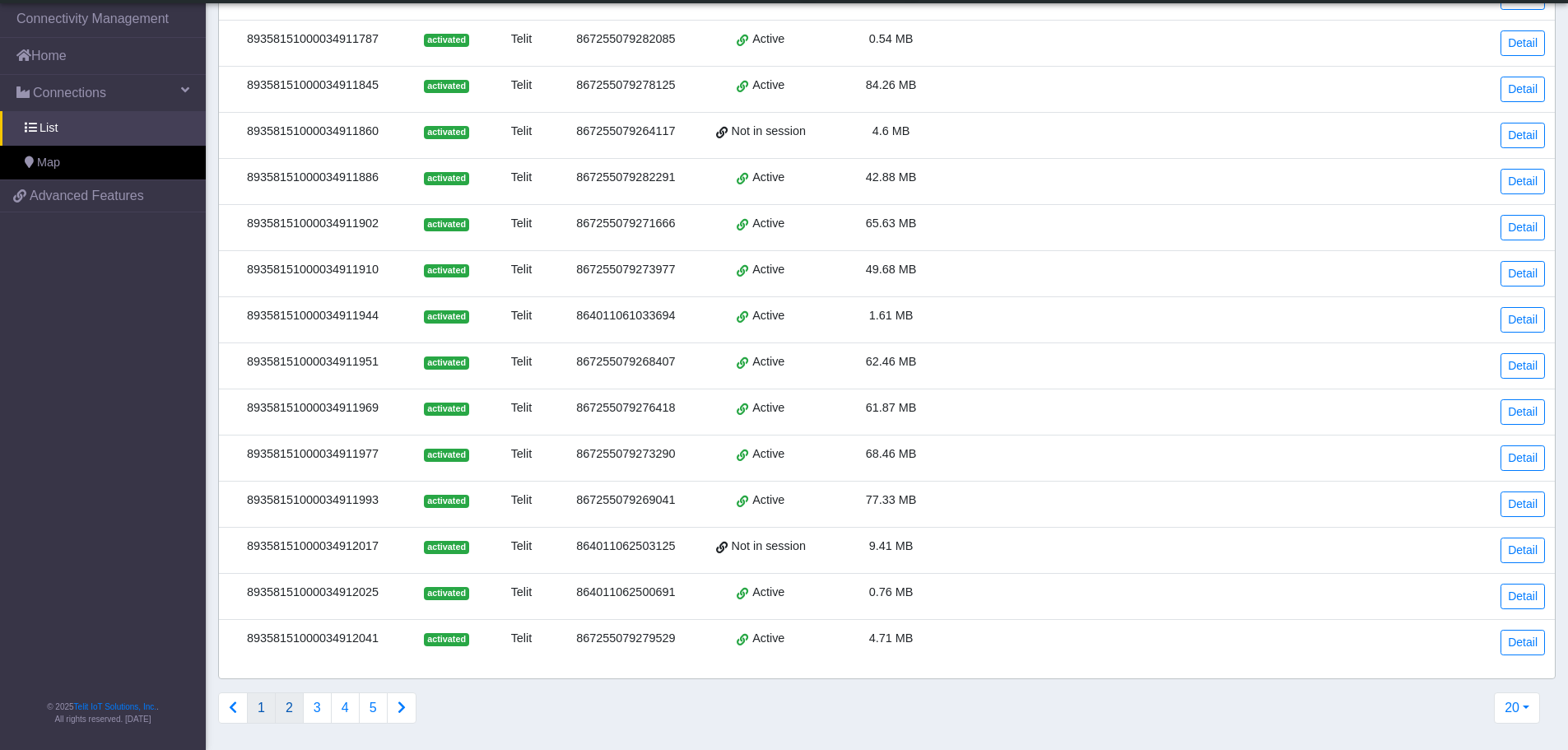
click at [257, 703] on button "1" at bounding box center [261, 708] width 29 height 31
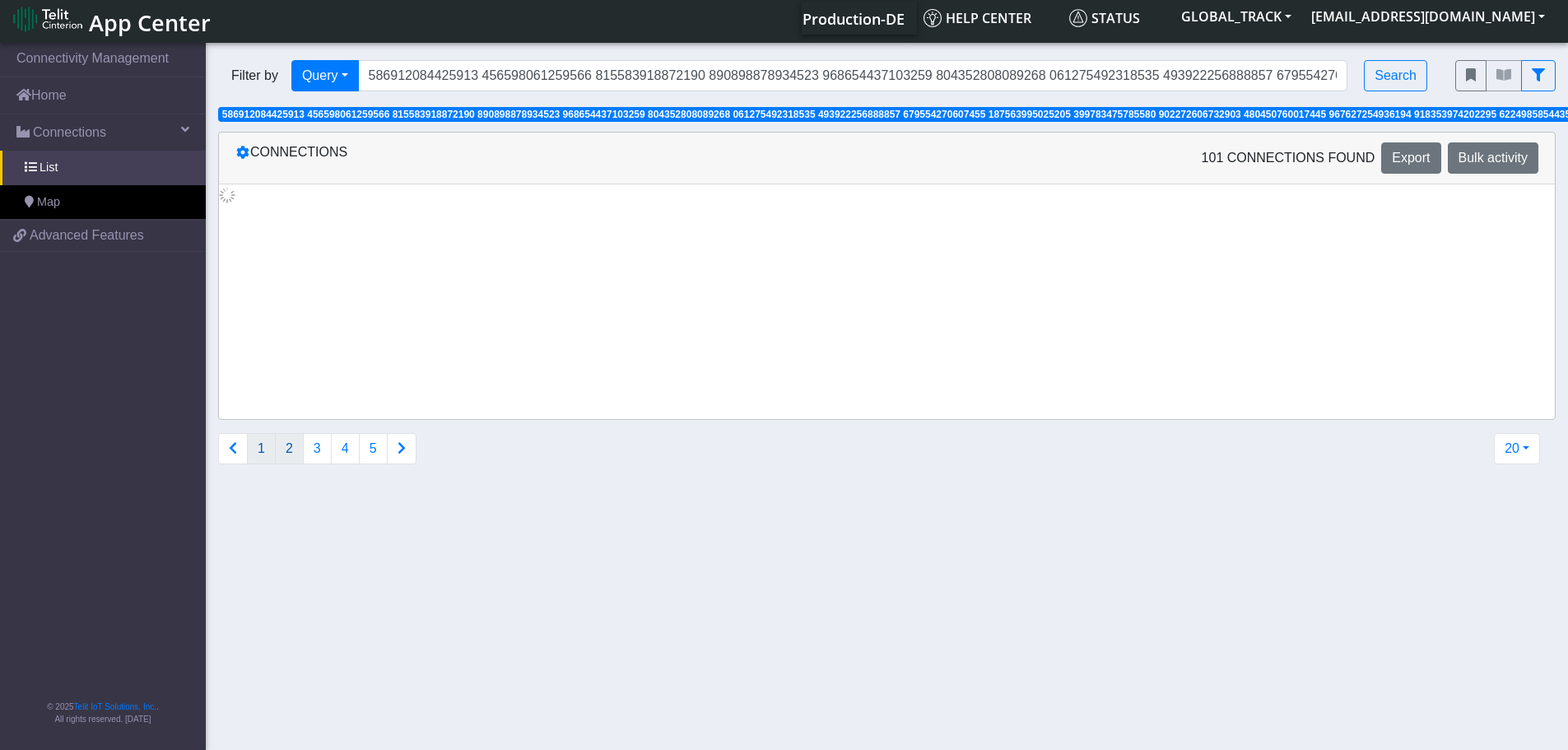
scroll to position [0, 0]
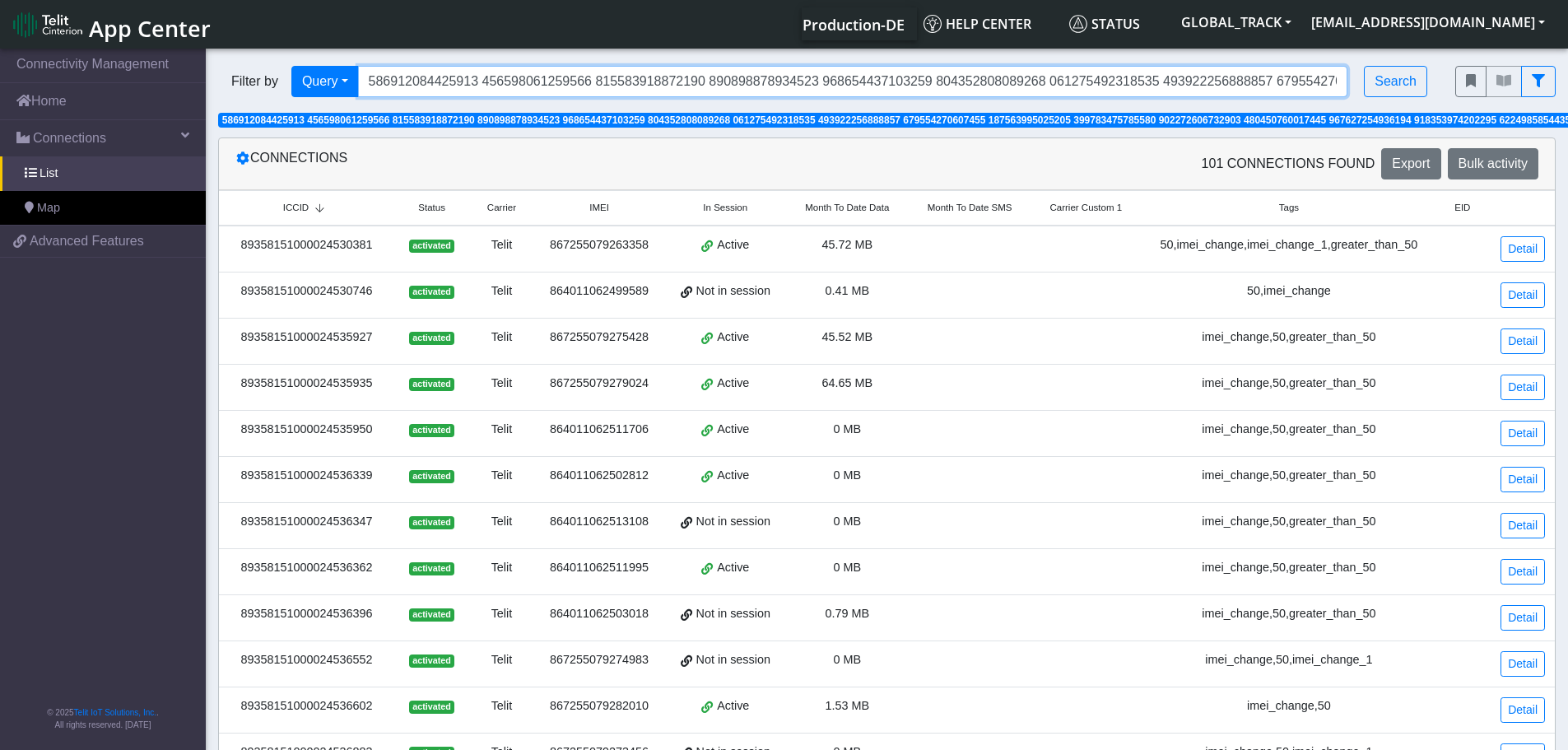
click at [836, 86] on input "Search..." at bounding box center [853, 82] width 991 height 31
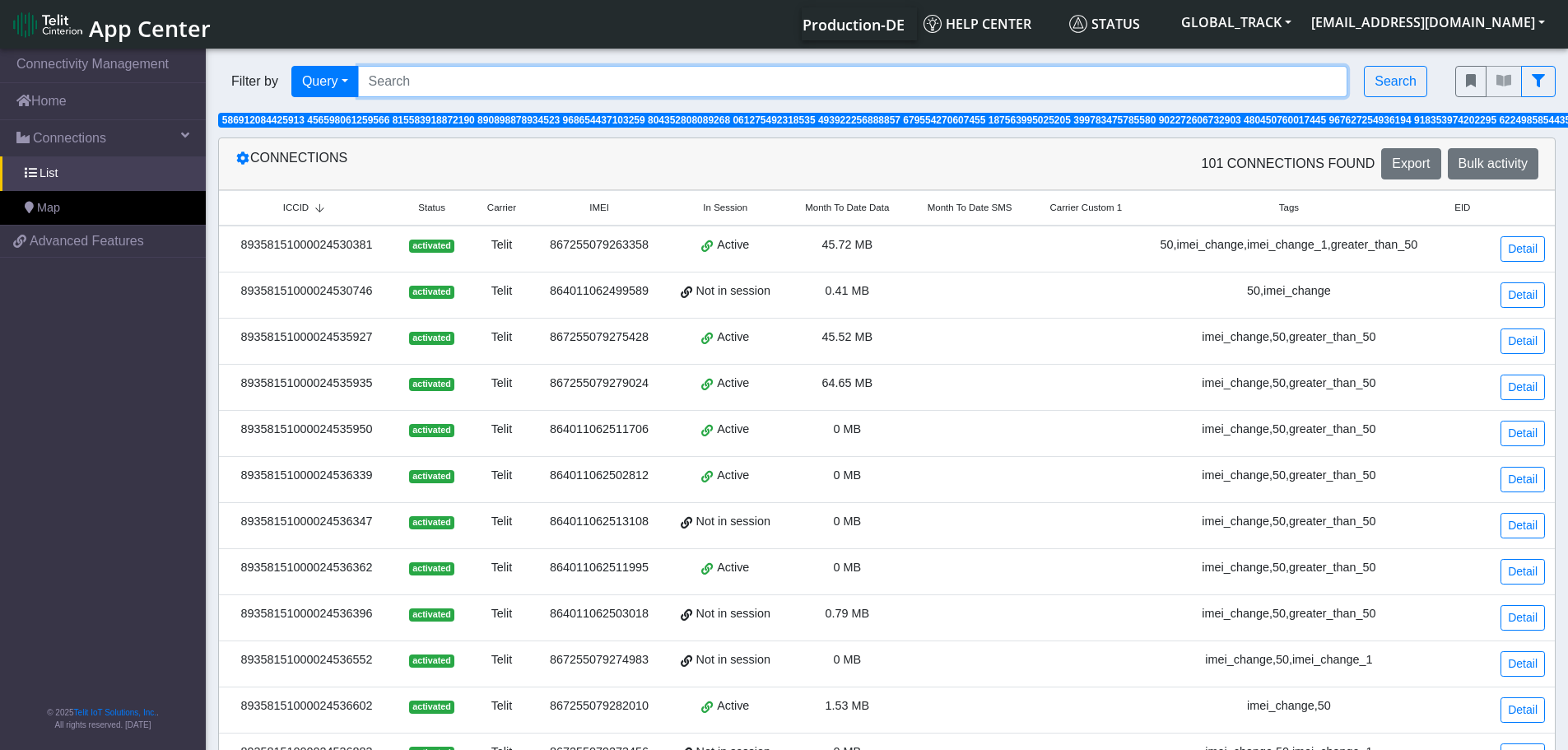
paste input "867255079271427 867255079279941 867255079271849 864011062498672 867255079281301…"
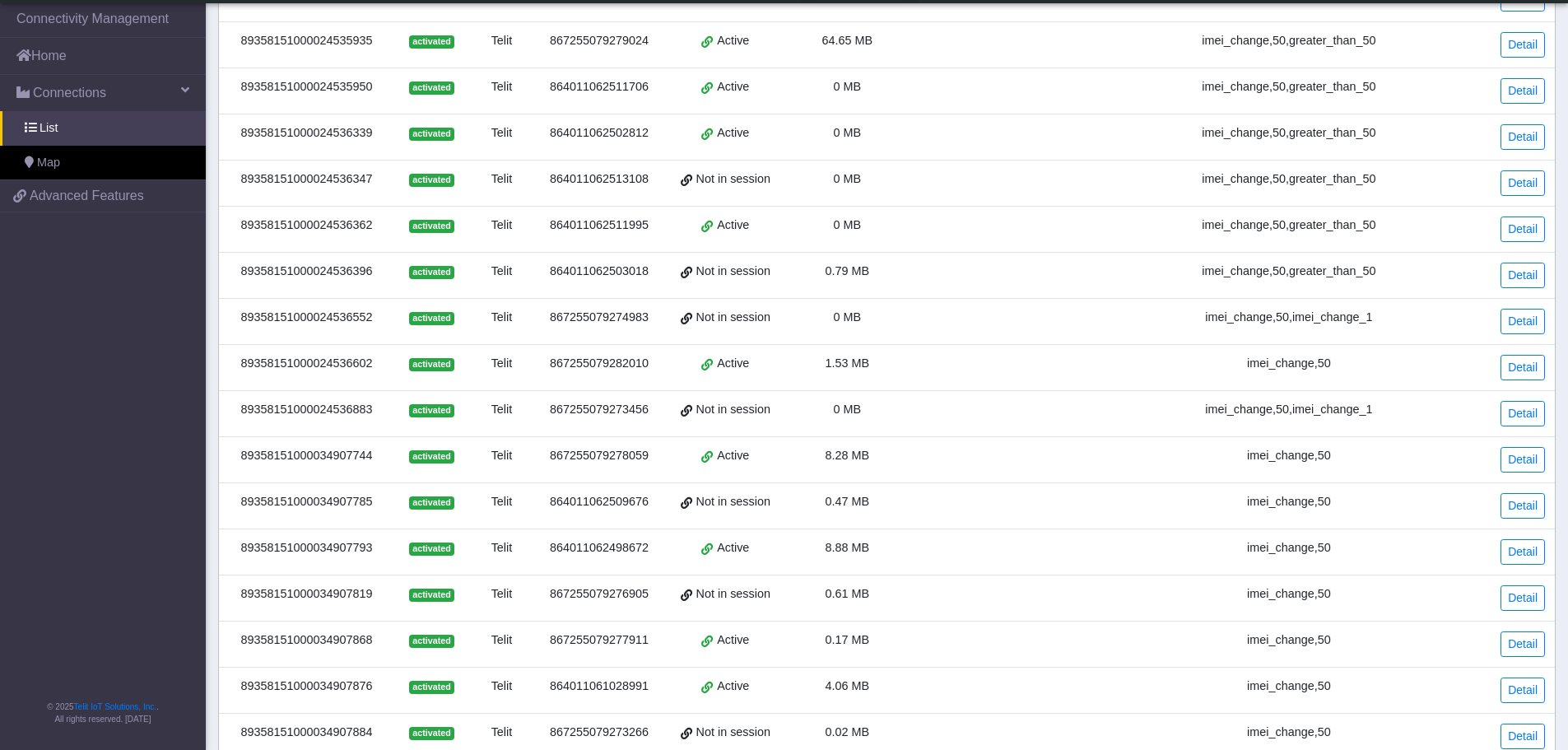
scroll to position [437, 0]
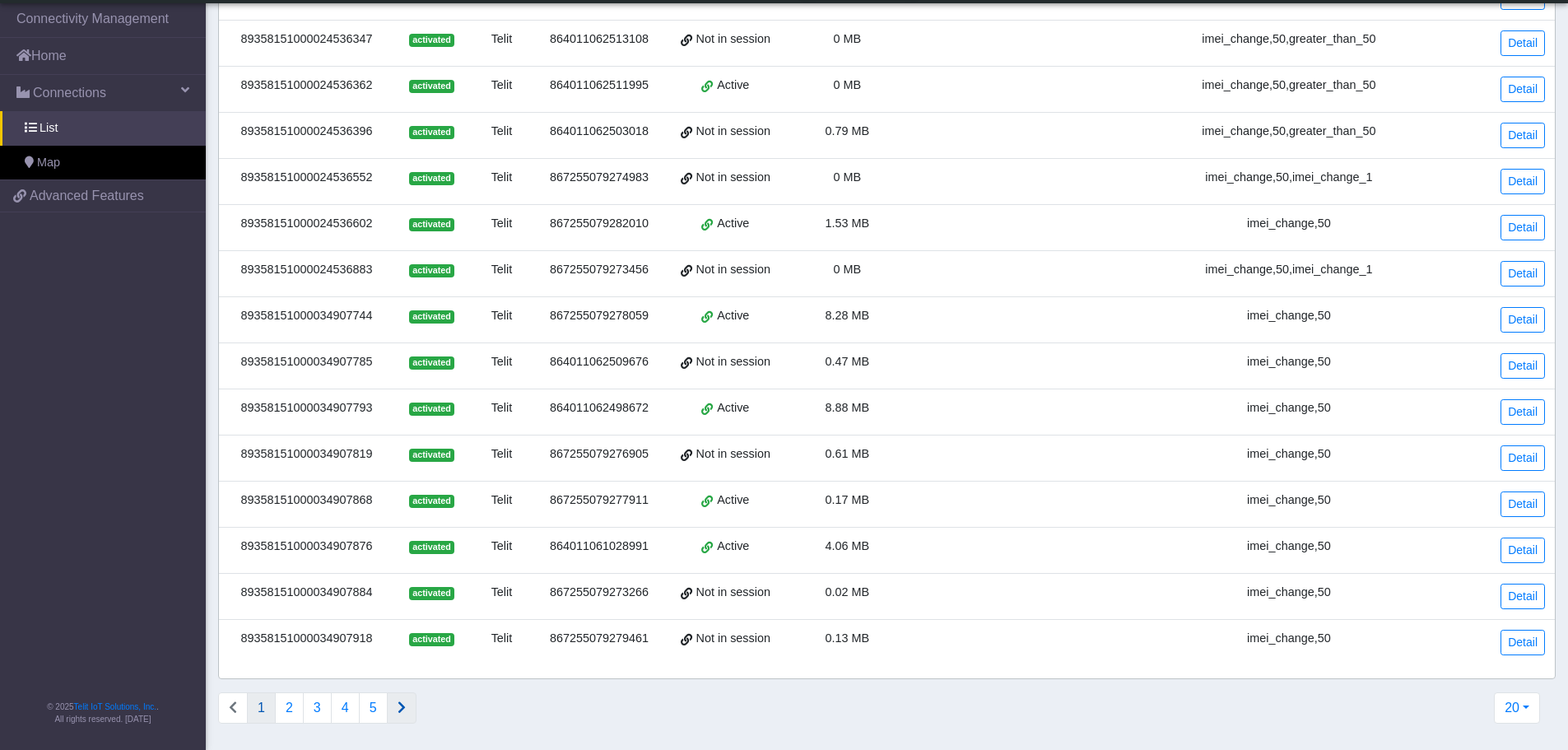
type input "867255079271427 867255079279941 867255079271849 864011062498672 867255079281301…"
click at [398, 714] on icon "Connections list navigation" at bounding box center [402, 707] width 8 height 13
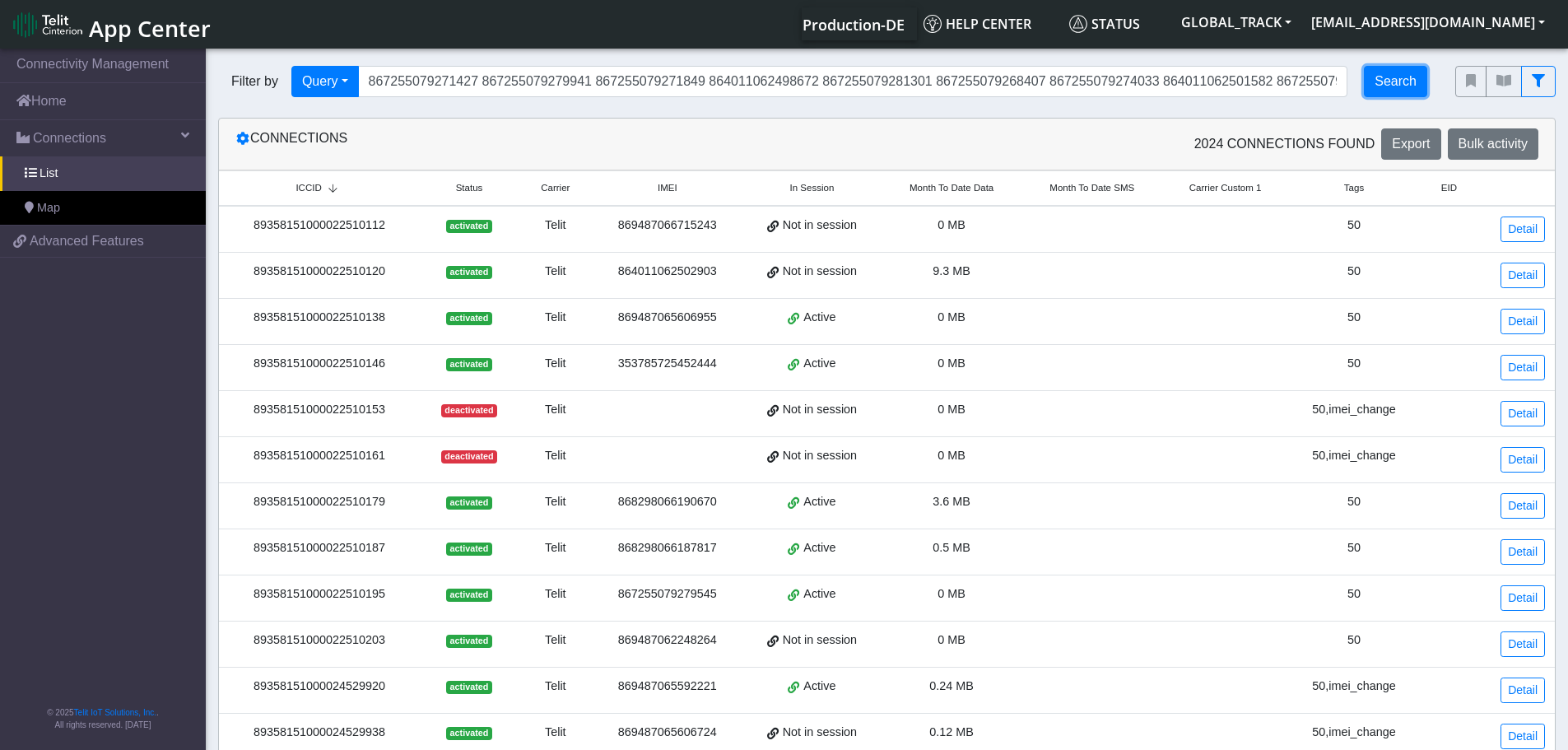
click at [1390, 81] on button "Search" at bounding box center [1395, 82] width 63 height 31
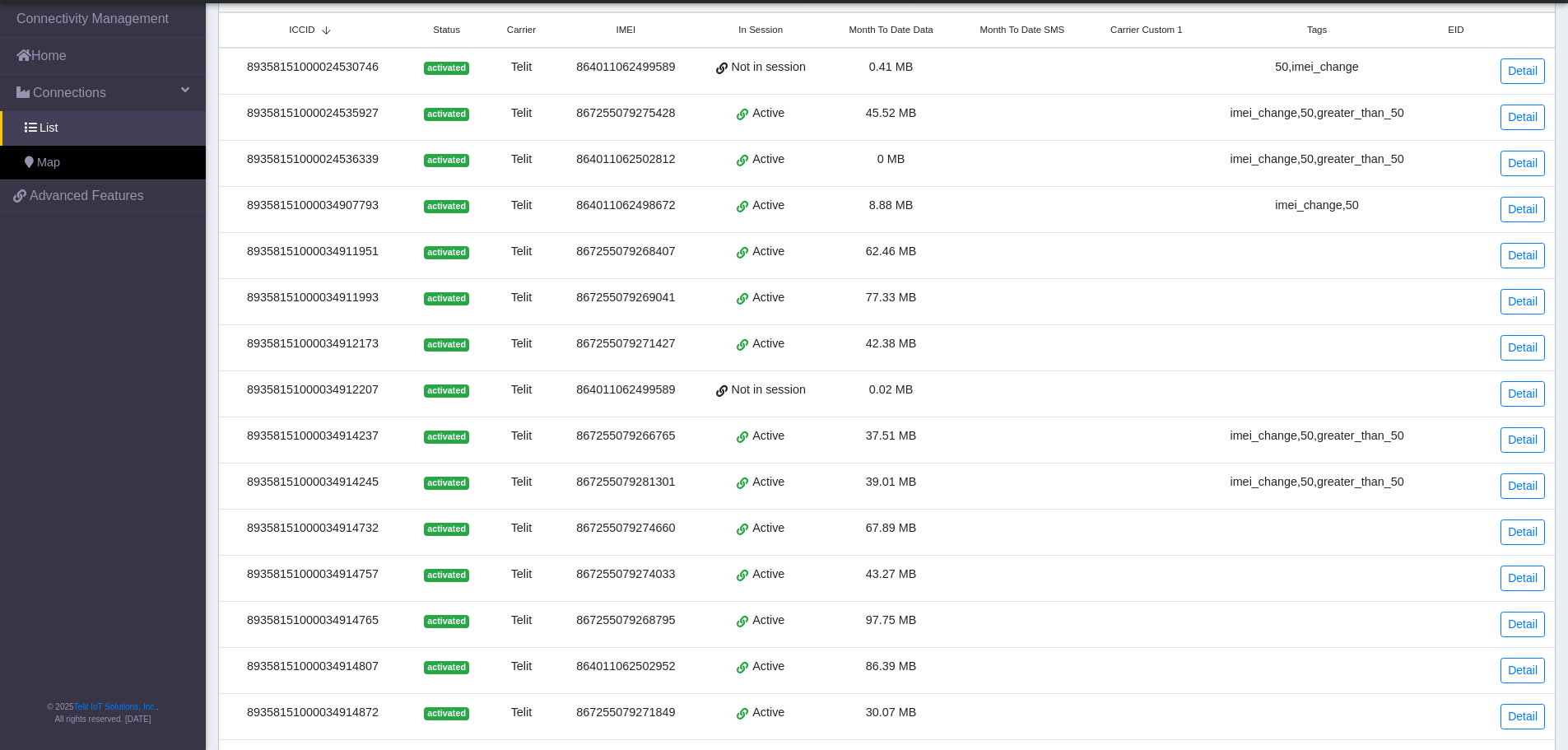
scroll to position [437, 0]
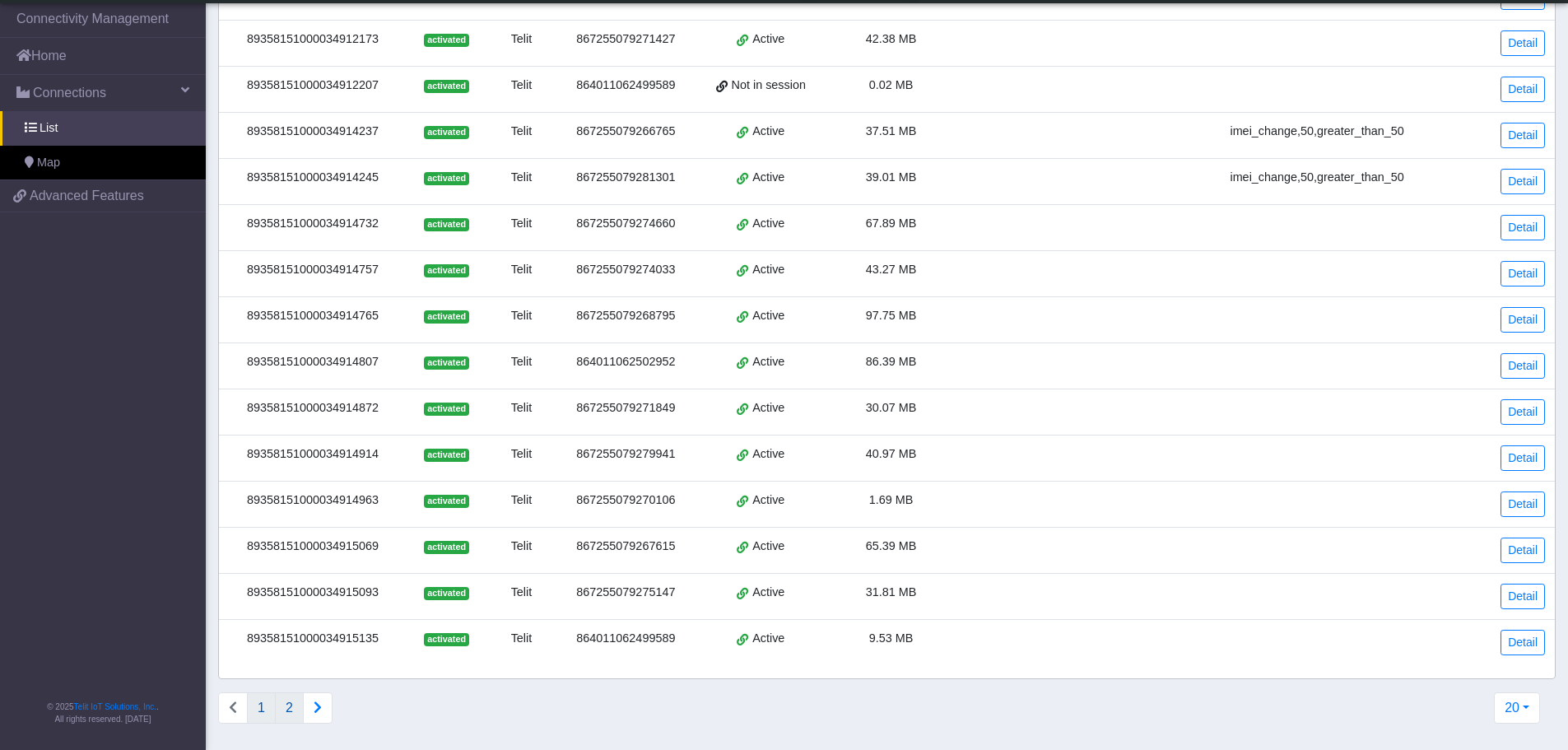
click at [293, 707] on button "2" at bounding box center [289, 708] width 29 height 31
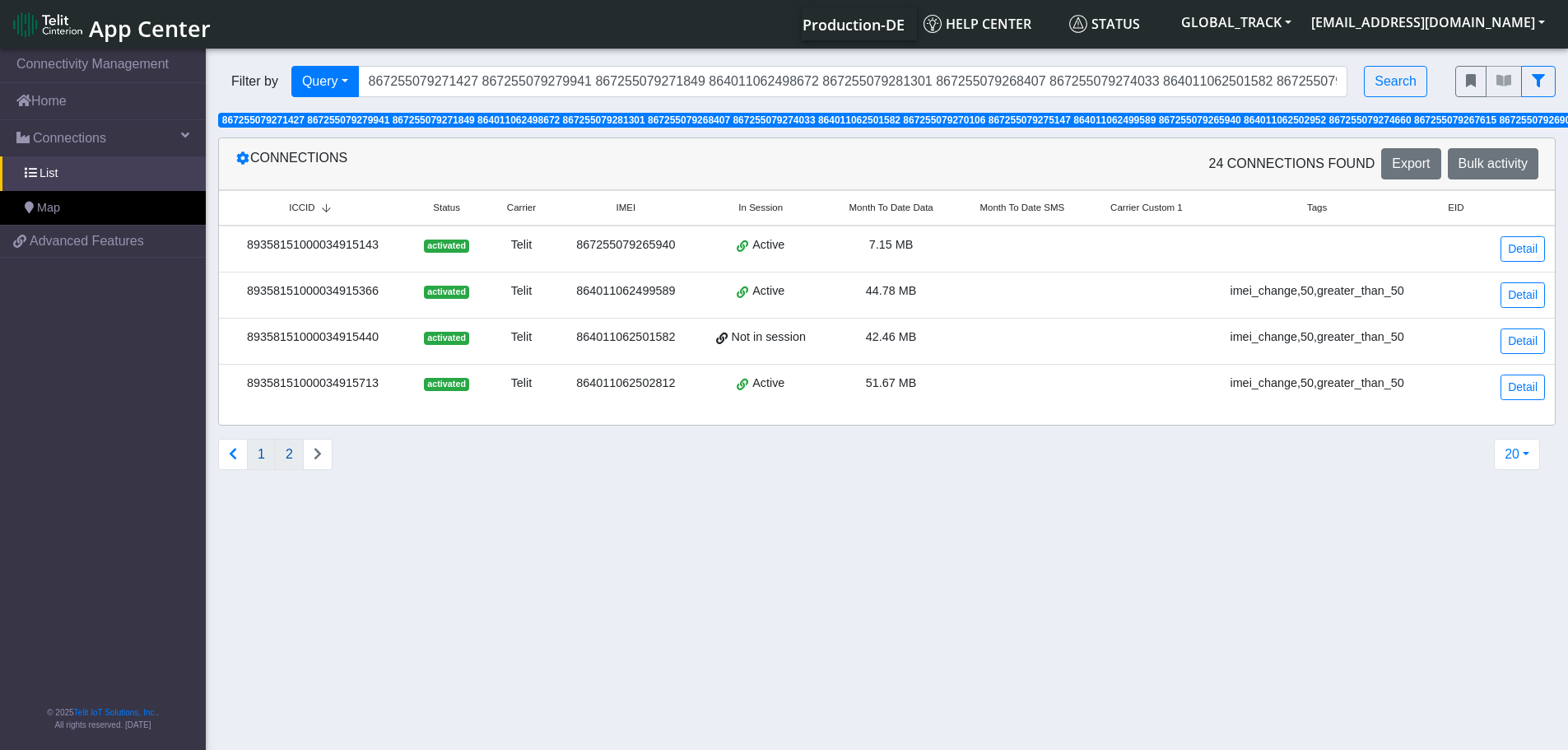
click at [257, 460] on button "1" at bounding box center [261, 454] width 29 height 31
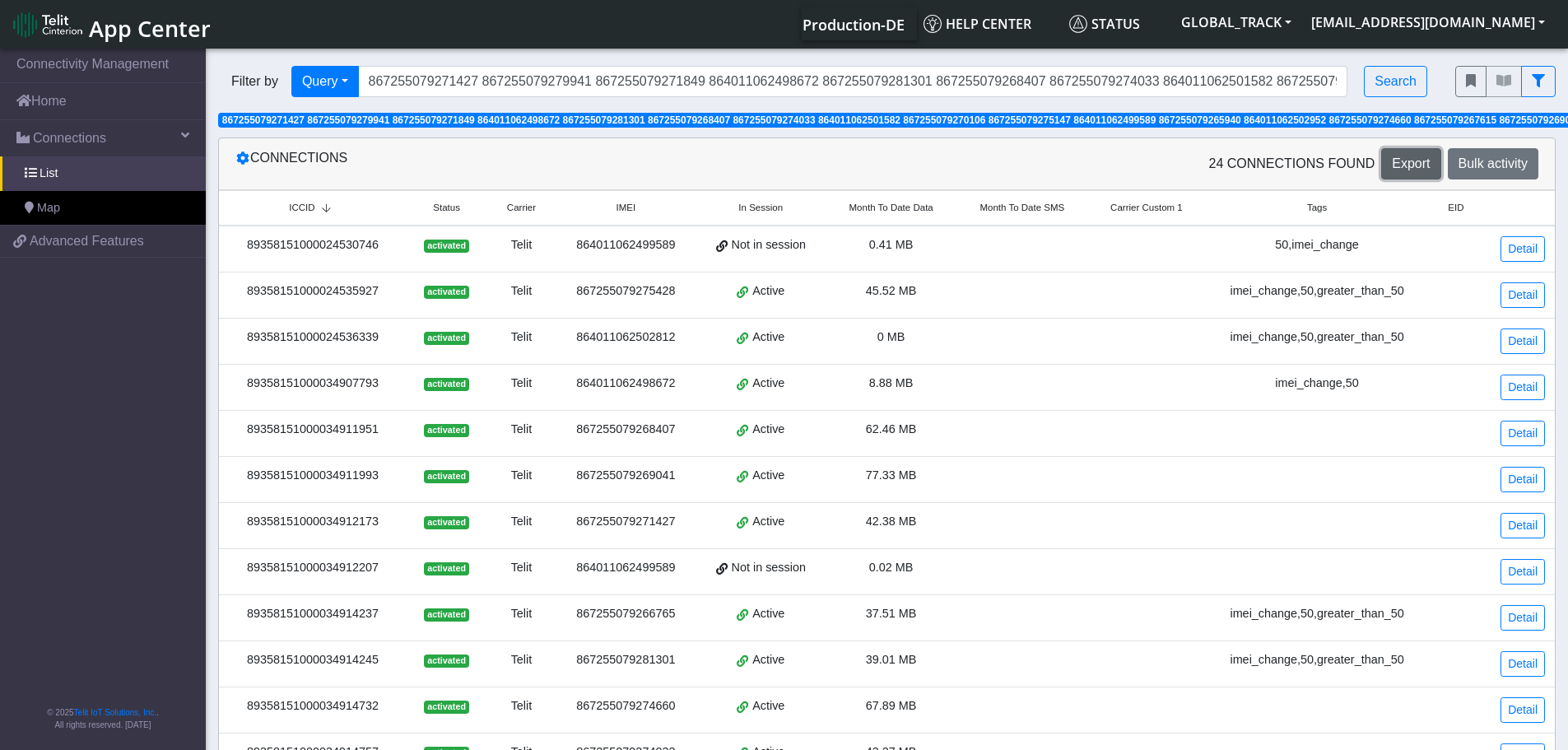
click at [1402, 162] on span "Export" at bounding box center [1411, 163] width 38 height 14
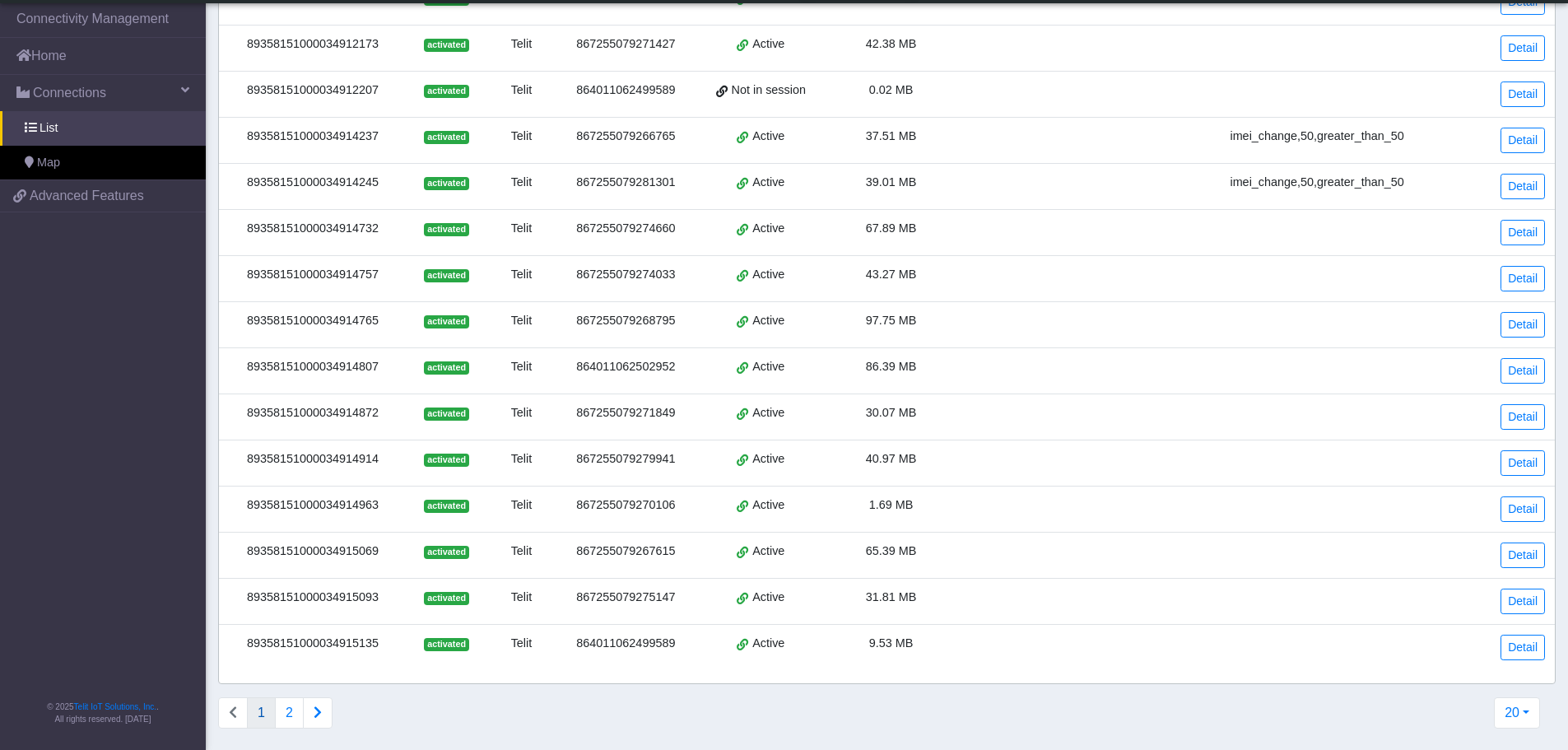
scroll to position [437, 0]
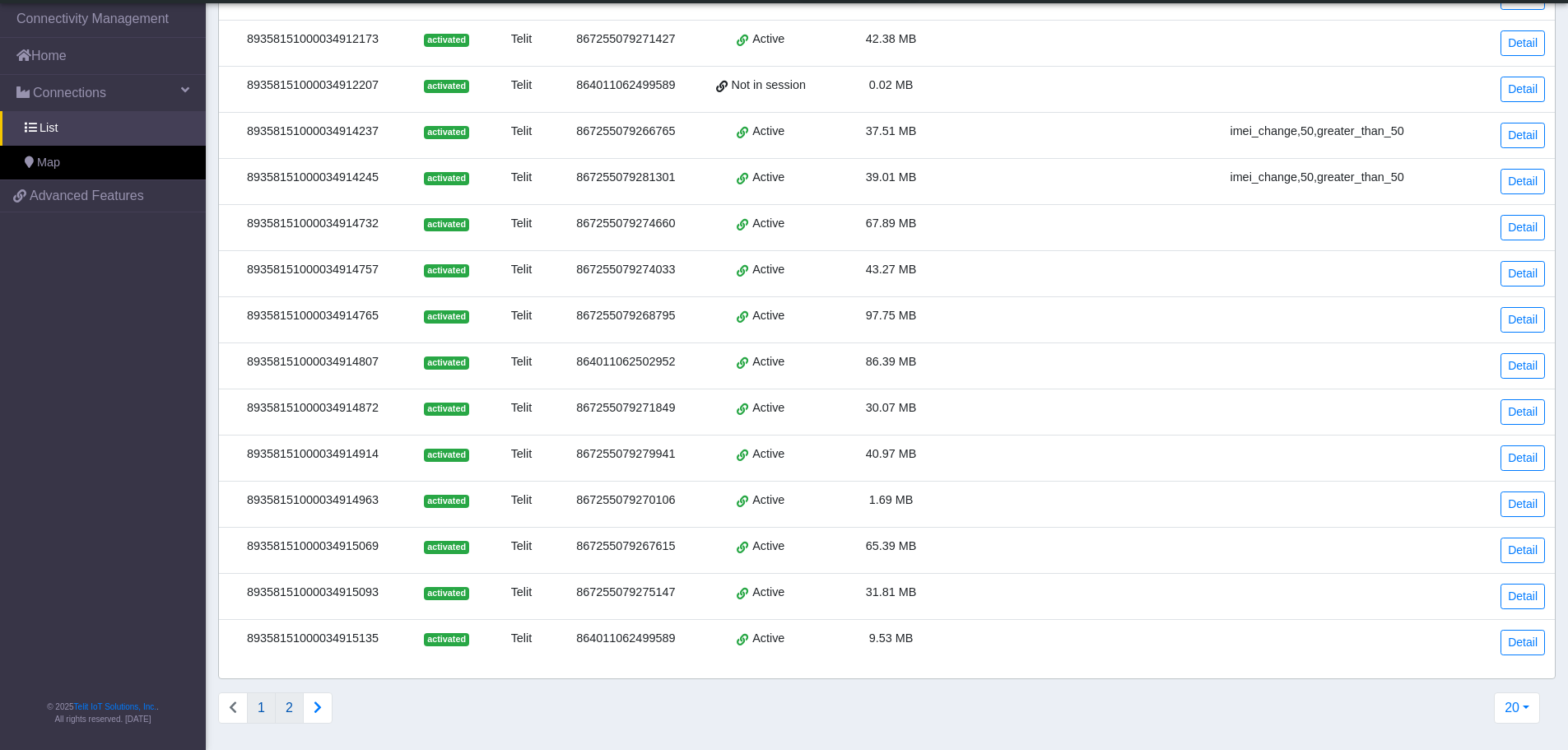
click at [295, 710] on button "2" at bounding box center [289, 708] width 29 height 31
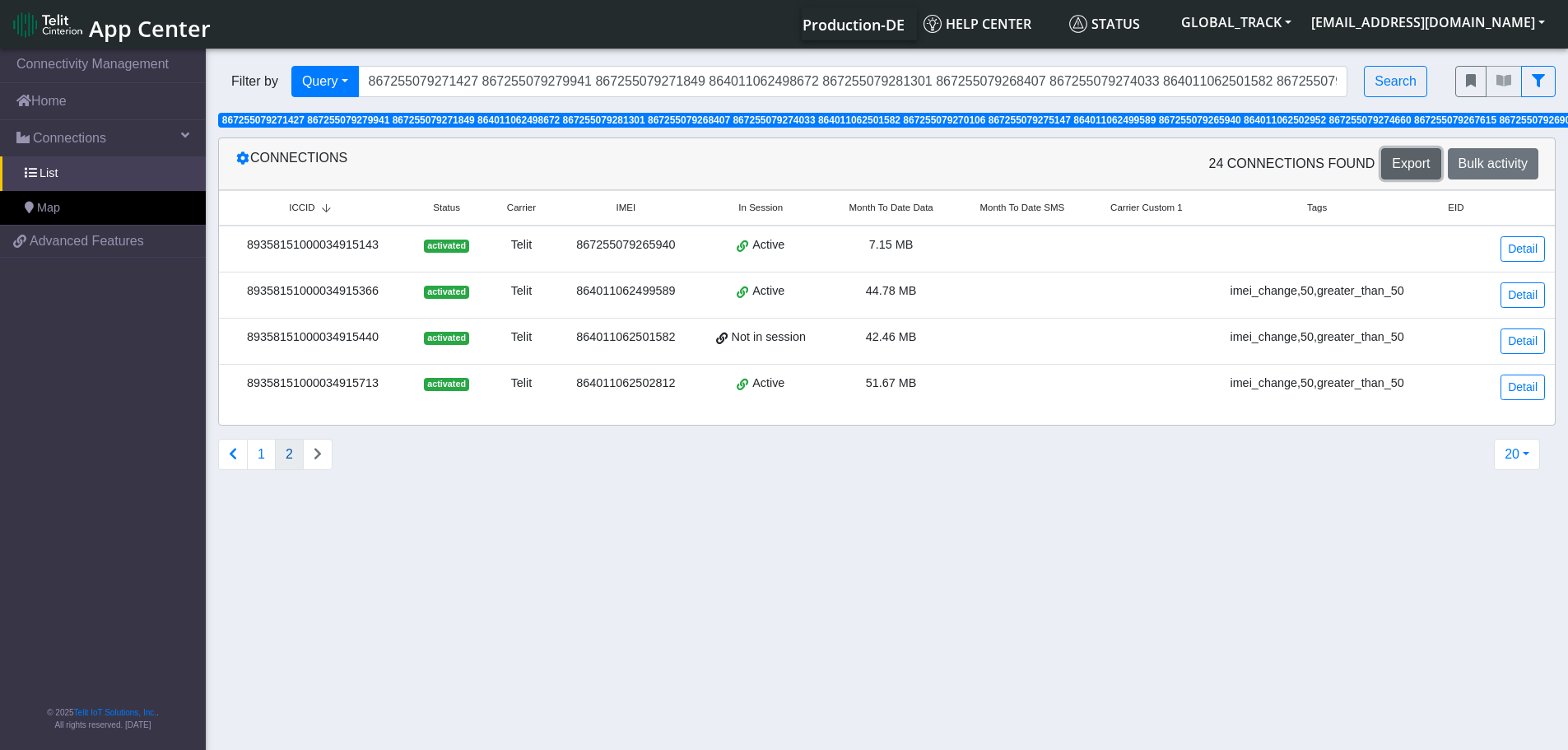
click at [1429, 165] on span "Export" at bounding box center [1411, 163] width 38 height 14
click at [259, 457] on button "1" at bounding box center [261, 454] width 29 height 31
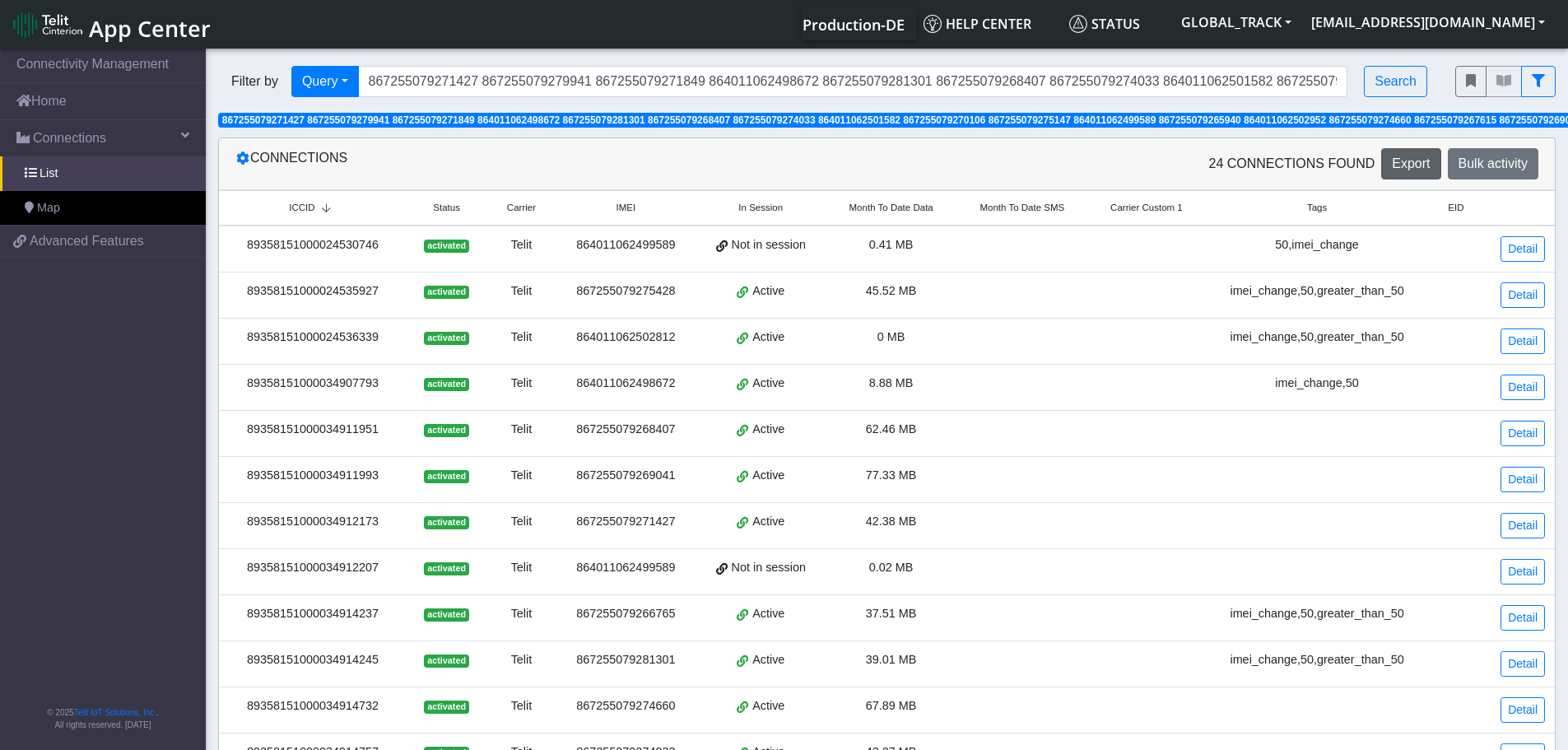
click at [1340, 99] on div "Filter by Query Query In Session Not connected Tags Country Operator 8672550792…" at bounding box center [824, 82] width 1238 height 56
click at [1352, 119] on span "867255079271427 867255079279941 867255079271849 864011062498672 867255079281301…" at bounding box center [1072, 120] width 1701 height 12
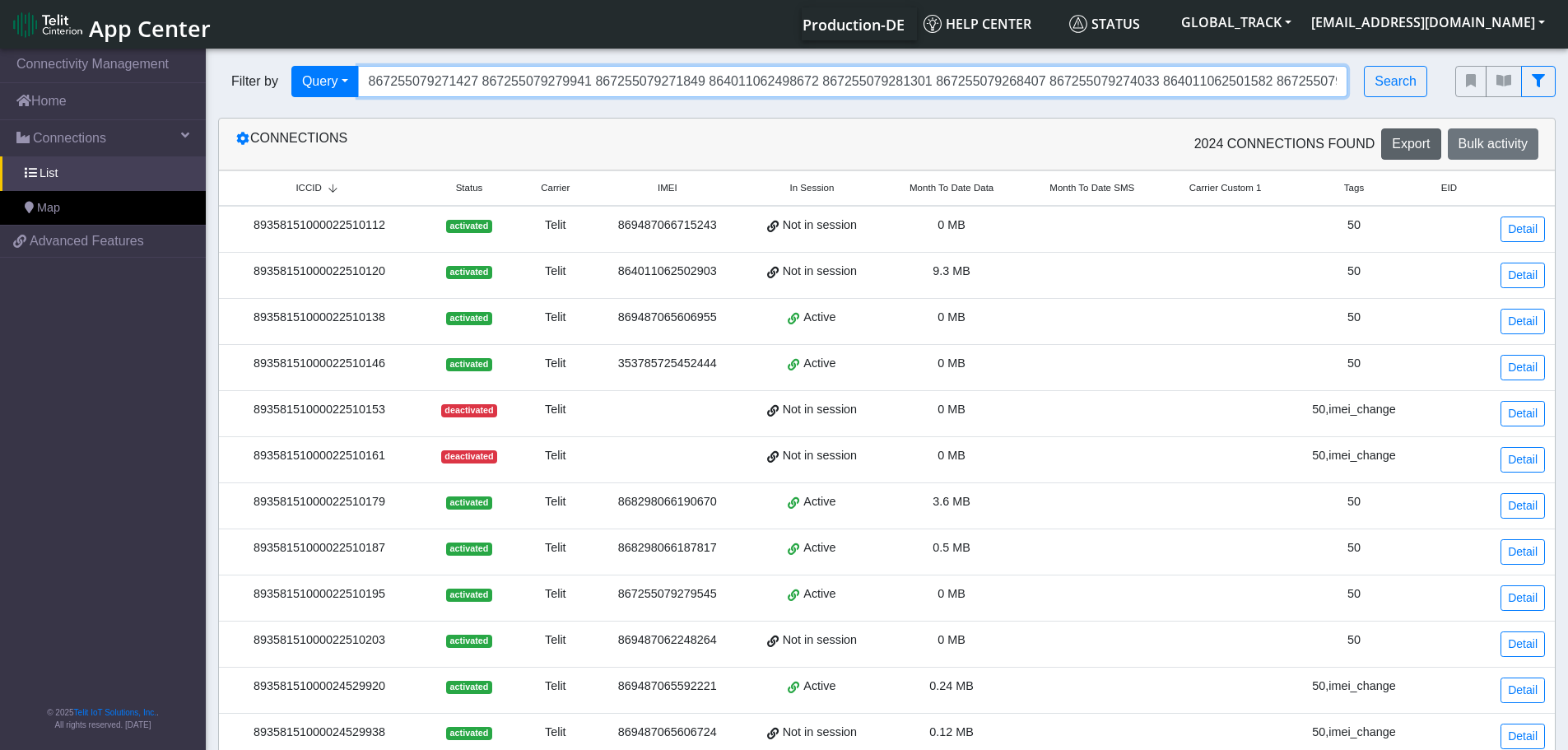
click at [1295, 80] on input "867255079271427 867255079279941 867255079271849 864011062498672 867255079281301…" at bounding box center [853, 82] width 991 height 31
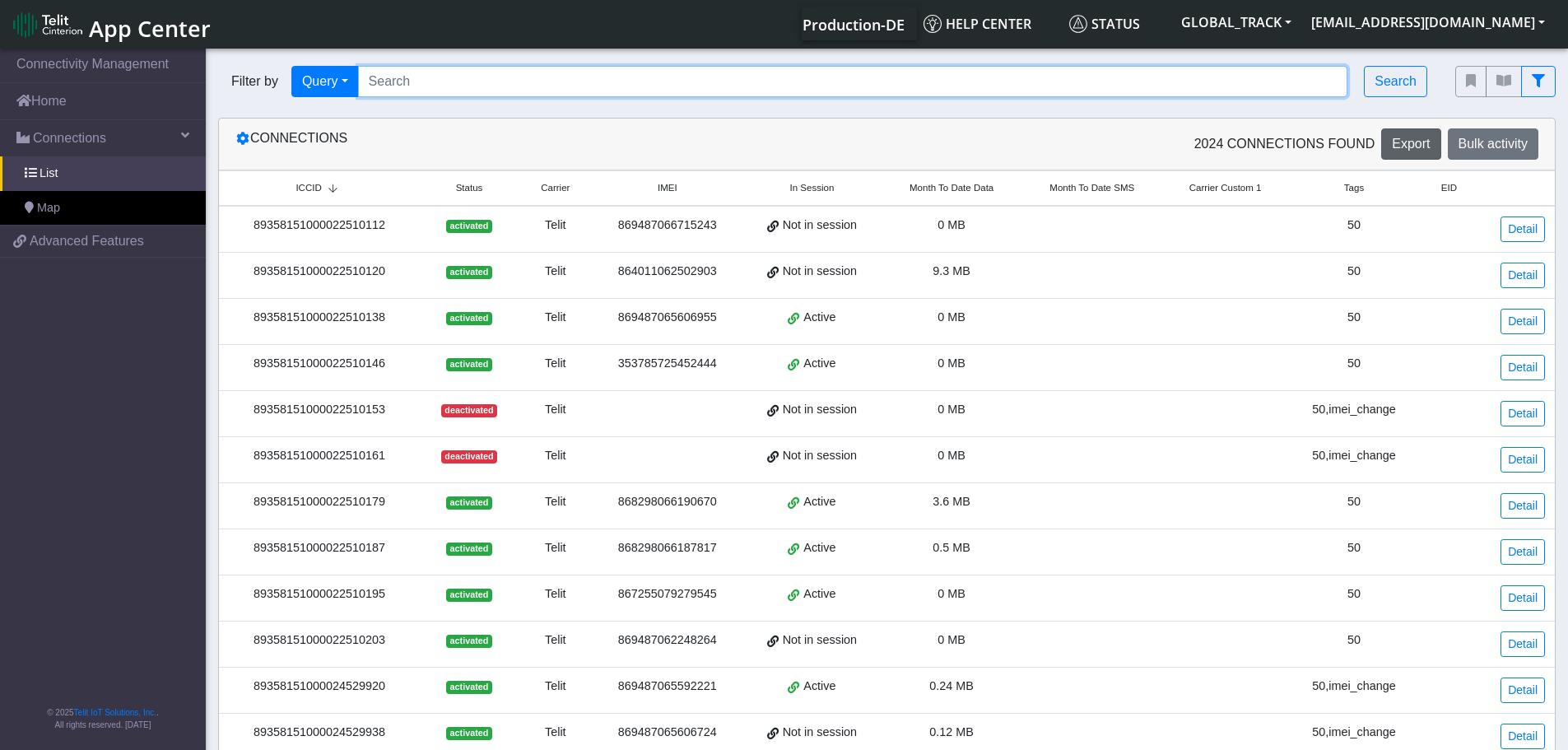
paste input "867255079269314 867255079277887 864011062501392 864011062510872 864011062512993…"
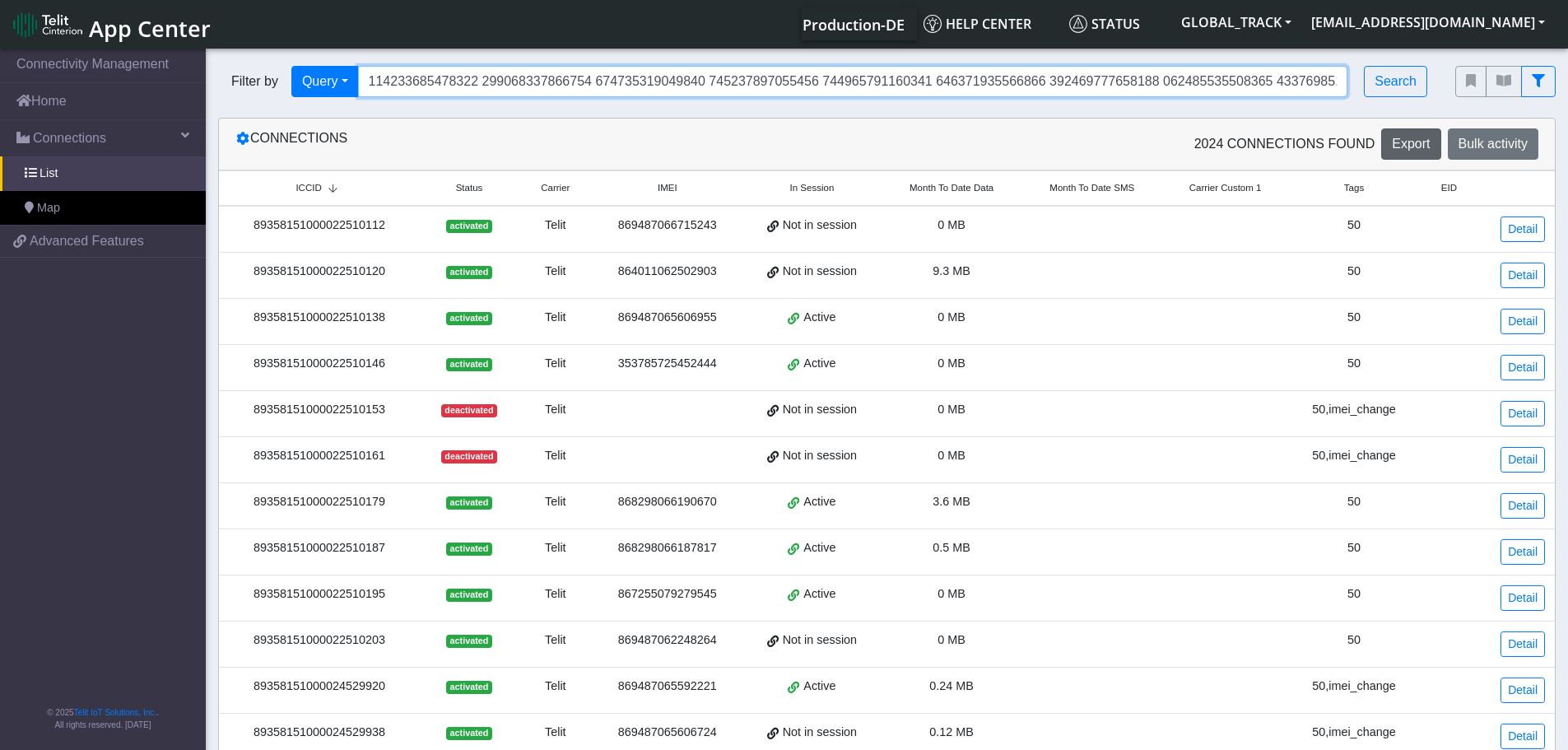
scroll to position [0, 10189]
type input "867255079269314 867255079277887 864011062501392 864011062510872 864011062512993…"
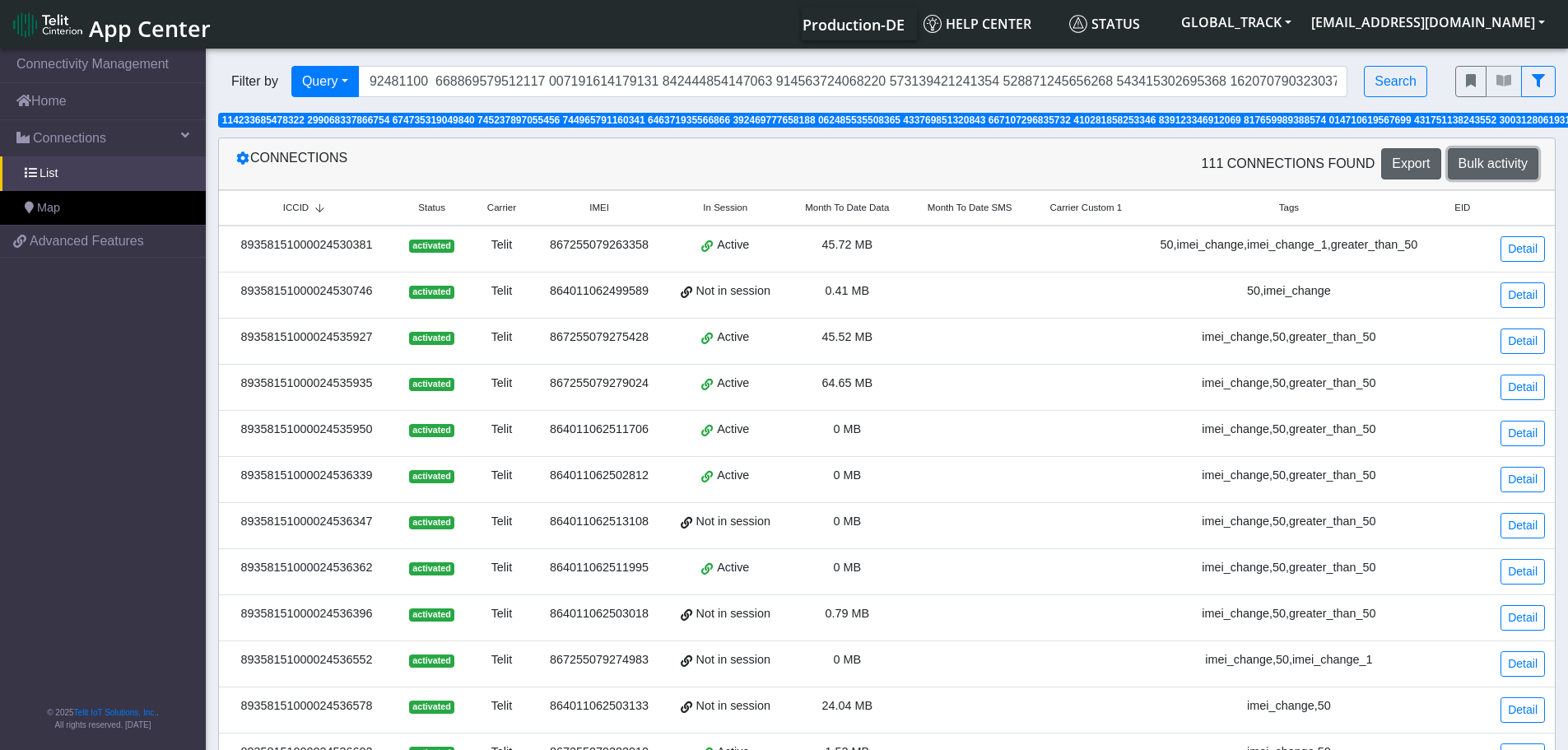
click at [1490, 159] on span "Bulk activity" at bounding box center [1493, 163] width 69 height 14
select select
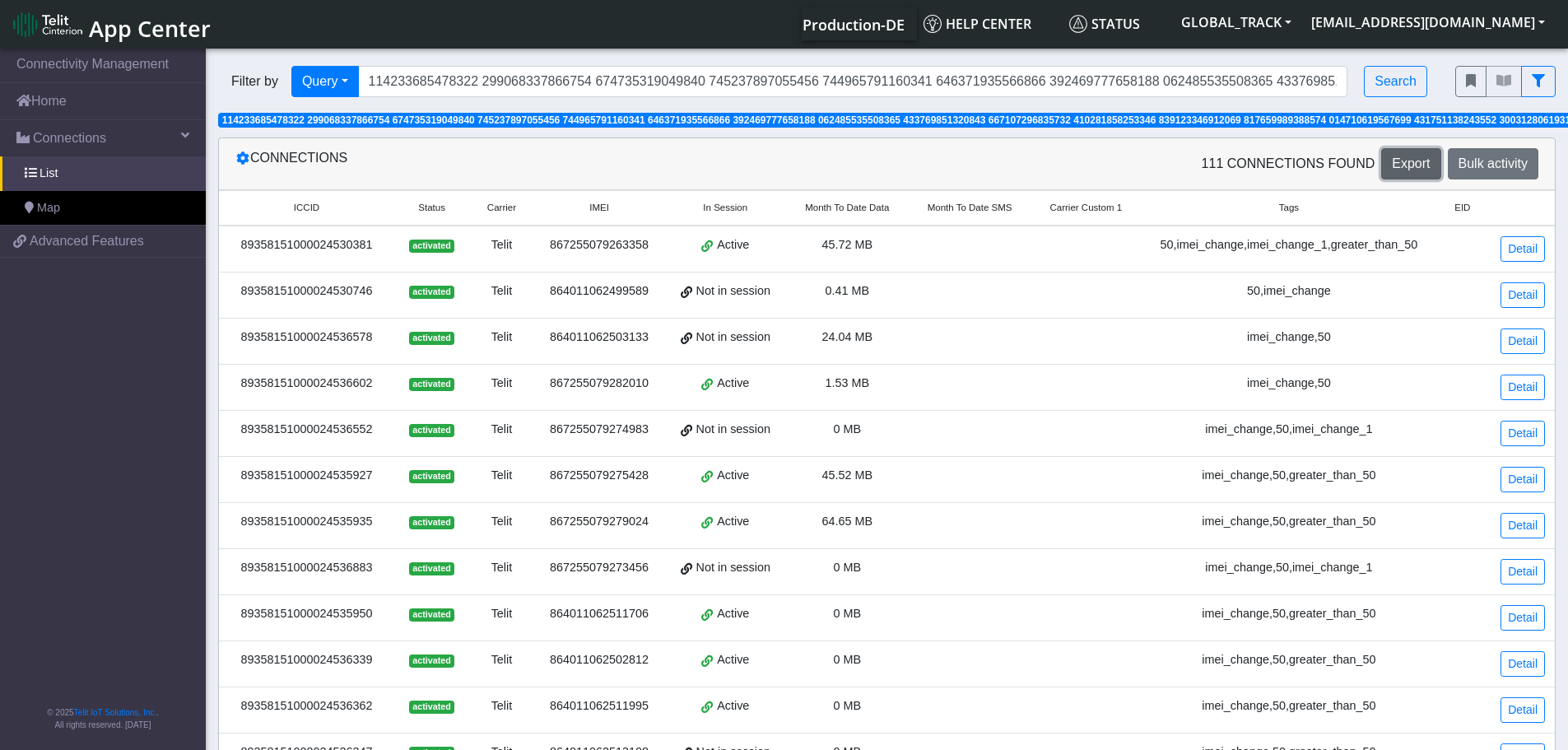
click at [1407, 166] on span "Export" at bounding box center [1411, 163] width 38 height 14
drag, startPoint x: 45, startPoint y: 366, endPoint x: 235, endPoint y: 388, distance: 191.3
click at [46, 365] on nav "Connectivity Management Home Connections List Map 9fa2a5a7cdc725a9a33202ae6f035…" at bounding box center [103, 400] width 206 height 710
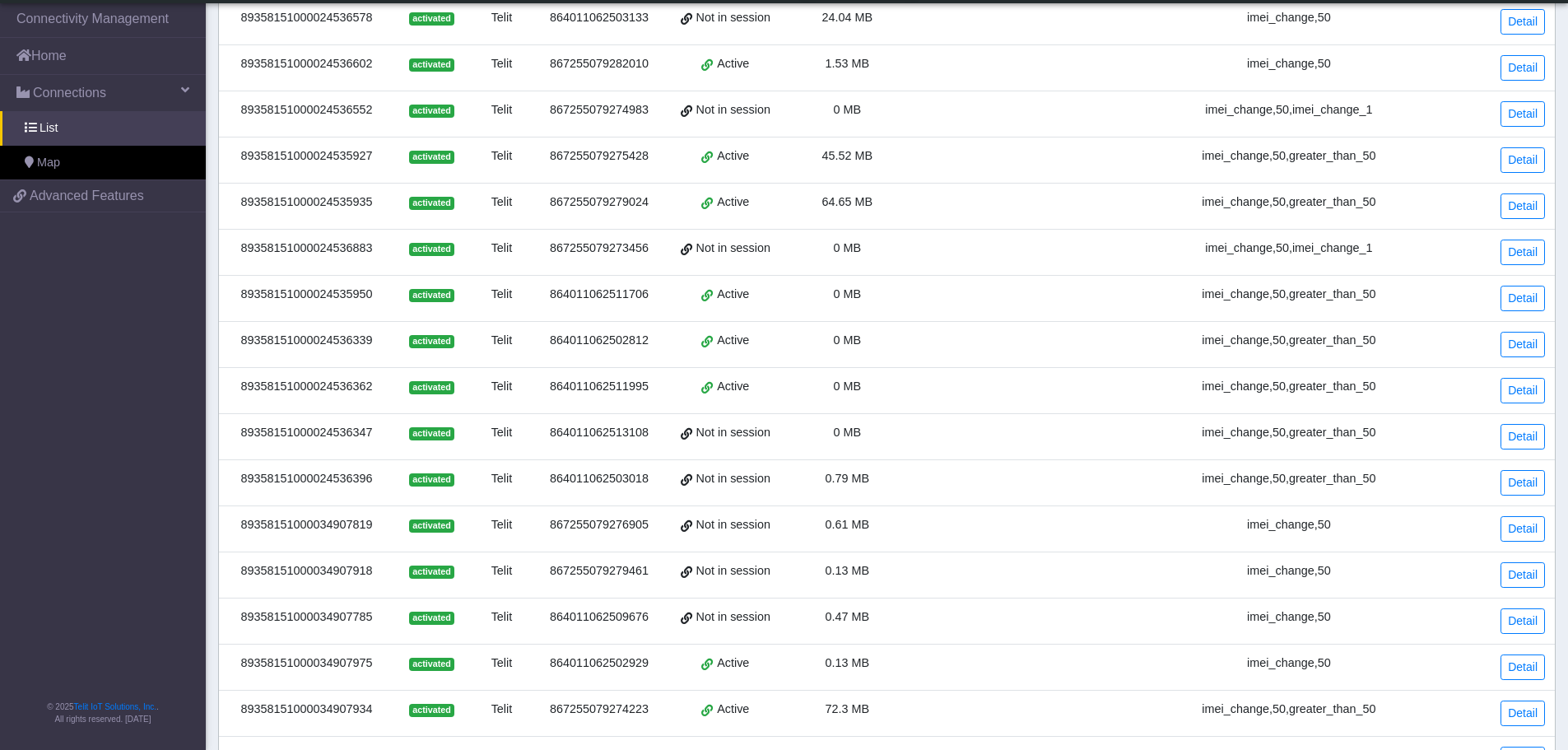
scroll to position [437, 0]
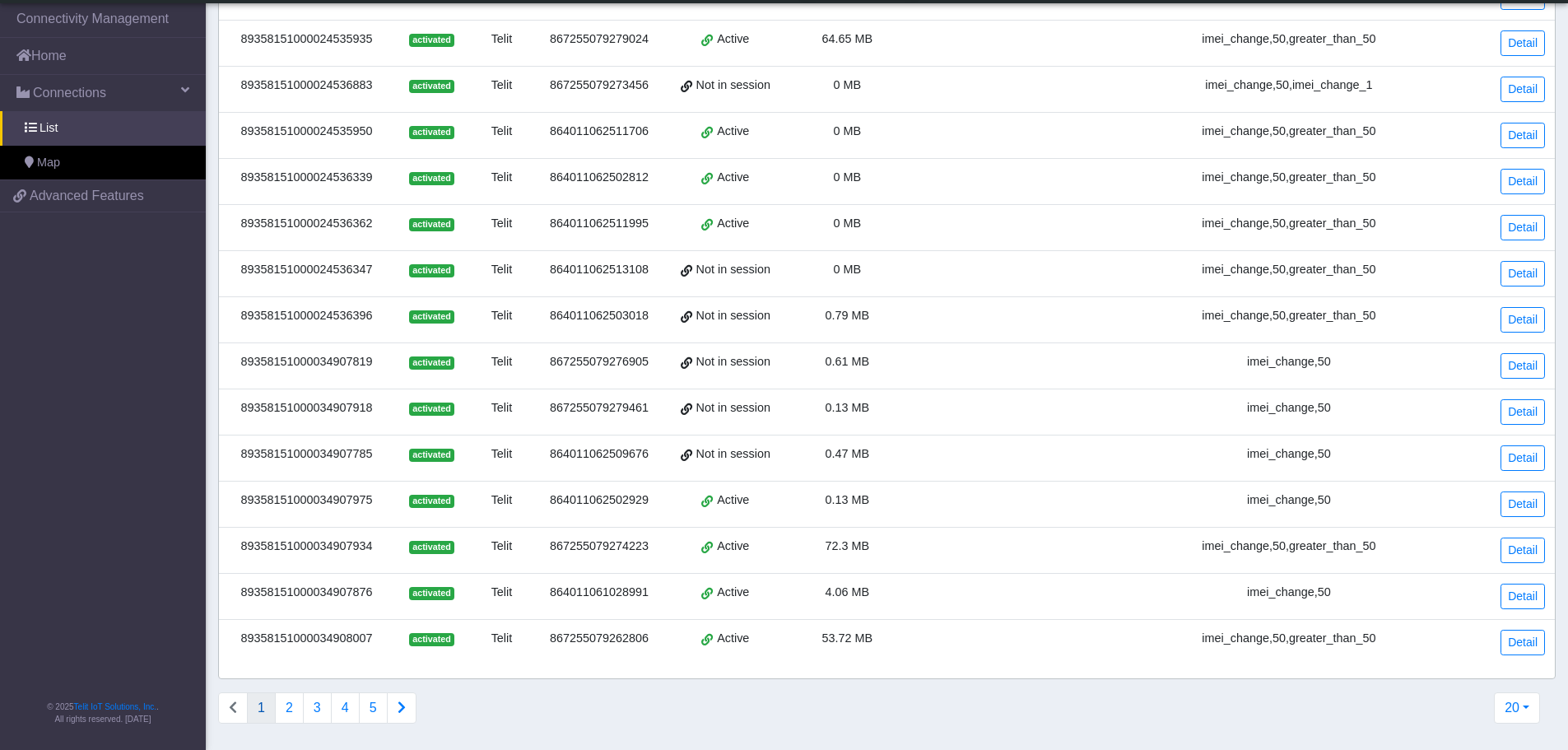
click at [525, 714] on div "1 2 3 4 5 20 20 50 100 200 500 1000 2000" at bounding box center [879, 715] width 1346 height 44
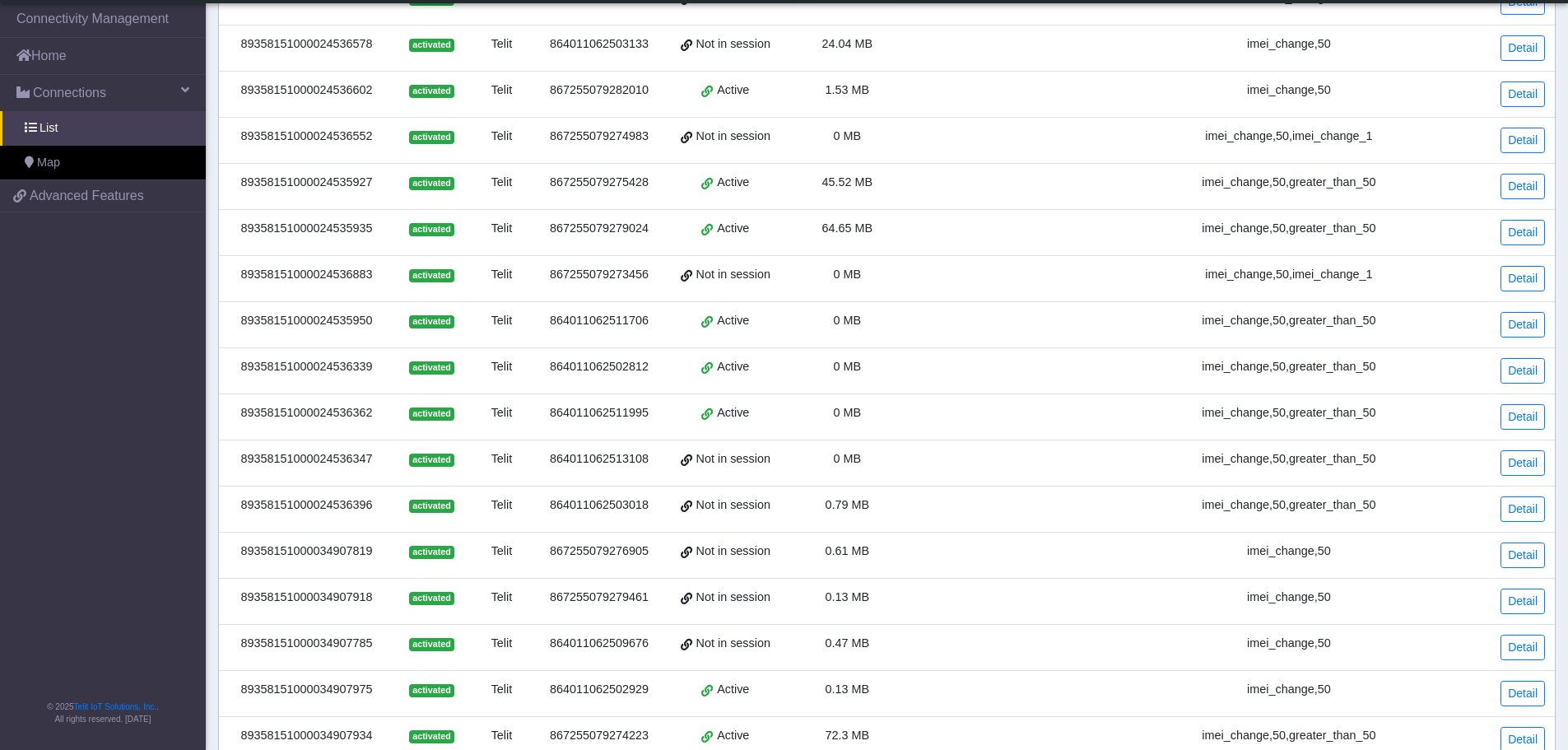
scroll to position [0, 0]
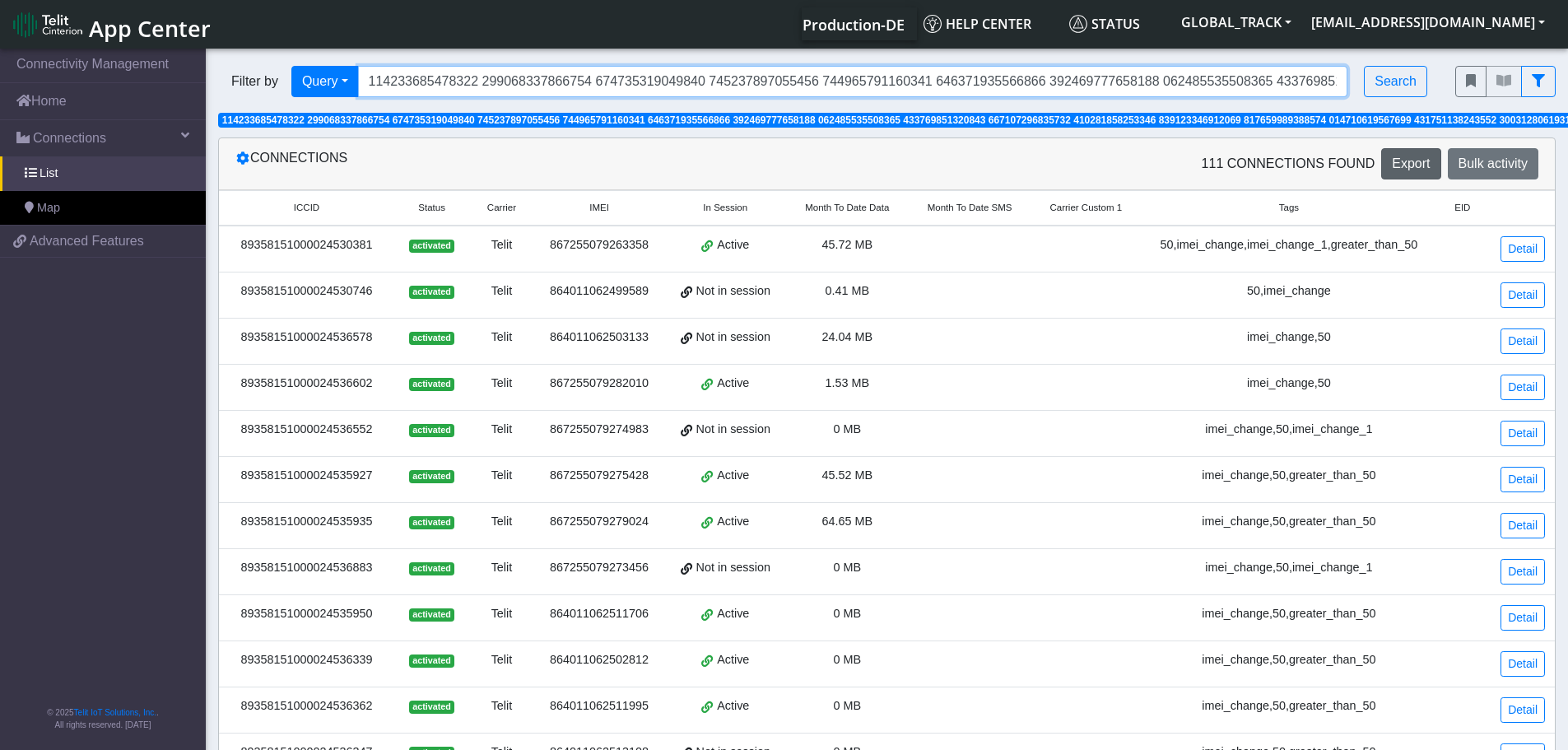
click at [853, 91] on input "Search..." at bounding box center [853, 82] width 991 height 31
paste input "9358151000024530381"
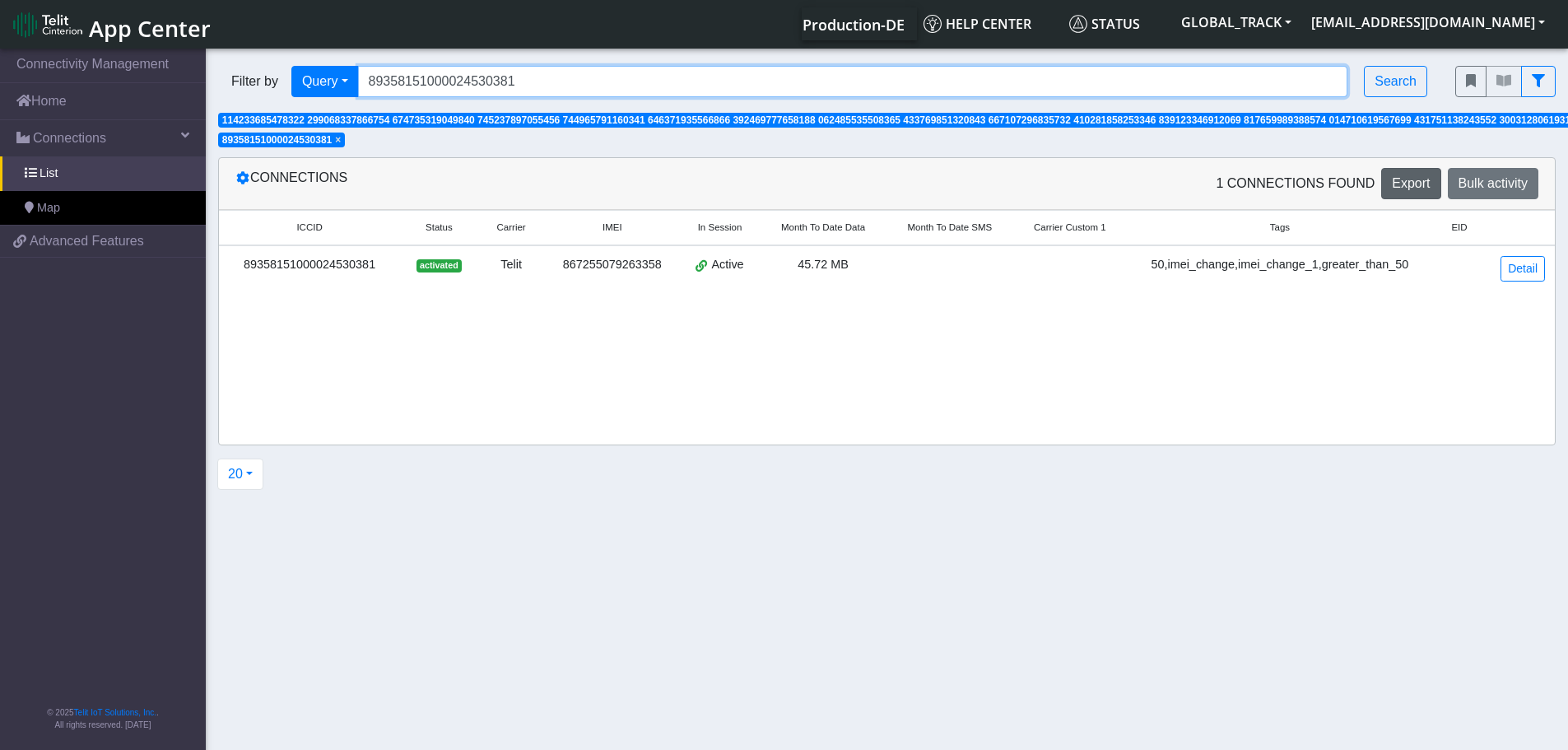
drag, startPoint x: 512, startPoint y: 85, endPoint x: 280, endPoint y: 86, distance: 232.0
click at [281, 86] on div "Filter by Query Query In Session Not connected Tags Country Operator 8935815100…" at bounding box center [824, 82] width 1213 height 31
click at [538, 85] on input "89358151000024530381" at bounding box center [853, 82] width 991 height 31
drag, startPoint x: 538, startPoint y: 85, endPoint x: 289, endPoint y: 84, distance: 249.0
click at [289, 84] on div "Filter by Query Query In Session Not connected Tags Country Operator 8935815100…" at bounding box center [824, 82] width 1213 height 31
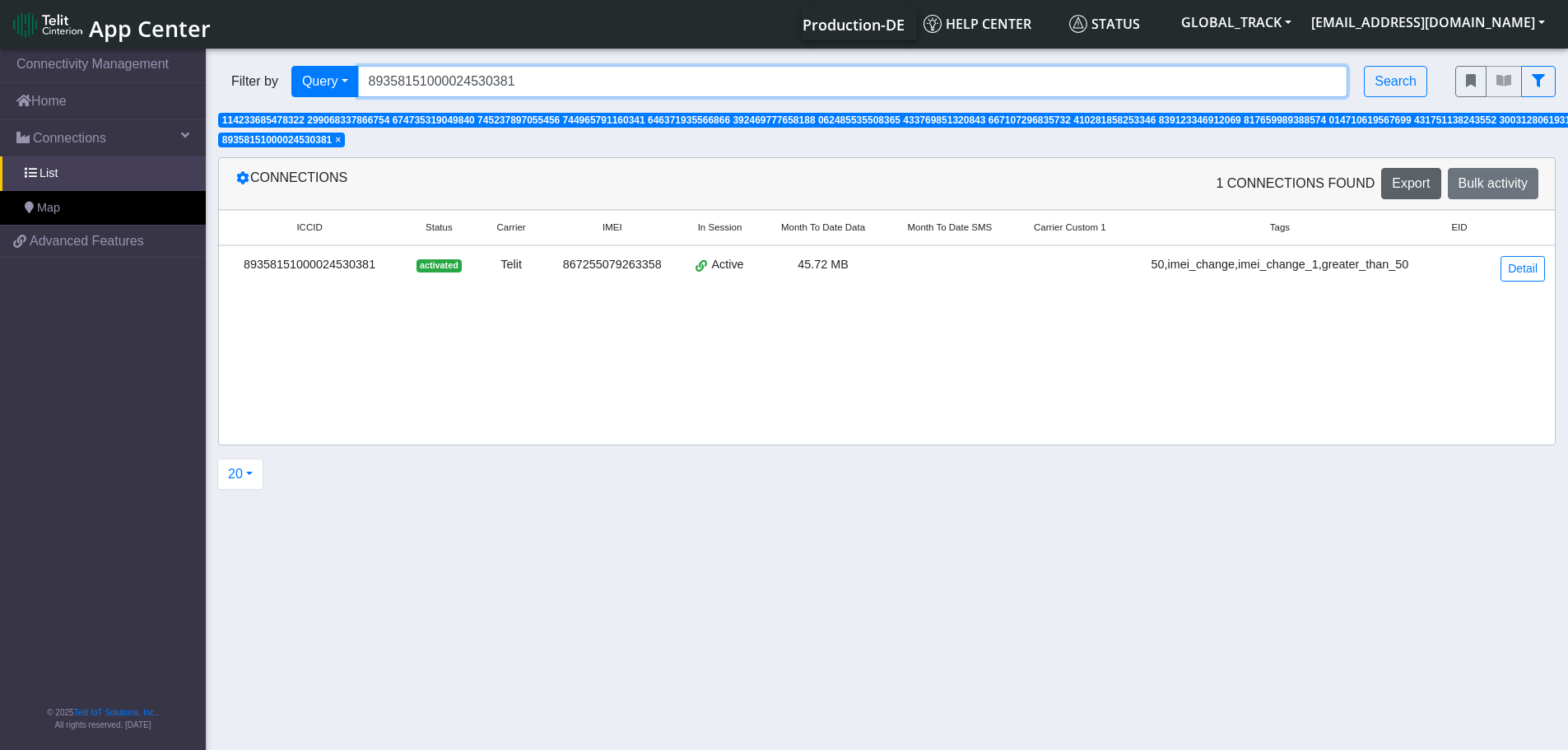
paste input "746"
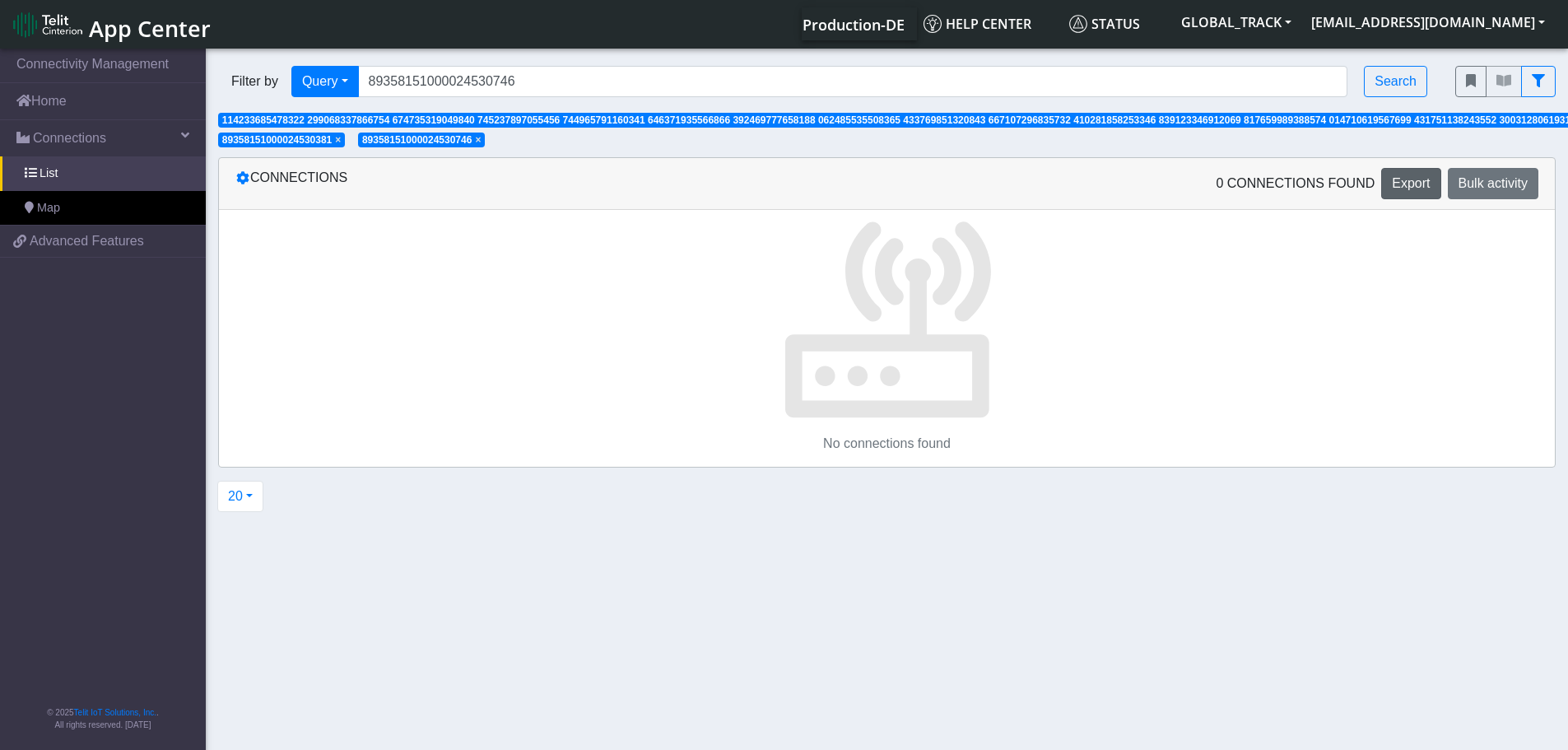
click at [341, 137] on span "×" at bounding box center [338, 140] width 6 height 12
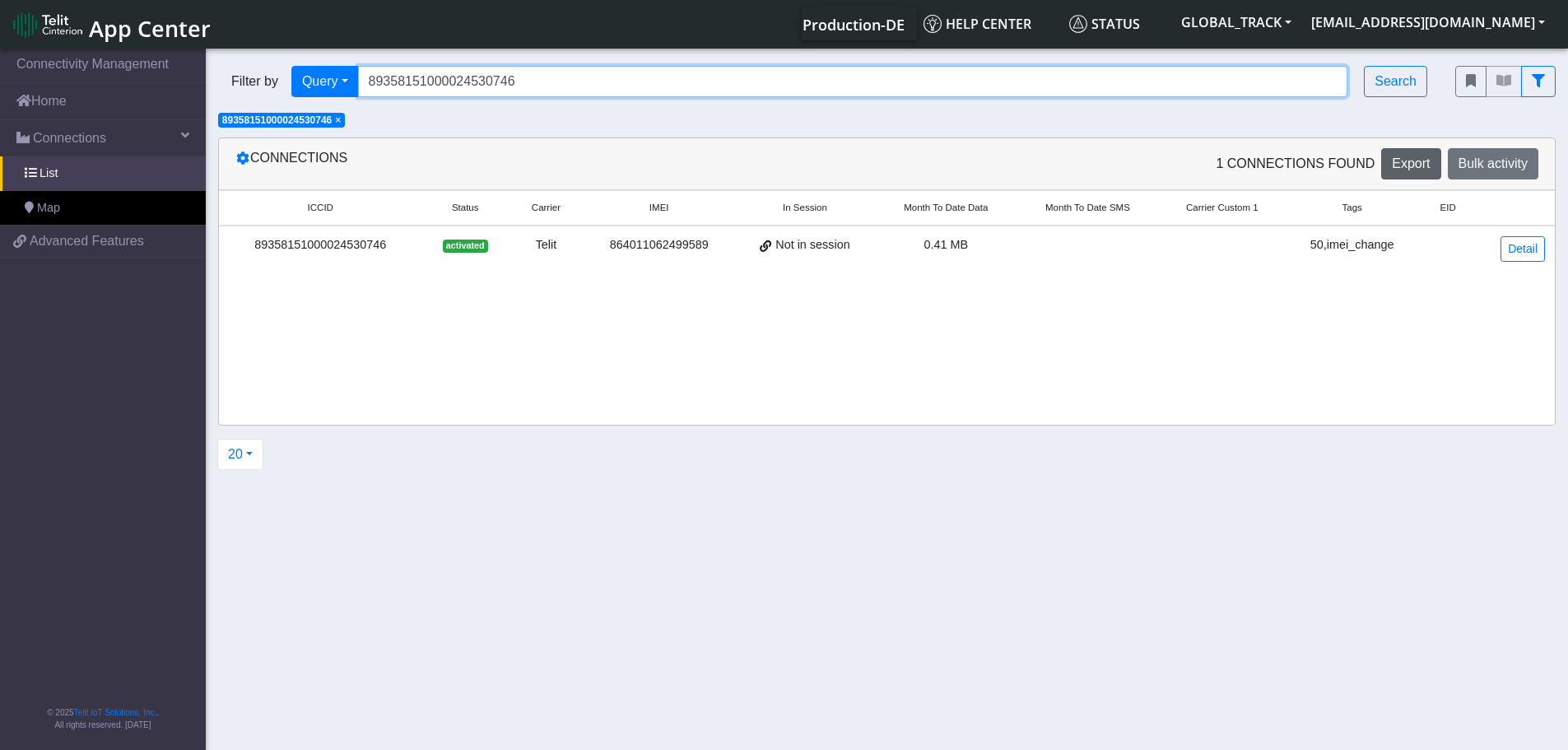
drag, startPoint x: 545, startPoint y: 80, endPoint x: 261, endPoint y: 92, distance: 284.3
click at [261, 92] on div "Filter by Query Query In Session Not connected Tags Country Operator 8935815100…" at bounding box center [824, 82] width 1213 height 31
paste input "6578"
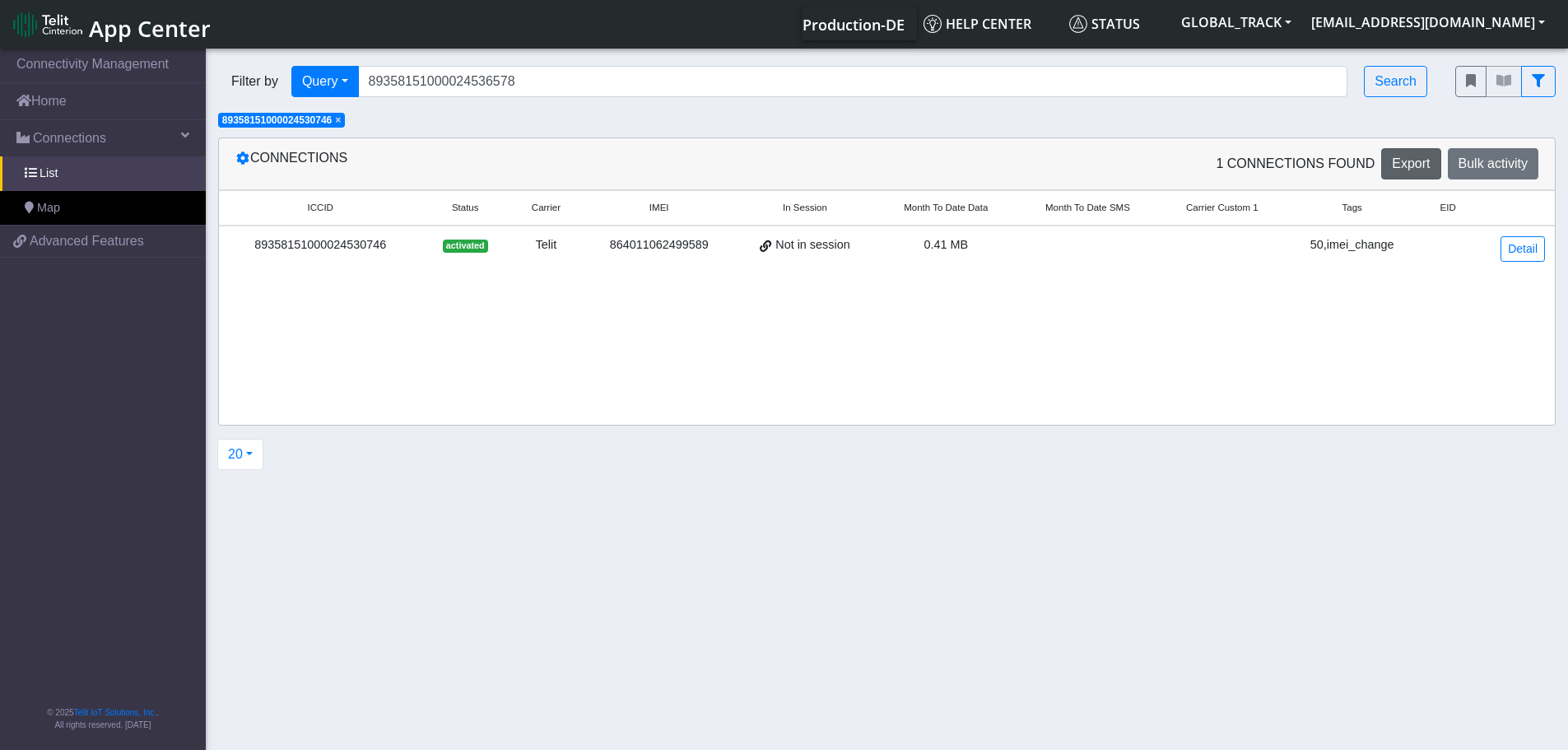
click at [341, 123] on span "×" at bounding box center [338, 120] width 6 height 12
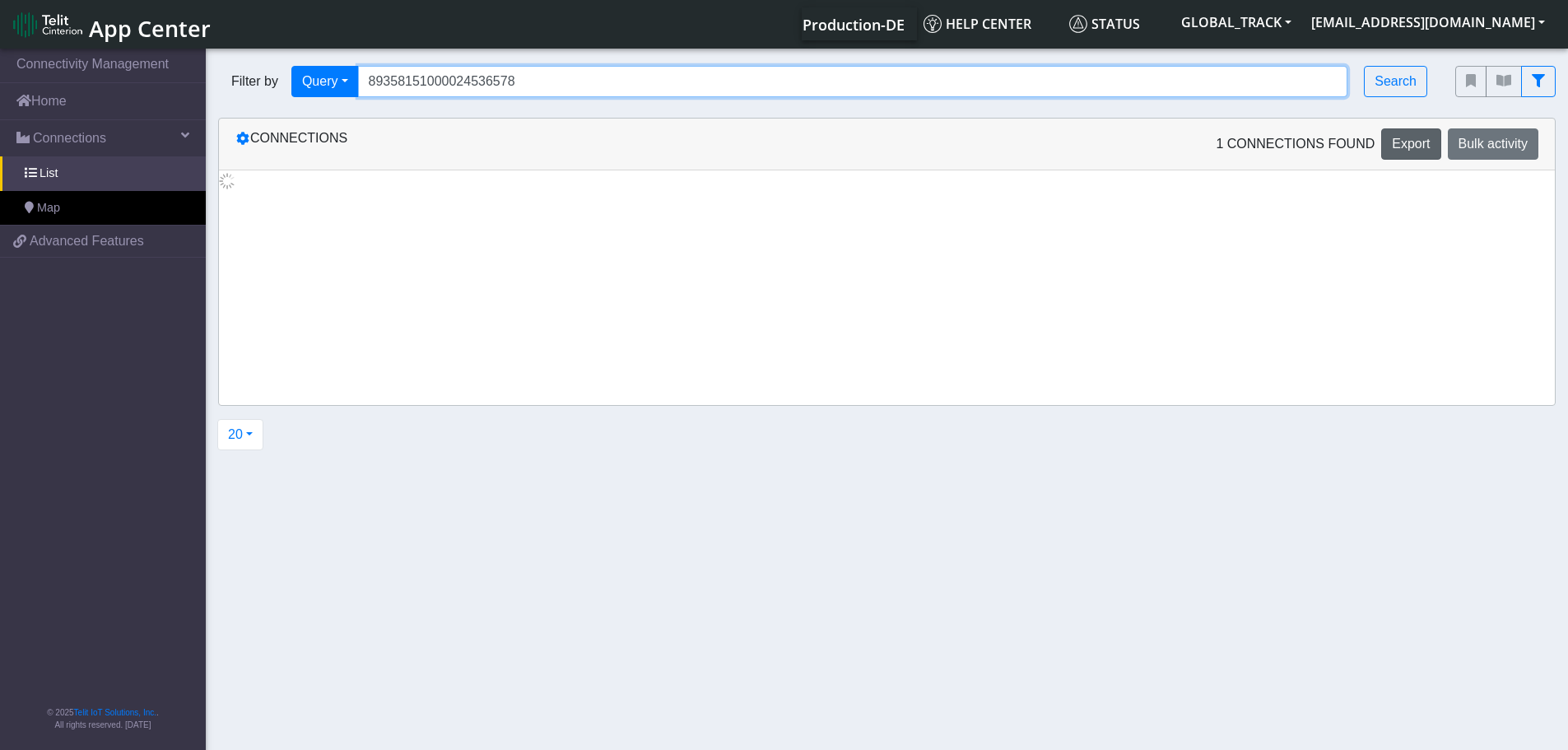
click at [527, 84] on input "89358151000024536578" at bounding box center [853, 82] width 991 height 31
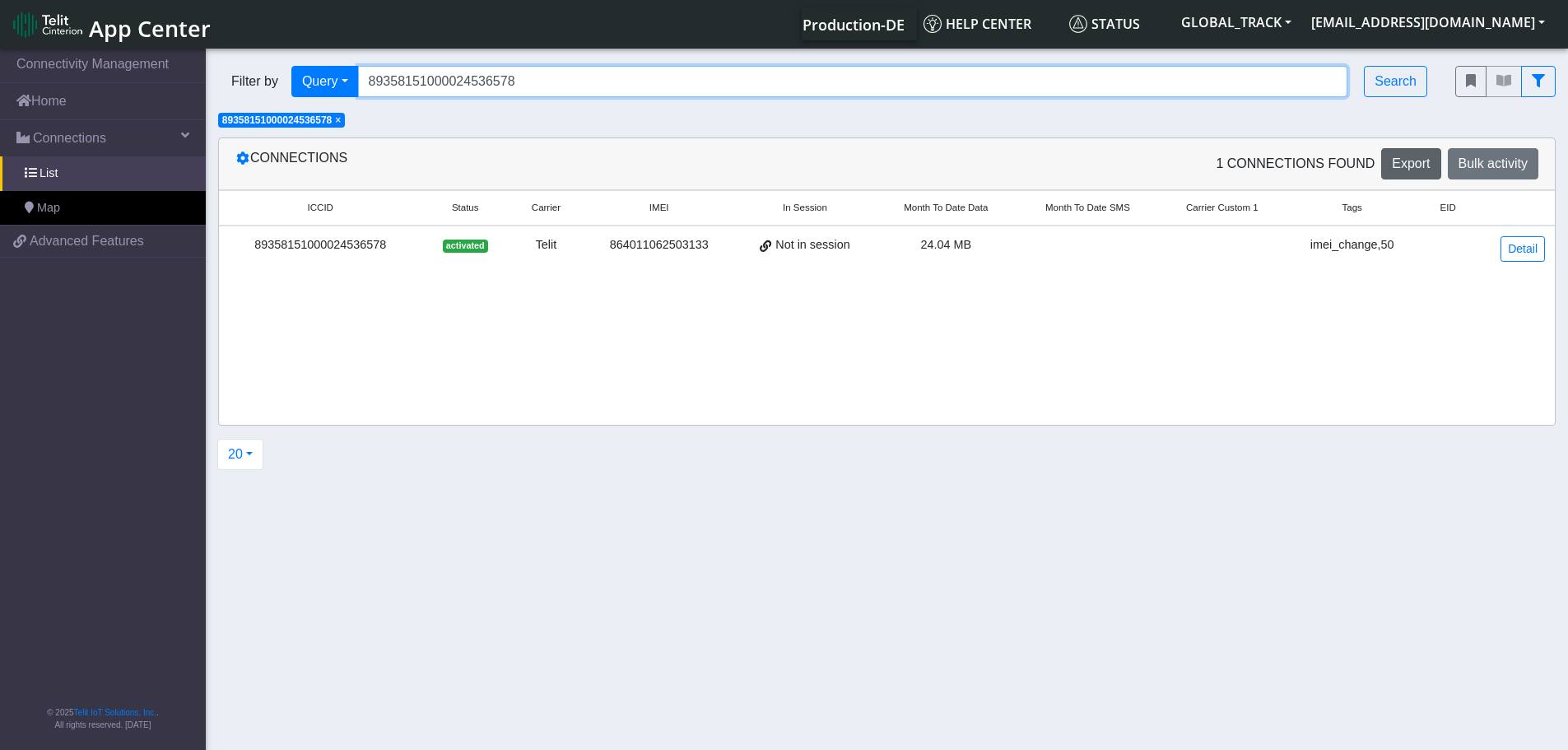
drag, startPoint x: 548, startPoint y: 78, endPoint x: 275, endPoint y: 84, distance: 273.1
click at [275, 84] on div "Filter by Query Query In Session Not connected Tags Country Operator 8935815100…" at bounding box center [824, 82] width 1213 height 31
paste input "5927"
type input "89358151000024535927"
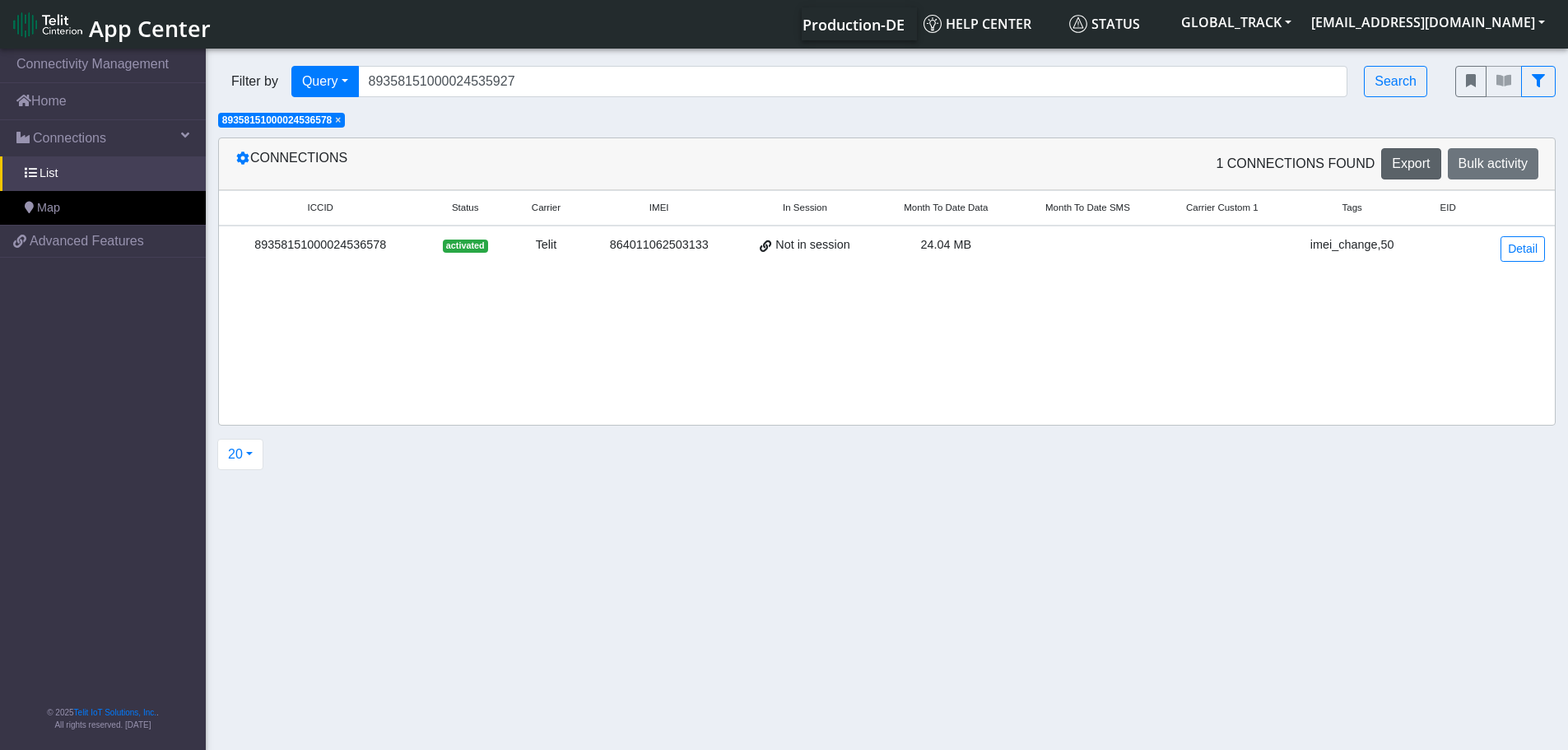
click at [341, 123] on span "×" at bounding box center [338, 120] width 6 height 12
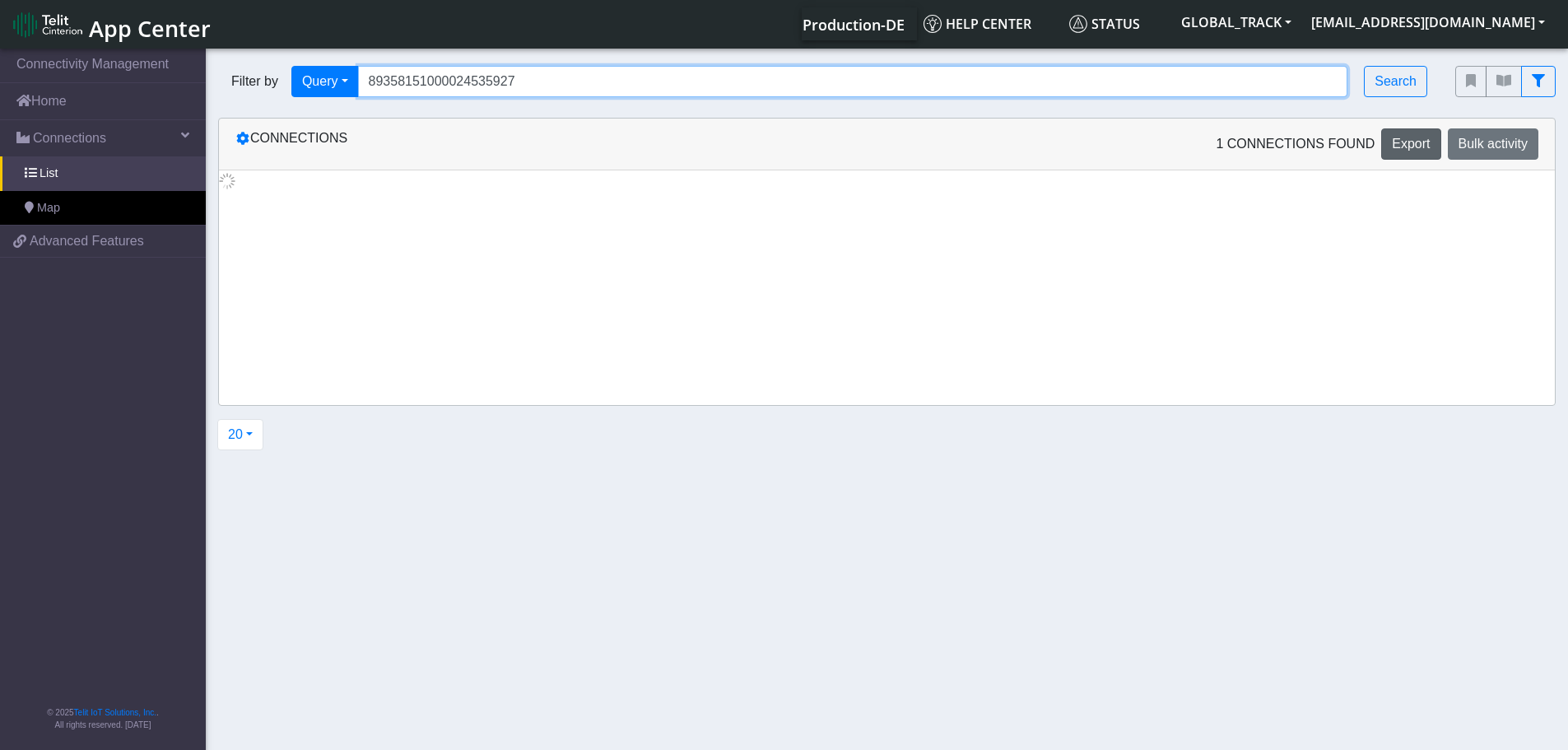
click at [513, 86] on input "89358151000024535927" at bounding box center [853, 82] width 991 height 31
